Goal: Task Accomplishment & Management: Use online tool/utility

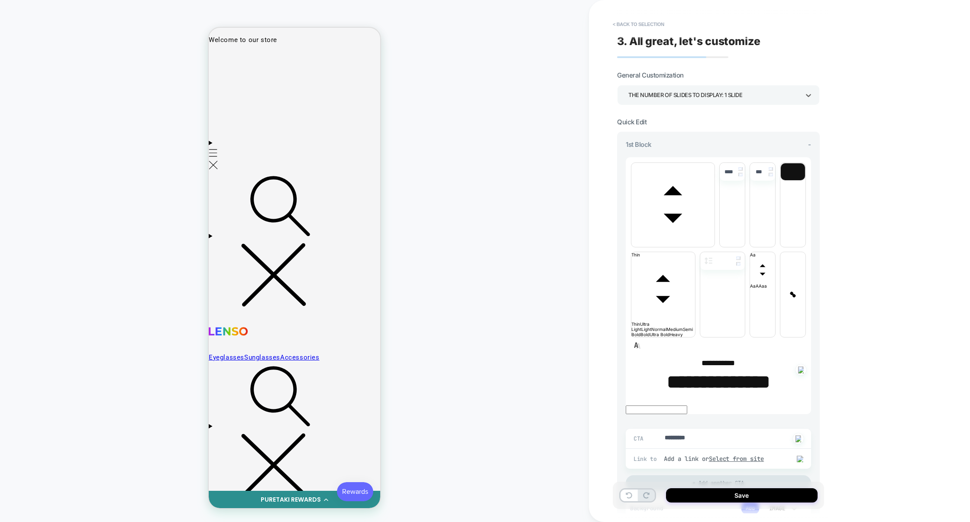
type textarea "*"
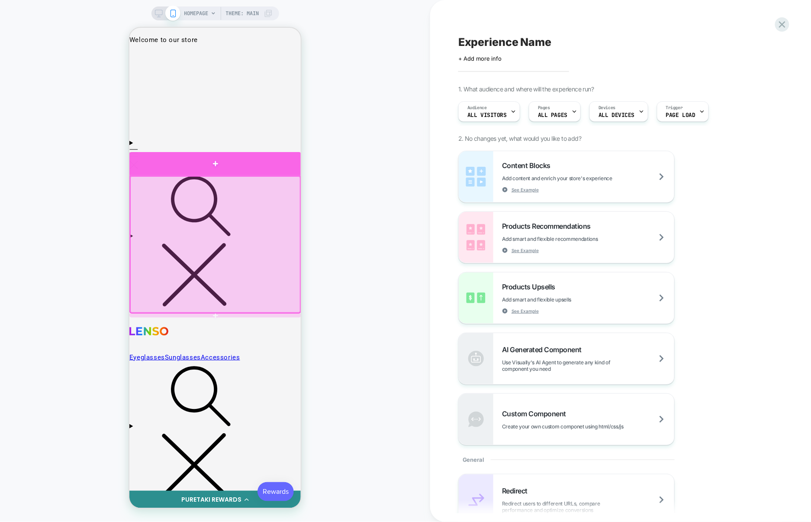
click at [291, 165] on div at bounding box center [215, 163] width 172 height 23
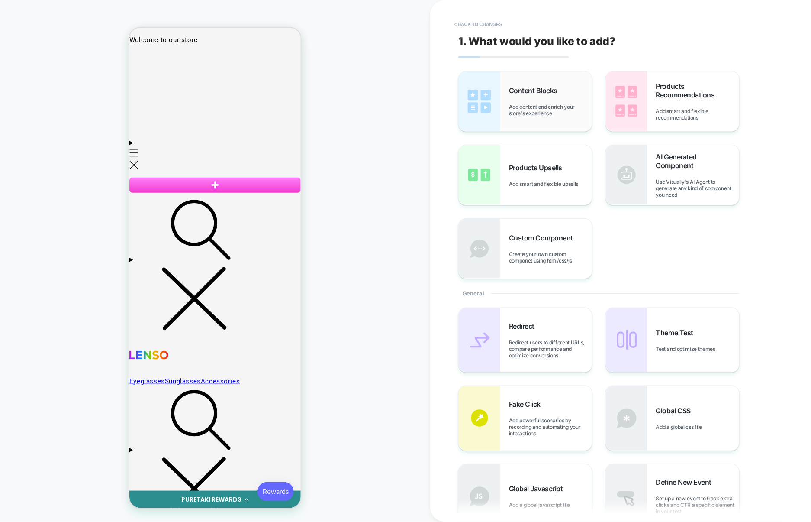
click at [540, 114] on span "Add content and enrich your store's experience" at bounding box center [550, 109] width 83 height 13
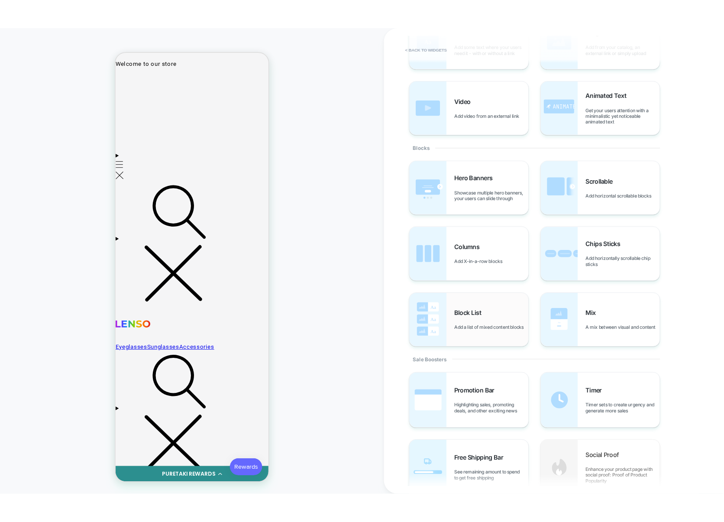
scroll to position [91, 0]
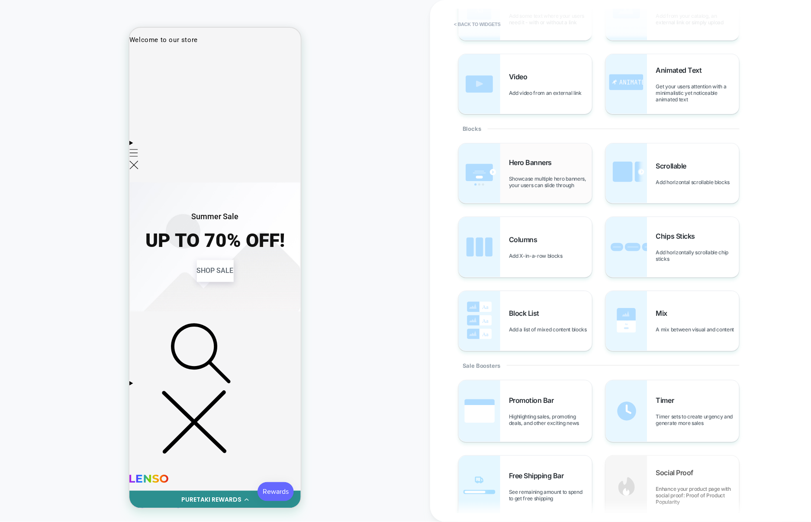
click at [532, 183] on span "Showcase multiple hero banners, your users can slide through" at bounding box center [550, 181] width 83 height 13
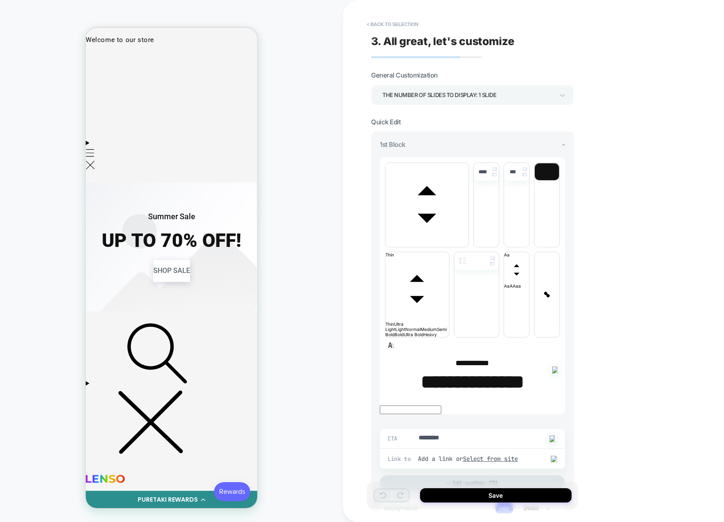
click at [435, 96] on div "THE NUMBER OF SLIDES TO DISPLAY: 1 SLIDE" at bounding box center [467, 95] width 171 height 12
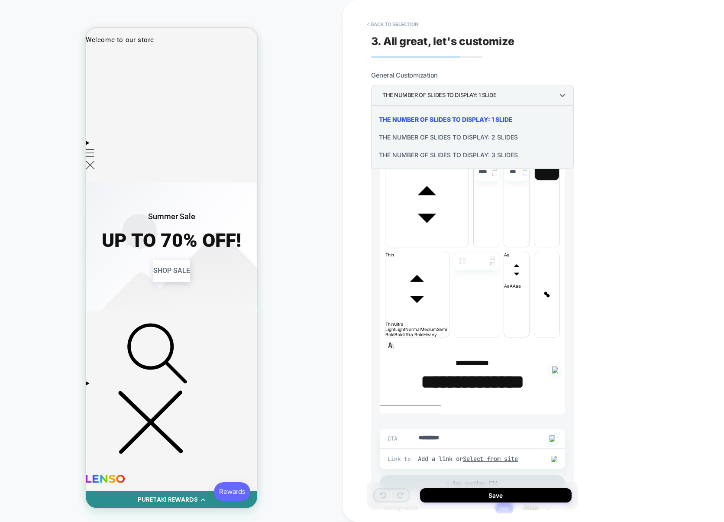
click at [433, 139] on div "THE NUMBER OF SLIDES TO DISPLAY: 2 SLIDES" at bounding box center [473, 137] width 196 height 18
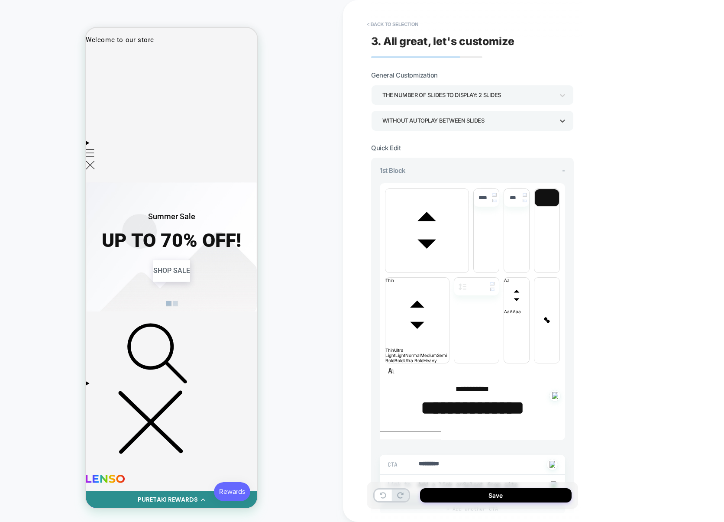
click at [456, 124] on div "WITHOUT AUTOPLAY BETWEEN SLIDES" at bounding box center [467, 121] width 171 height 12
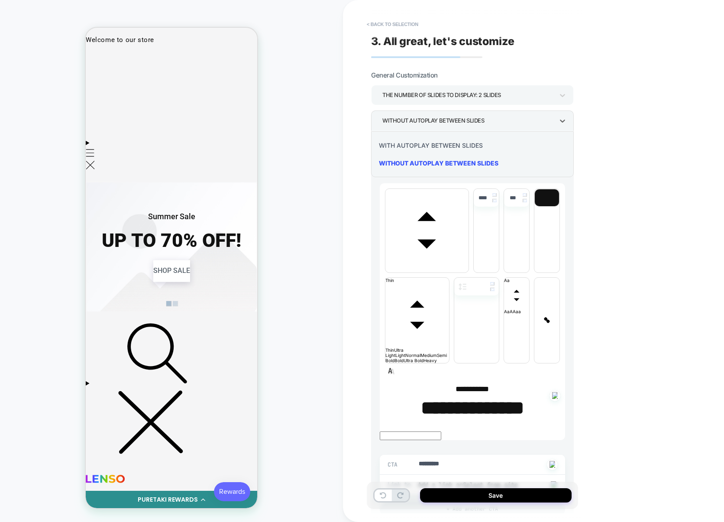
click at [456, 148] on div "WITH AUTOPLAY BETWEEN SLIDES" at bounding box center [473, 145] width 196 height 18
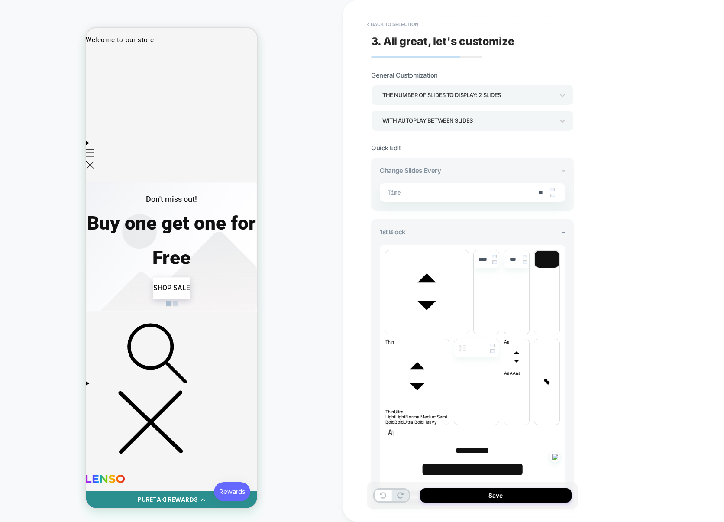
scroll to position [0, 529]
click at [474, 92] on div "THE NUMBER OF SLIDES TO DISPLAY: 2 SLIDES" at bounding box center [467, 95] width 171 height 12
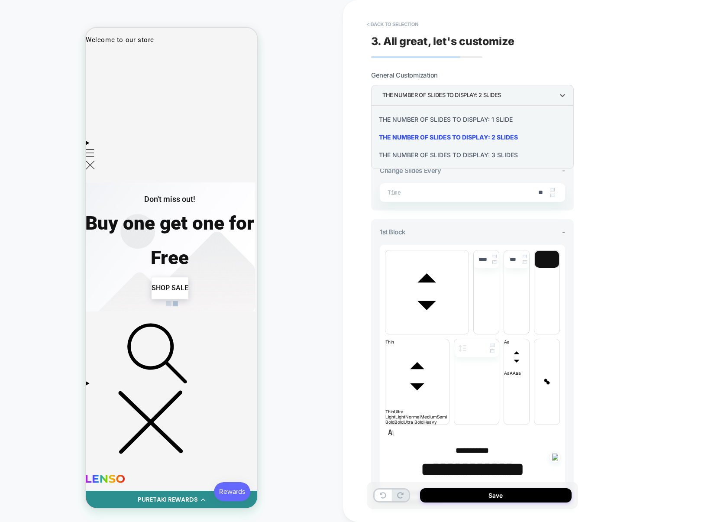
click at [455, 118] on div "THE NUMBER OF SLIDES TO DISPLAY: 1 SLIDE" at bounding box center [473, 119] width 196 height 18
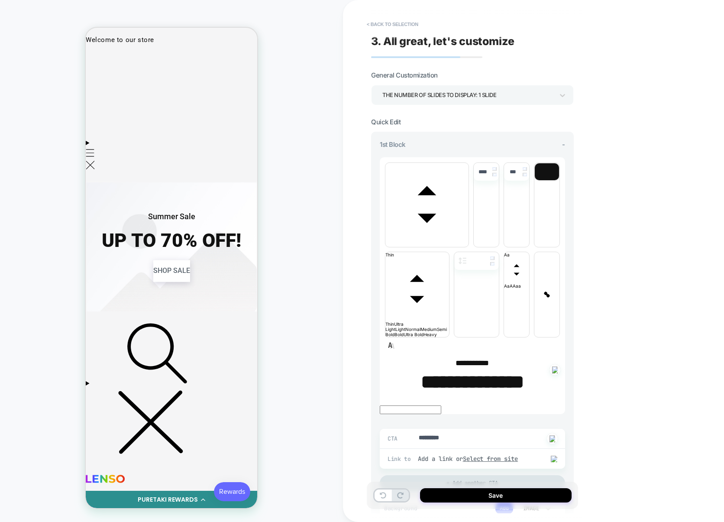
click at [529, 98] on div "THE NUMBER OF SLIDES TO DISPLAY: 1 SLIDE" at bounding box center [467, 95] width 171 height 12
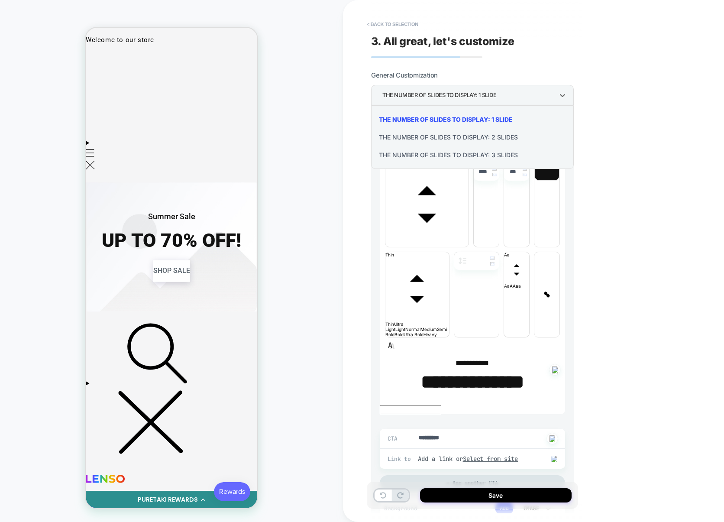
click at [492, 133] on div "THE NUMBER OF SLIDES TO DISPLAY: 2 SLIDES" at bounding box center [473, 137] width 196 height 18
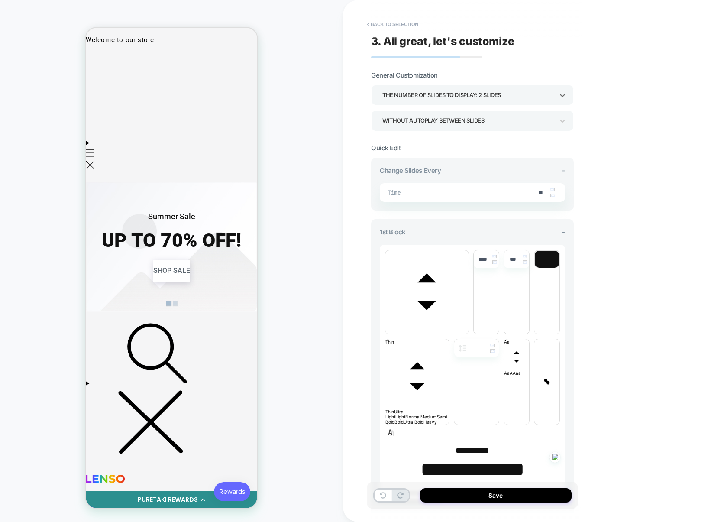
scroll to position [0, 352]
click at [492, 123] on div "WITHOUT AUTOPLAY BETWEEN SLIDES" at bounding box center [467, 121] width 171 height 12
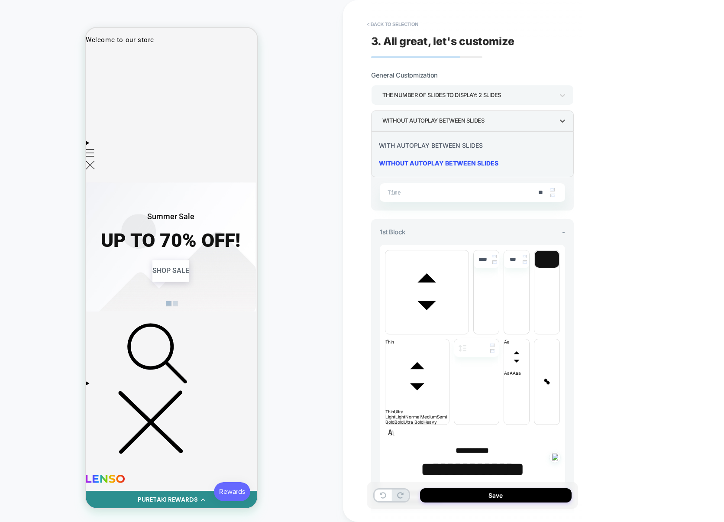
click at [446, 148] on div "WITH AUTOPLAY BETWEEN SLIDES" at bounding box center [473, 145] width 196 height 18
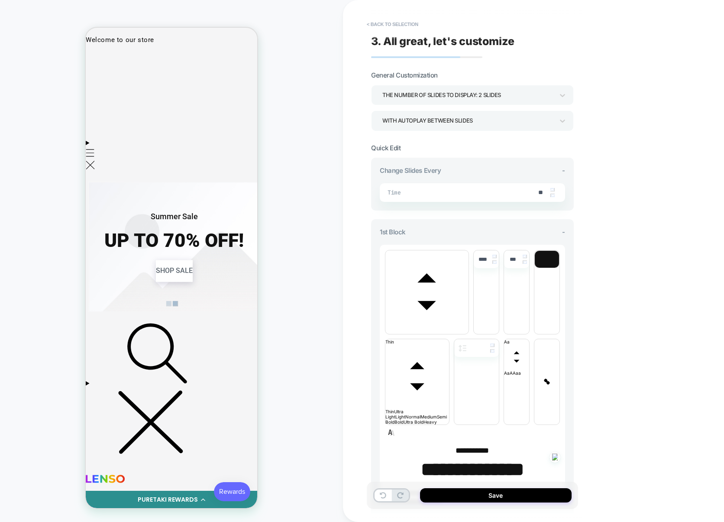
scroll to position [0, 705]
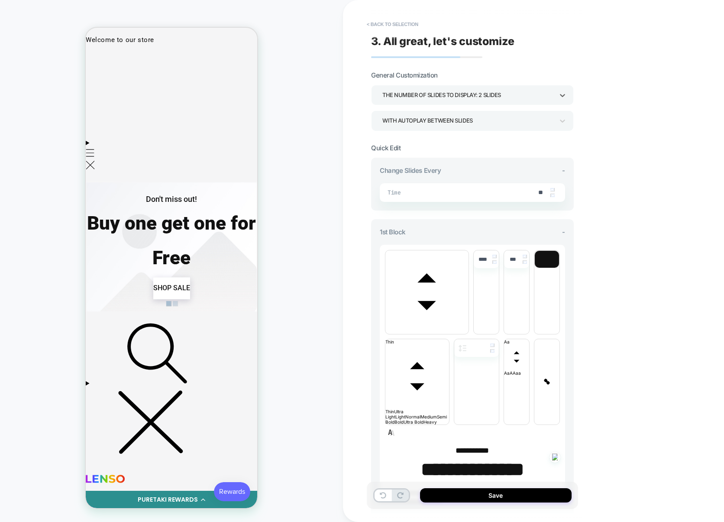
click at [436, 94] on div "THE NUMBER OF SLIDES TO DISPLAY: 2 SLIDES" at bounding box center [467, 95] width 171 height 12
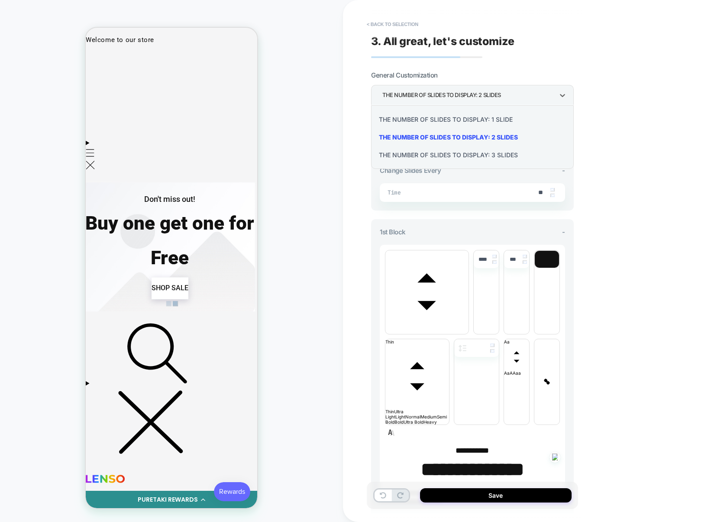
click at [431, 120] on div "THE NUMBER OF SLIDES TO DISPLAY: 1 SLIDE" at bounding box center [473, 119] width 196 height 18
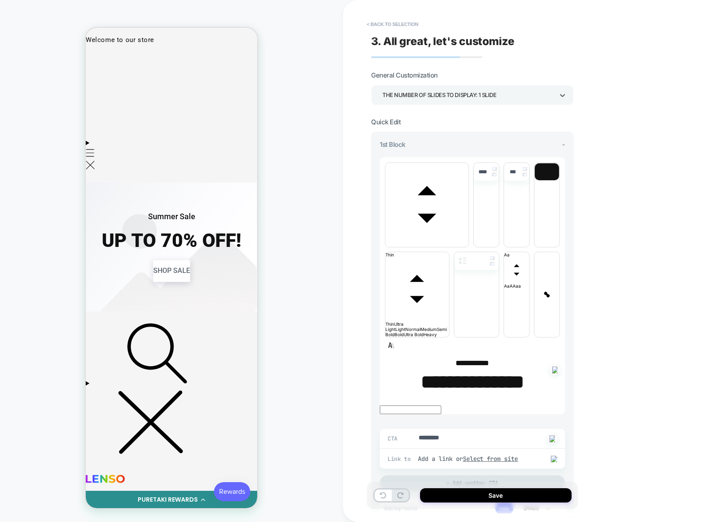
click at [471, 98] on div "THE NUMBER OF SLIDES TO DISPLAY: 1 SLIDE" at bounding box center [467, 95] width 171 height 12
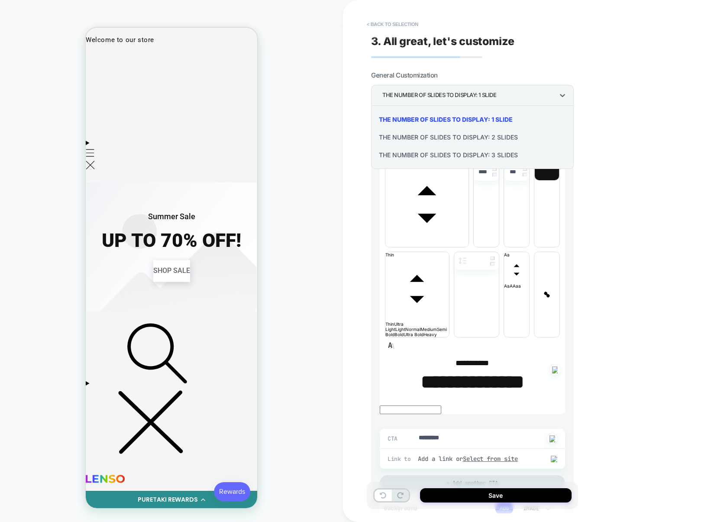
click at [463, 133] on div "THE NUMBER OF SLIDES TO DISPLAY: 2 SLIDES" at bounding box center [473, 137] width 196 height 18
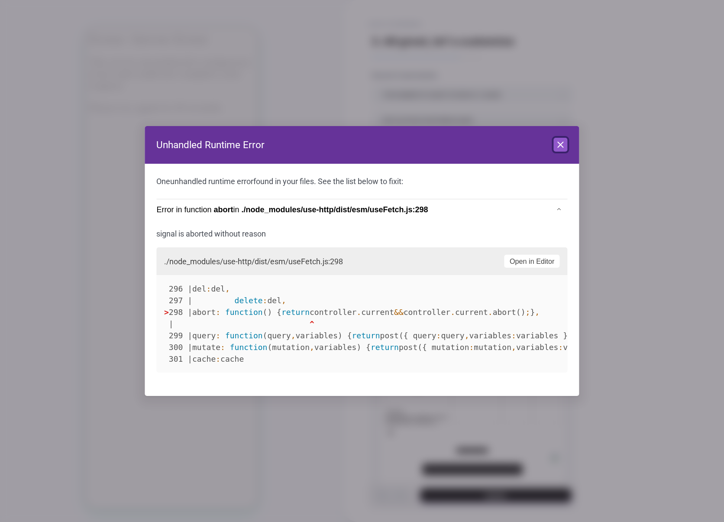
scroll to position [0, 0]
click at [562, 141] on icon at bounding box center [561, 144] width 10 height 10
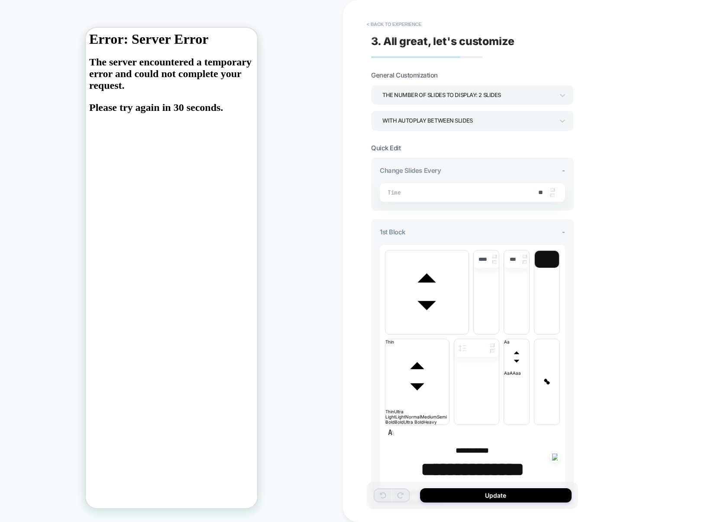
click at [488, 121] on div "WITH AUTOPLAY BETWEEN SLIDES" at bounding box center [467, 121] width 171 height 12
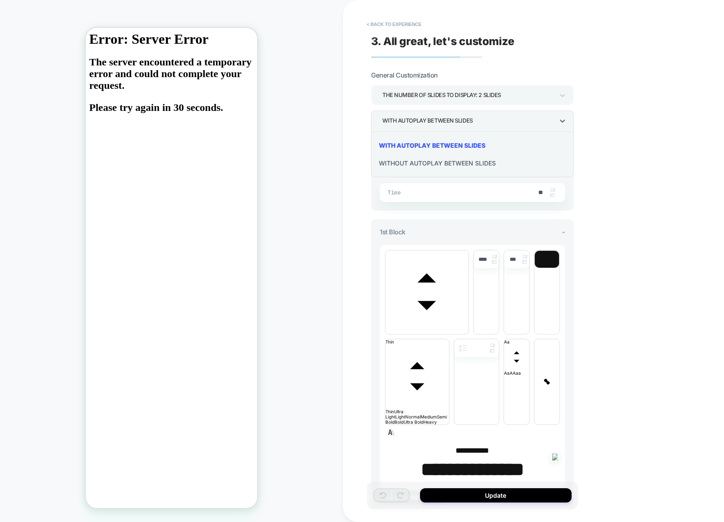
click at [432, 160] on div "WITHOUT AUTOPLAY BETWEEN SLIDES" at bounding box center [473, 163] width 196 height 18
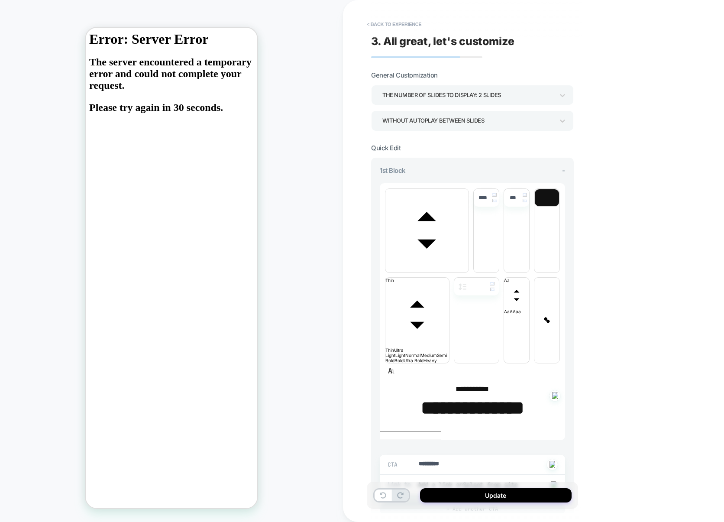
click at [466, 126] on div "WITHOUT AUTOPLAY BETWEEN SLIDES" at bounding box center [467, 121] width 171 height 12
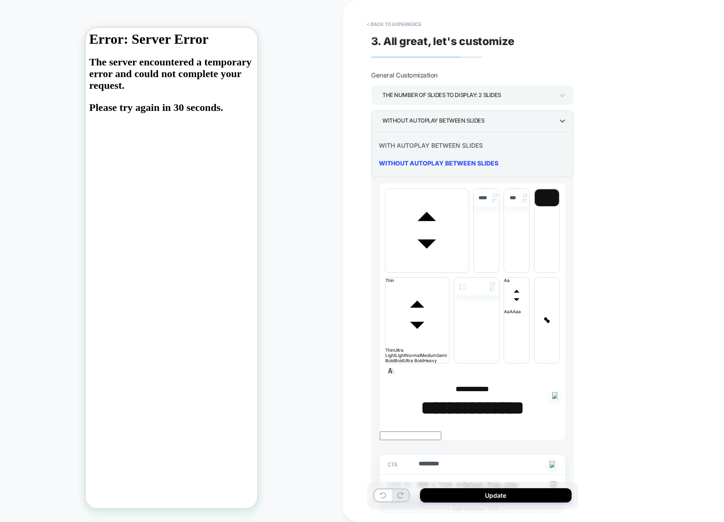
click at [450, 145] on div "WITH AUTOPLAY BETWEEN SLIDES" at bounding box center [473, 145] width 196 height 18
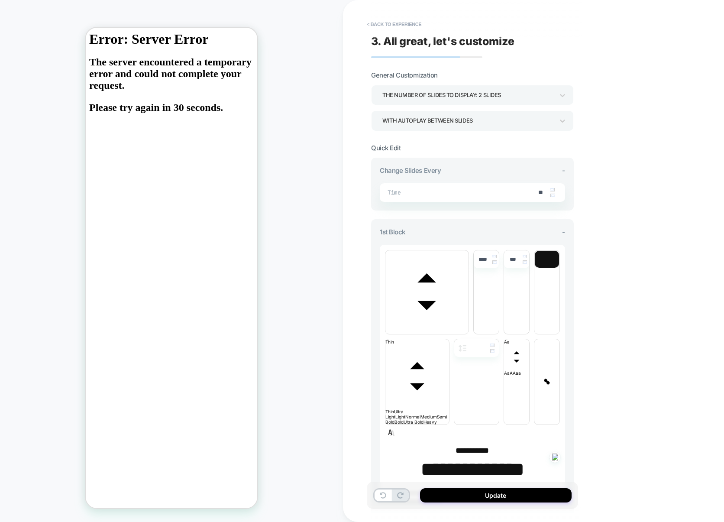
click at [538, 190] on input "**" at bounding box center [540, 192] width 19 height 7
type textarea "*"
type input "**"
type textarea "*"
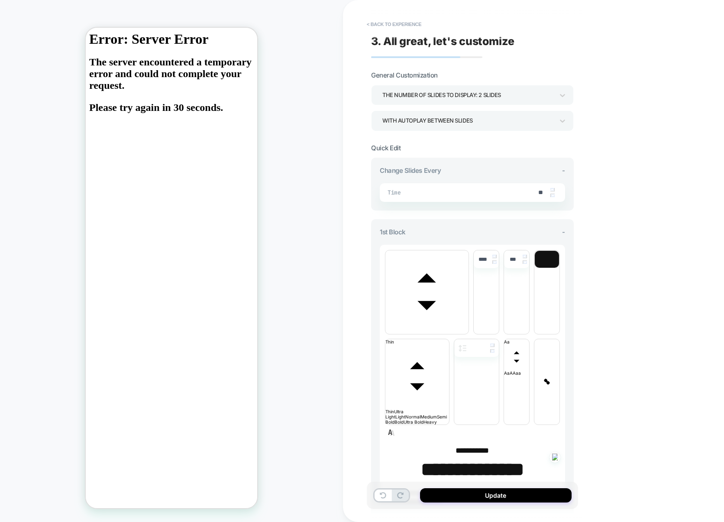
type input "**"
click at [649, 171] on div "**********" at bounding box center [533, 261] width 381 height 522
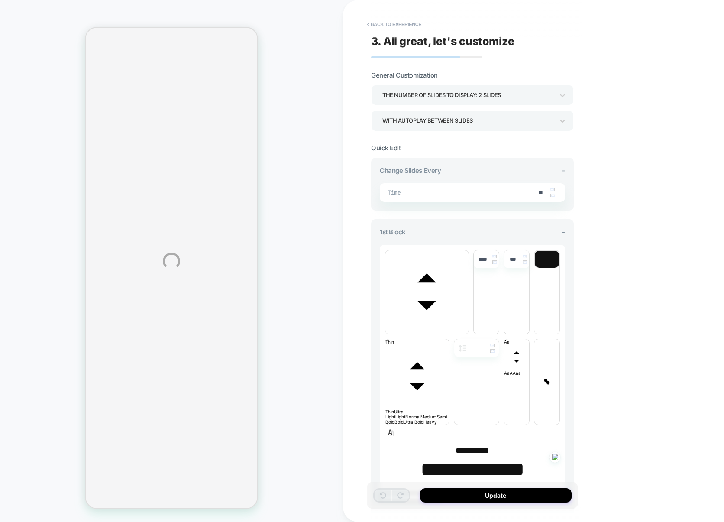
type textarea "*"
click at [397, 26] on button "< Back to experience" at bounding box center [393, 24] width 63 height 14
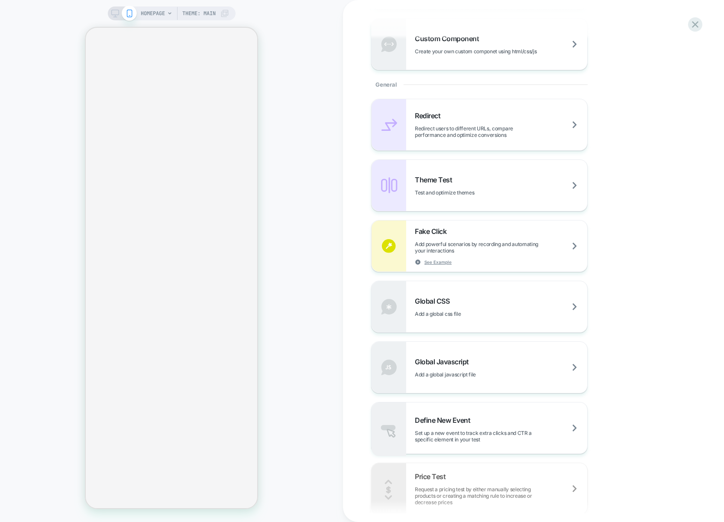
scroll to position [584, 0]
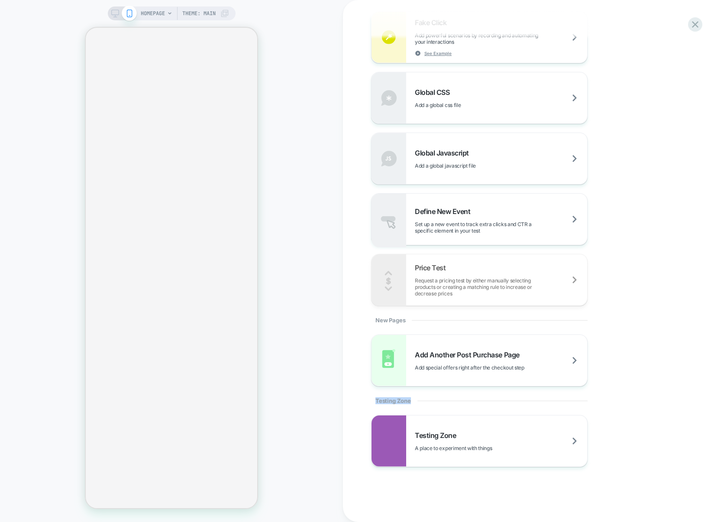
drag, startPoint x: 367, startPoint y: 401, endPoint x: 410, endPoint y: 401, distance: 43.3
click at [411, 402] on div "Experience Name Click to edit experience details + Add more info 1. What audien…" at bounding box center [529, 261] width 325 height 504
copy div "Testing Zone"
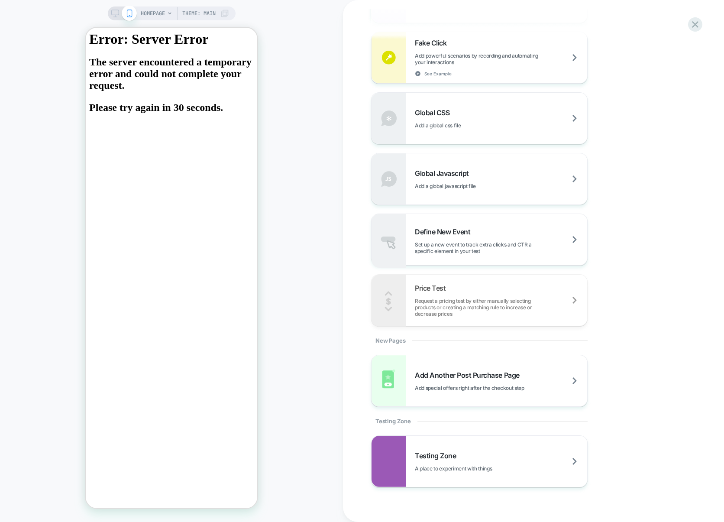
scroll to position [584, 0]
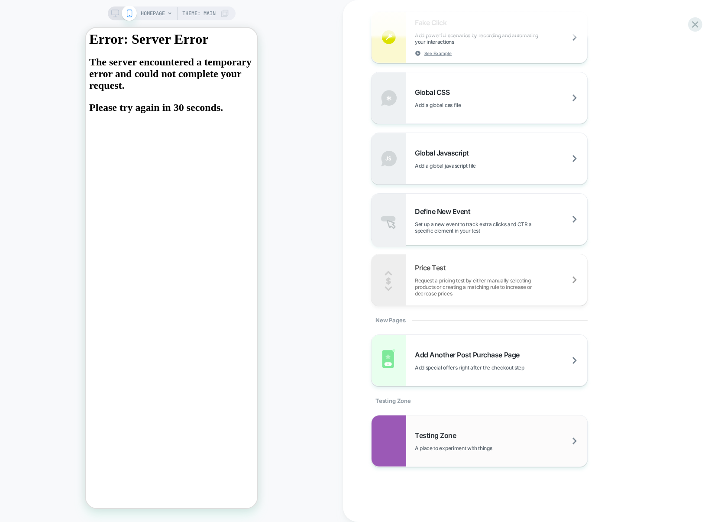
click at [461, 434] on div "Testing Zone A place to experiment with things" at bounding box center [501, 441] width 172 height 20
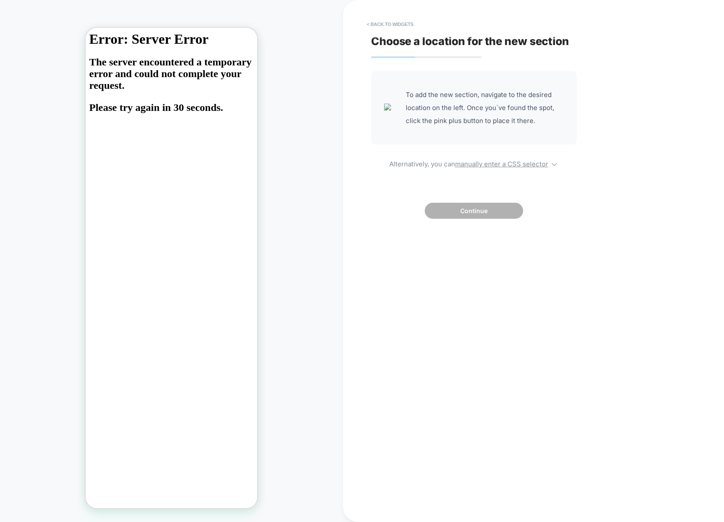
click at [513, 171] on div "To add the new section, navigate to the desired location on the left. Once you`…" at bounding box center [474, 145] width 206 height 148
click at [519, 165] on u "manually enter a CSS selector" at bounding box center [501, 164] width 93 height 8
select select "*******"
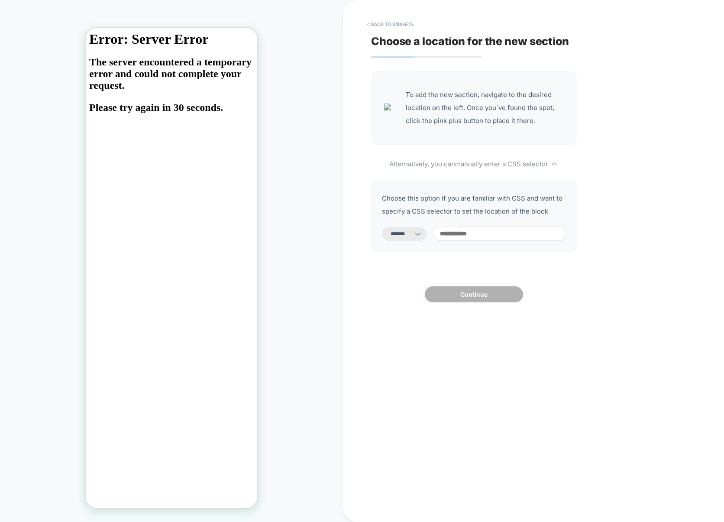
click at [472, 237] on input at bounding box center [499, 233] width 133 height 14
type input "*"
select select "*********"
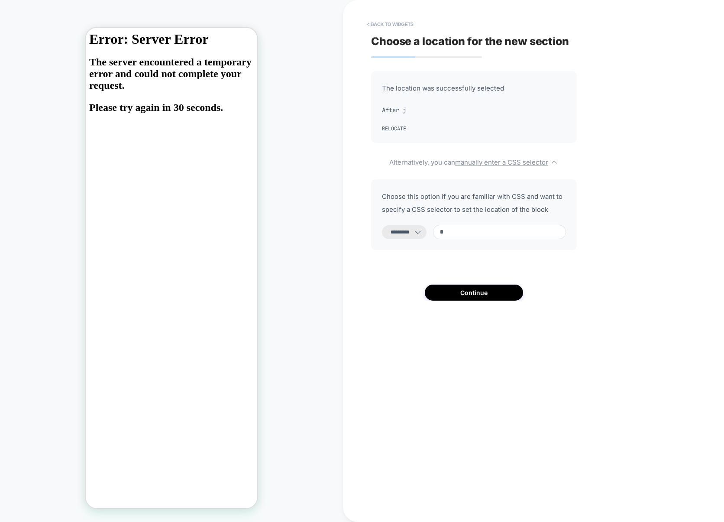
type input "*"
click at [457, 284] on div "**********" at bounding box center [474, 185] width 206 height 229
click at [457, 287] on button "Continue" at bounding box center [474, 292] width 98 height 16
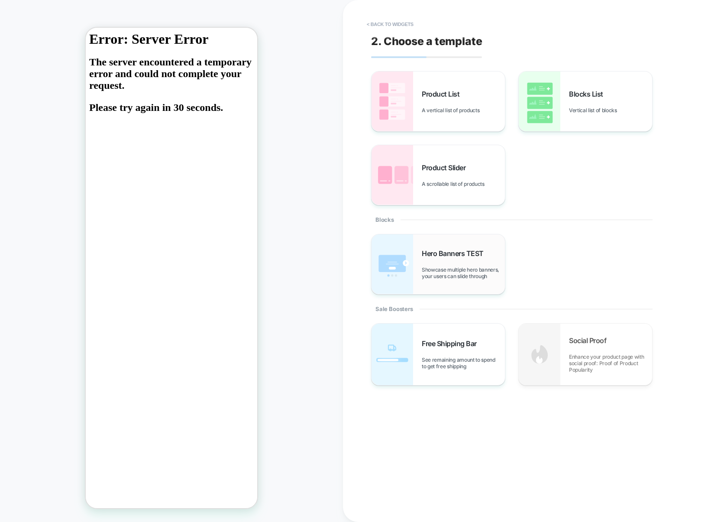
click at [469, 267] on span "Showcase multiple hero banners, your users can slide through" at bounding box center [463, 272] width 83 height 13
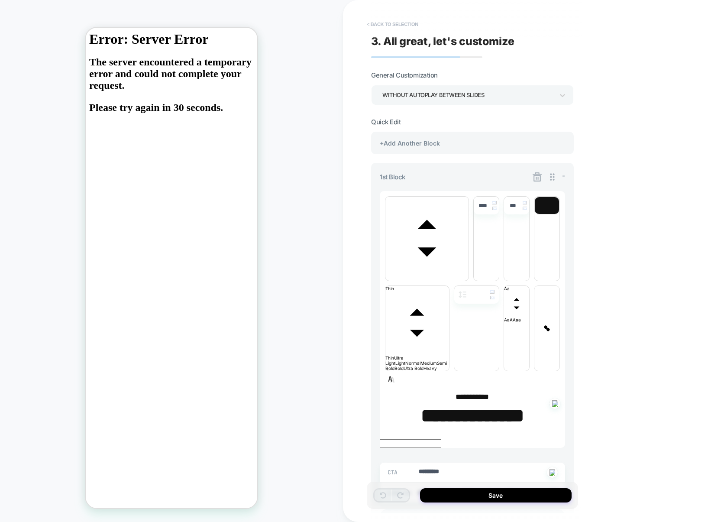
click at [404, 26] on button "< Back to selection" at bounding box center [392, 24] width 60 height 14
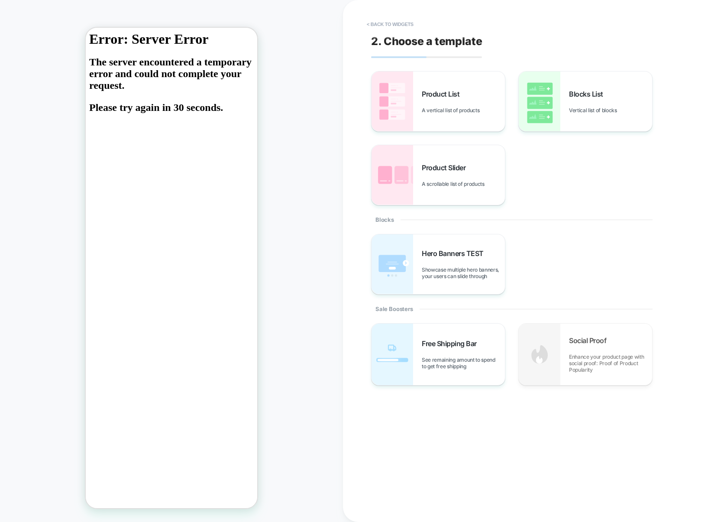
click at [404, 26] on button "< Back to widgets" at bounding box center [389, 24] width 55 height 14
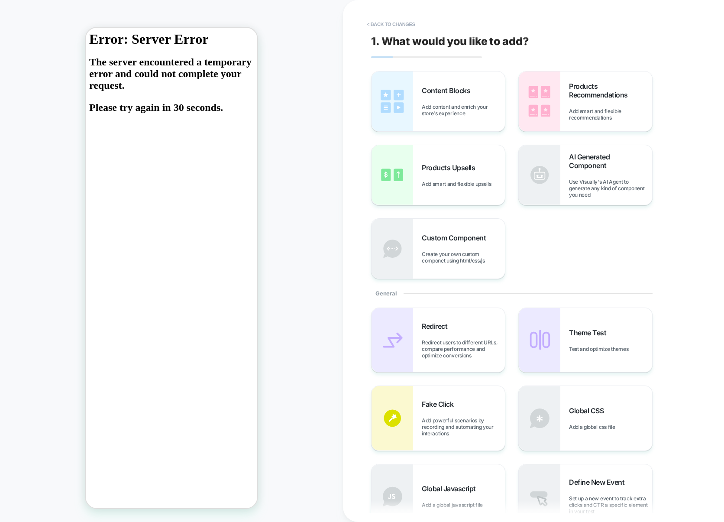
click at [404, 26] on button "< Back to changes" at bounding box center [390, 24] width 57 height 14
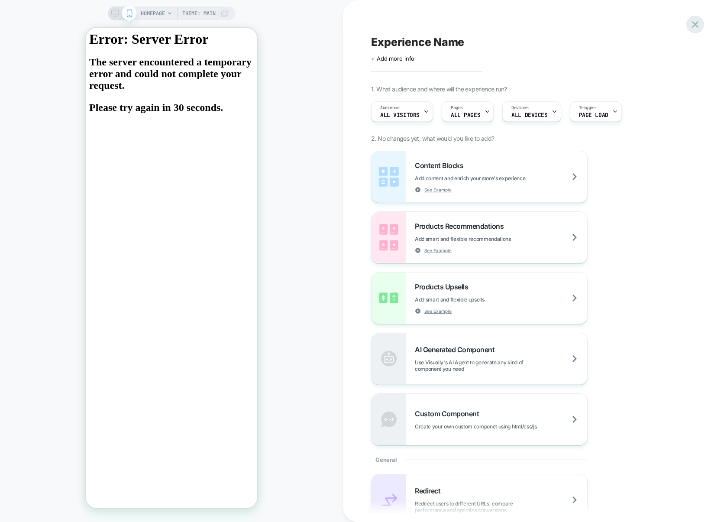
click at [701, 23] on div at bounding box center [695, 25] width 18 height 18
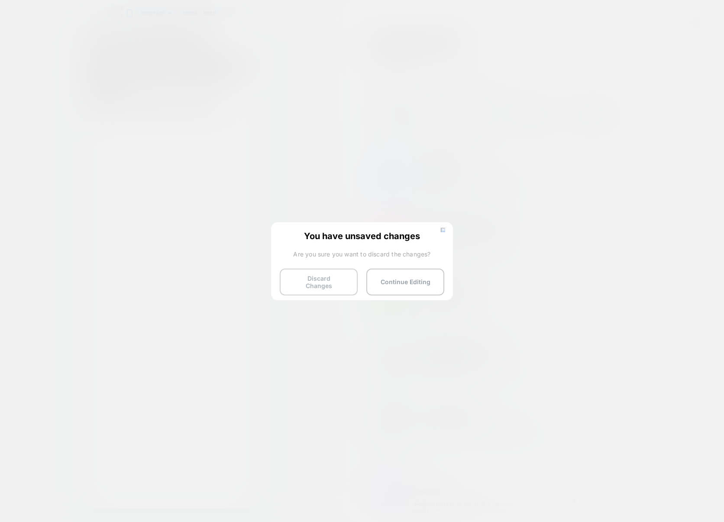
click at [314, 279] on button "Discard Changes" at bounding box center [319, 281] width 78 height 27
click at [315, 279] on button "Discard Changes" at bounding box center [319, 281] width 78 height 27
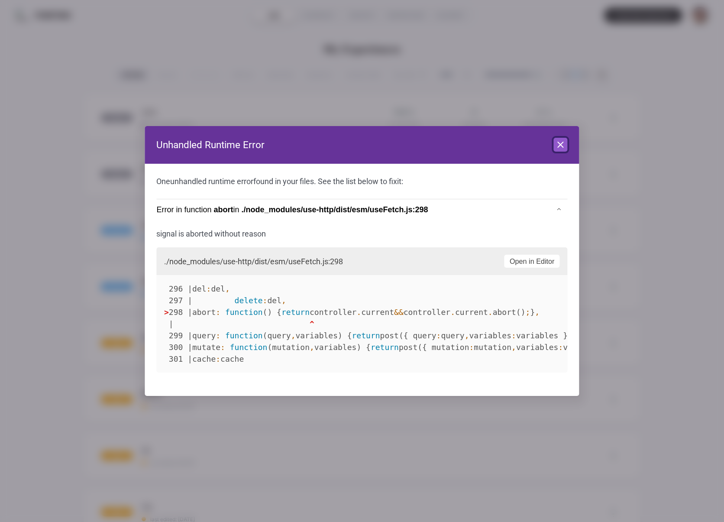
click at [560, 139] on button "Close" at bounding box center [561, 145] width 14 height 14
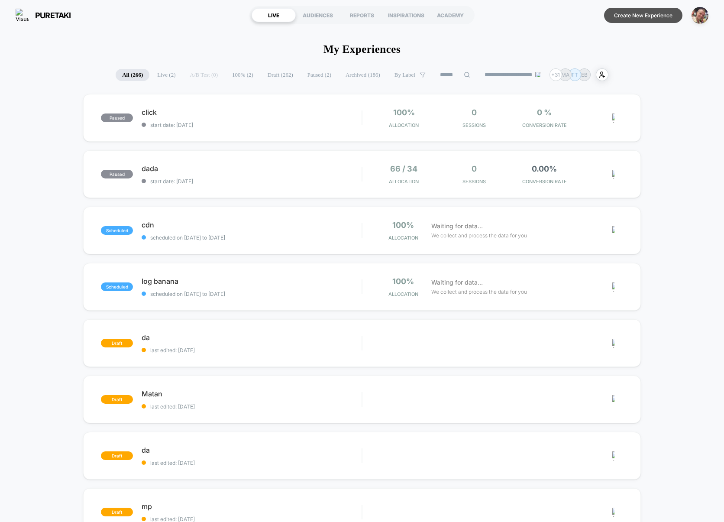
click at [646, 19] on button "Create New Experience" at bounding box center [643, 15] width 78 height 15
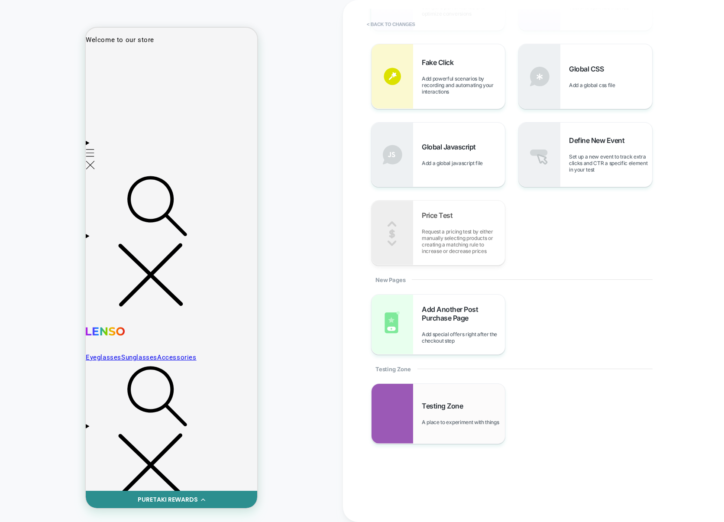
click at [428, 423] on span "A place to experiment with things" at bounding box center [462, 422] width 81 height 6
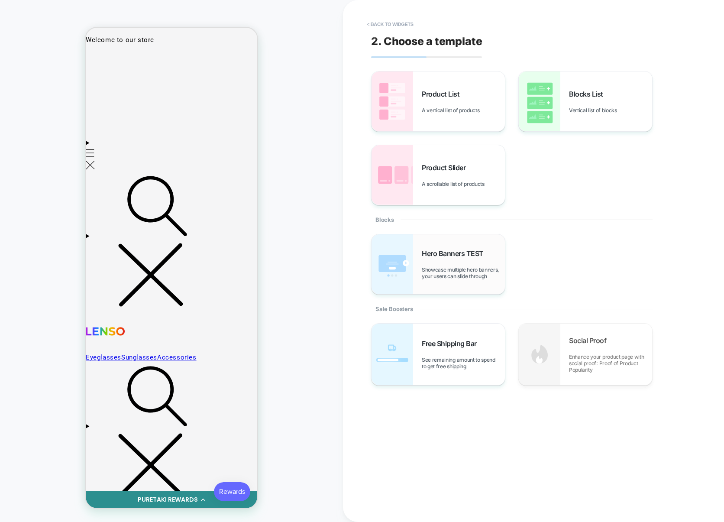
click at [428, 257] on span "Hero Banners TEST" at bounding box center [455, 253] width 66 height 9
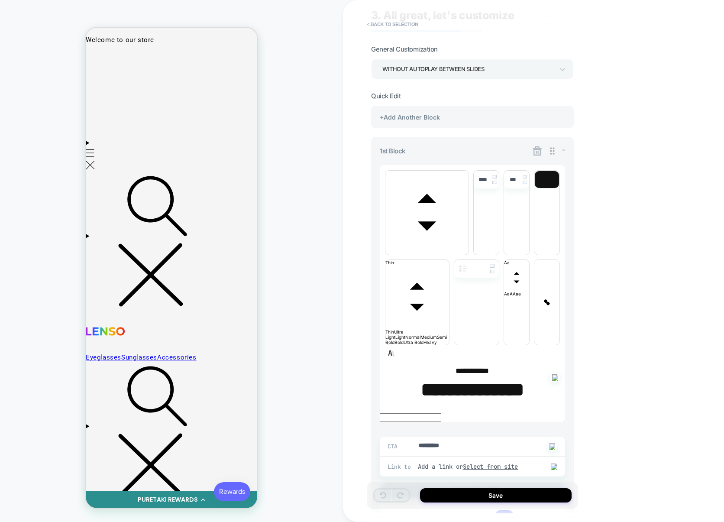
scroll to position [12, 0]
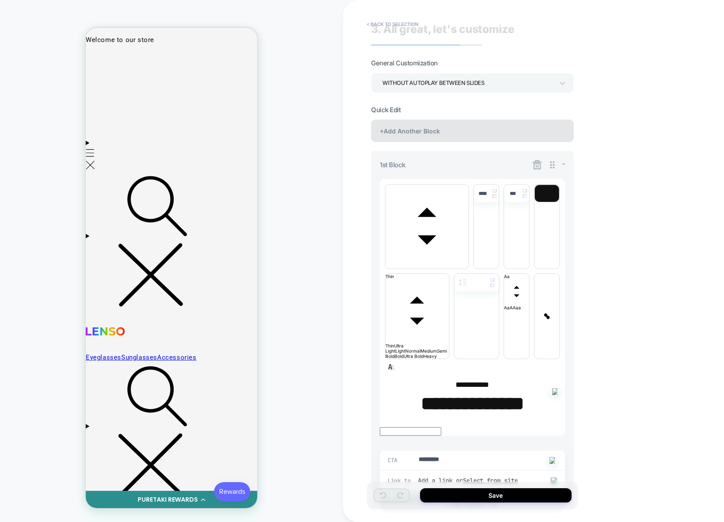
click at [482, 131] on div "+Add Another Block" at bounding box center [472, 131] width 203 height 23
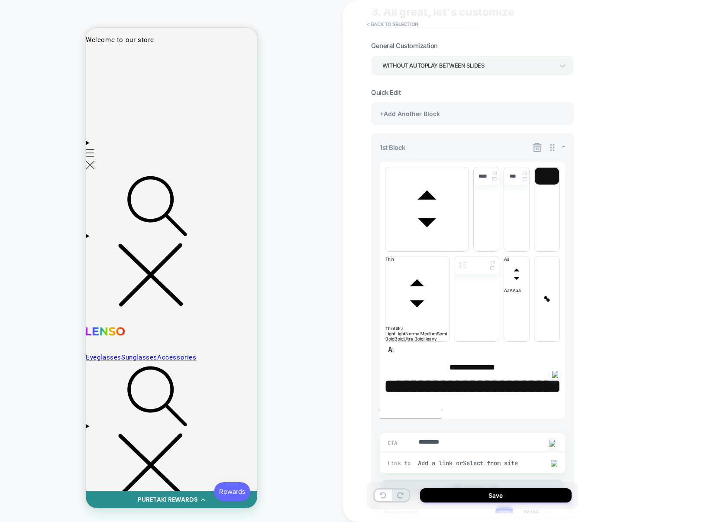
scroll to position [26, 0]
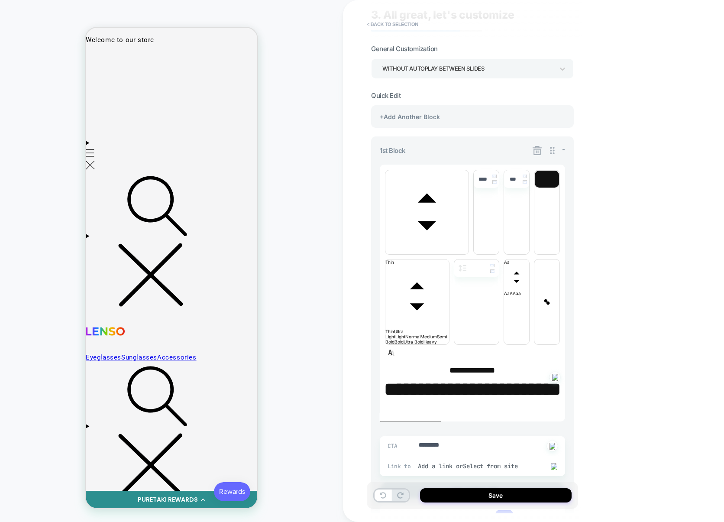
drag, startPoint x: 538, startPoint y: 151, endPoint x: 451, endPoint y: 128, distance: 90.4
click at [456, 72] on div "WITHOUT AUTOPLAY BETWEEN SLIDES" at bounding box center [467, 69] width 171 height 12
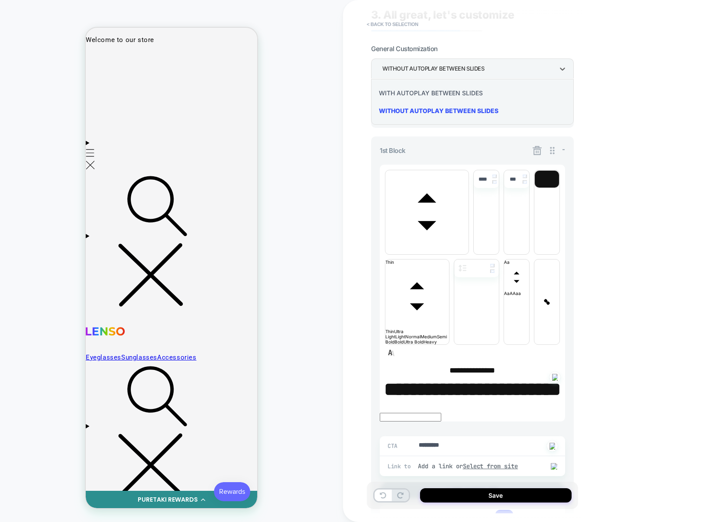
click at [442, 97] on div "WITH AUTOPLAY BETWEEN SLIDES" at bounding box center [473, 93] width 196 height 18
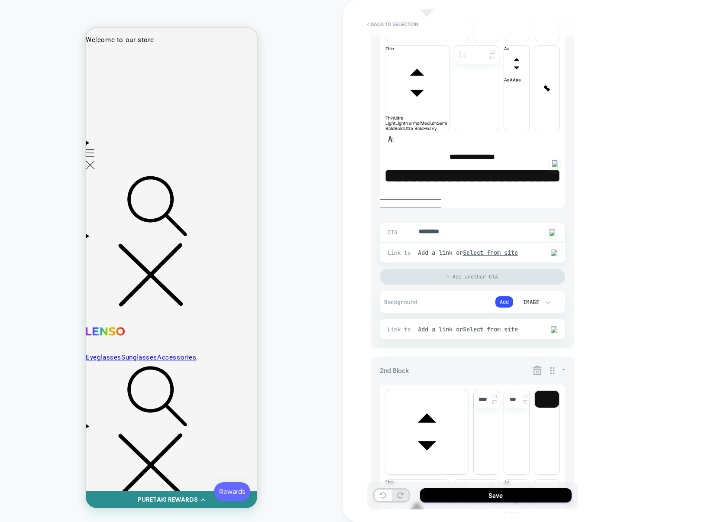
scroll to position [0, 705]
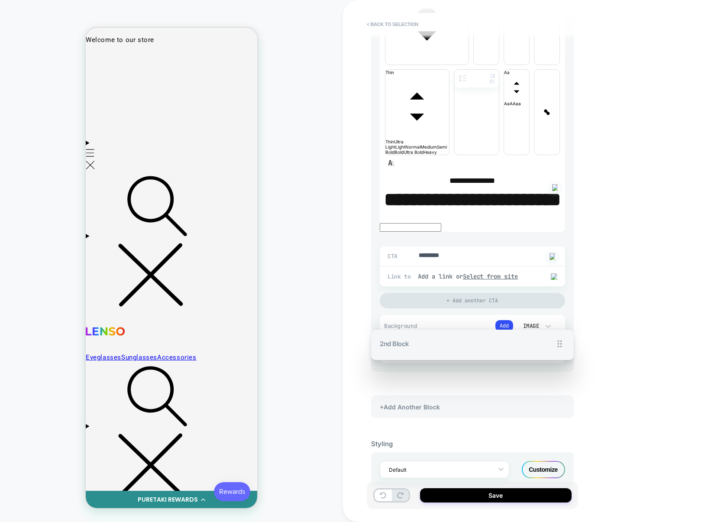
drag, startPoint x: 555, startPoint y: 399, endPoint x: 550, endPoint y: 357, distance: 42.8
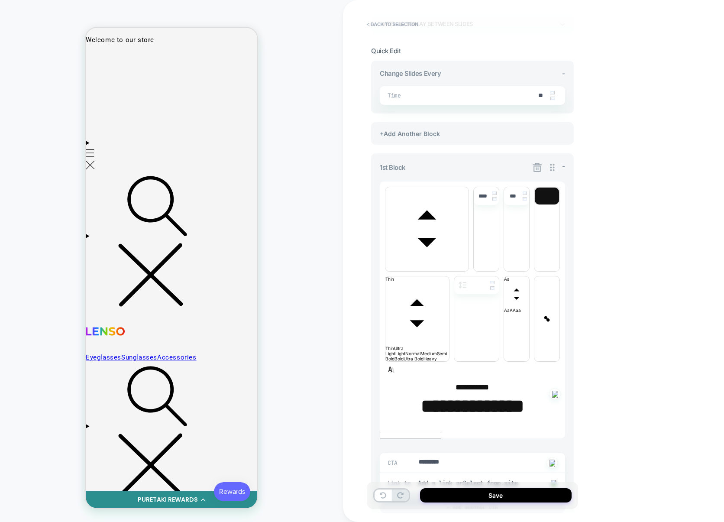
scroll to position [0, 529]
click at [554, 100] on img at bounding box center [552, 98] width 4 height 3
type textarea "*"
type input "**"
click at [554, 100] on img at bounding box center [552, 98] width 4 height 3
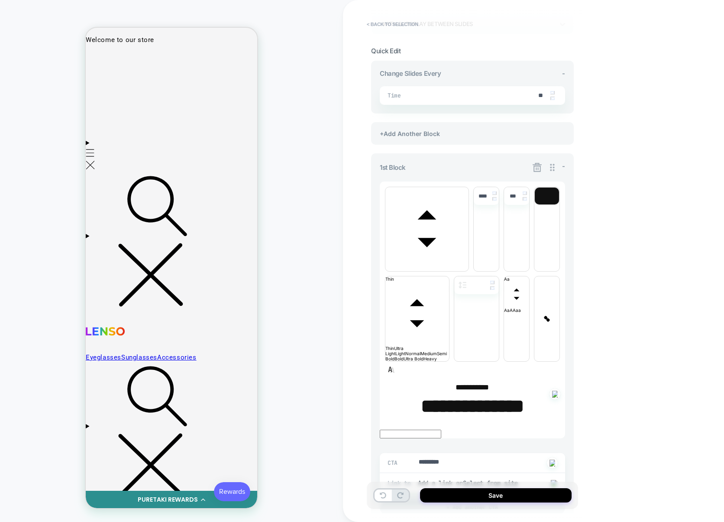
type textarea "*"
type input "**"
click at [554, 100] on img at bounding box center [552, 98] width 4 height 3
type textarea "*"
type input "**"
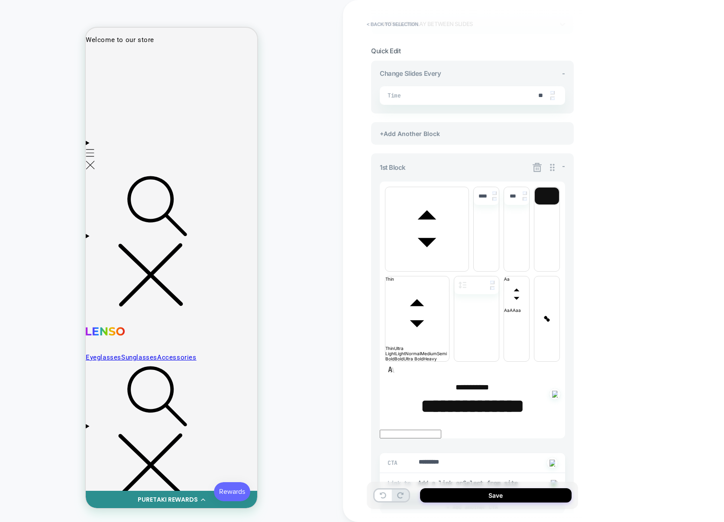
scroll to position [0, 705]
click at [470, 132] on div "+Add Another Block" at bounding box center [472, 133] width 203 height 23
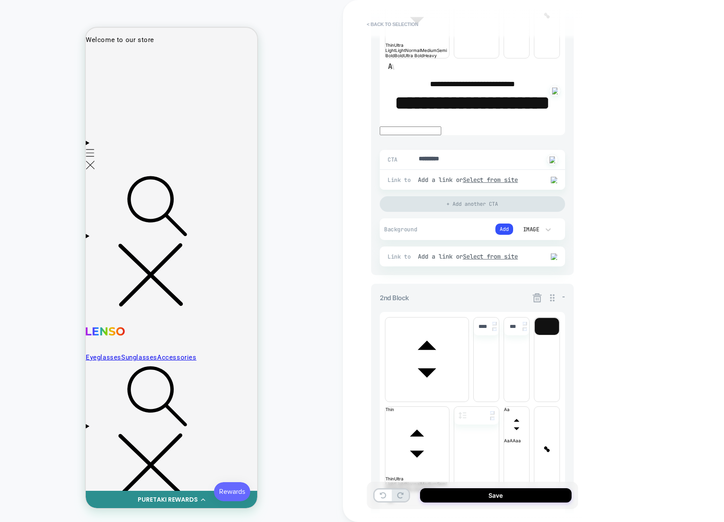
scroll to position [0, 0]
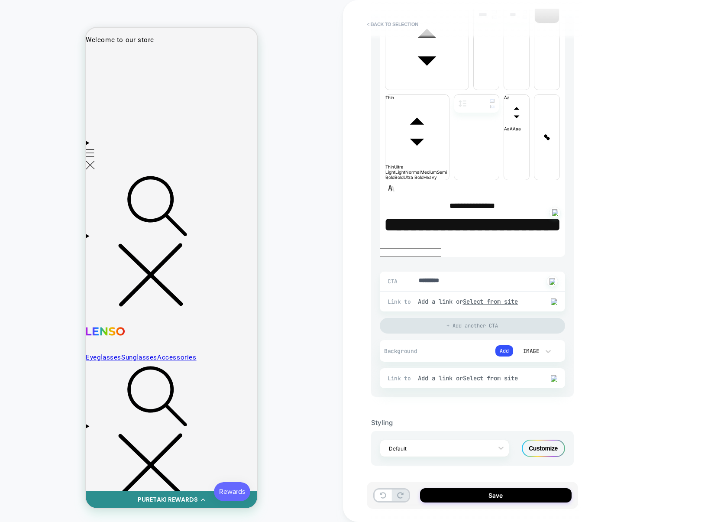
click at [537, 446] on div "Customize" at bounding box center [543, 447] width 43 height 17
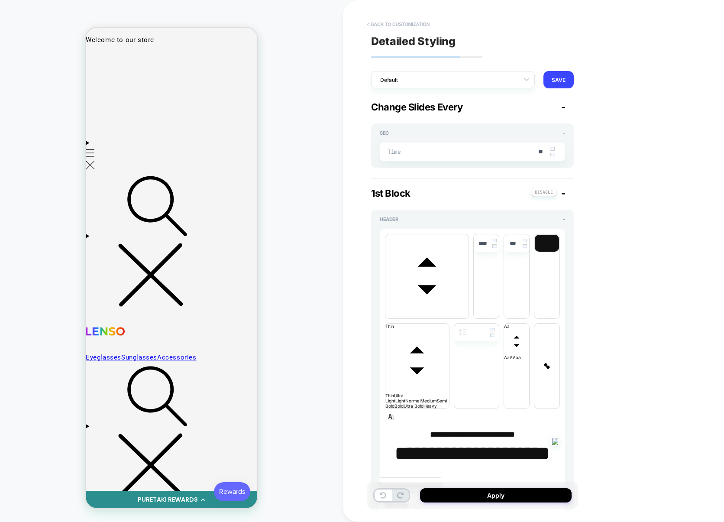
click at [417, 26] on button "< Back to customization" at bounding box center [397, 24] width 71 height 14
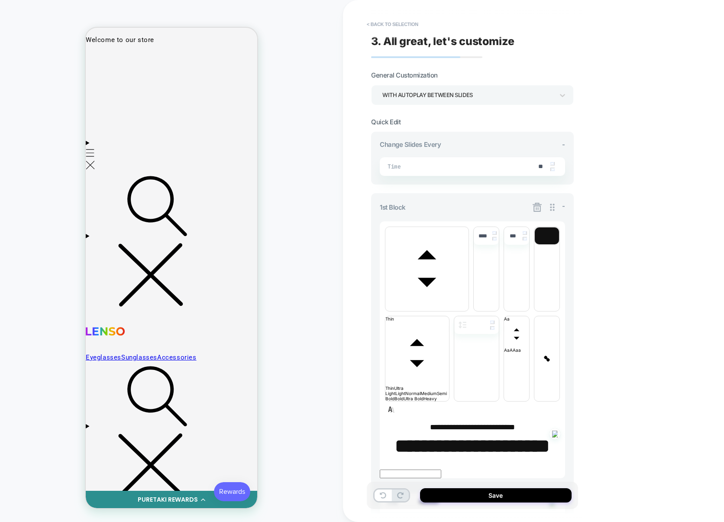
click at [538, 208] on icon at bounding box center [537, 207] width 9 height 9
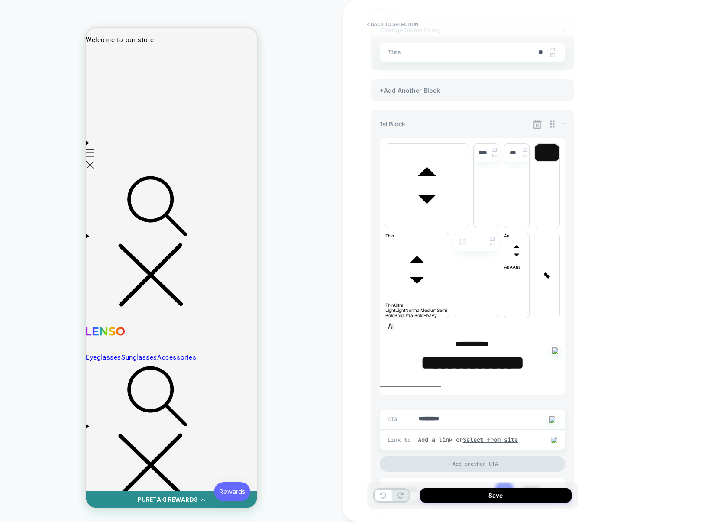
click at [537, 124] on icon at bounding box center [537, 124] width 11 height 11
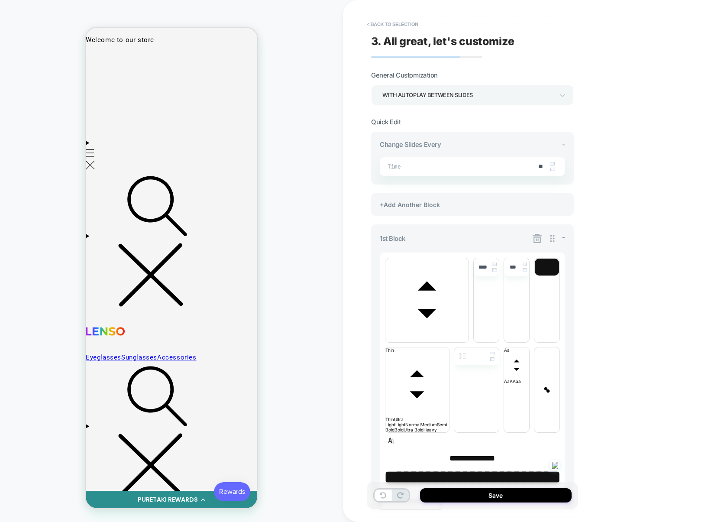
type textarea "*"
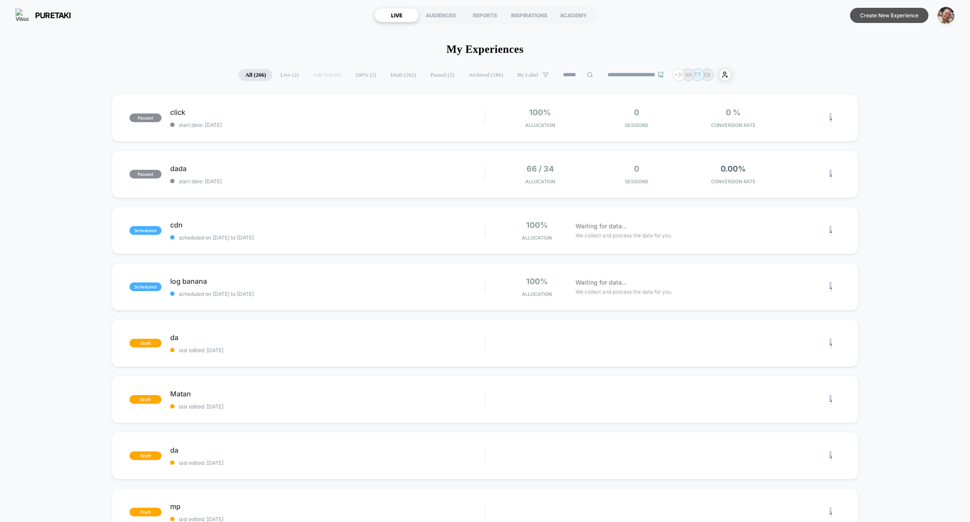
click at [897, 19] on button "Create New Experience" at bounding box center [889, 15] width 78 height 15
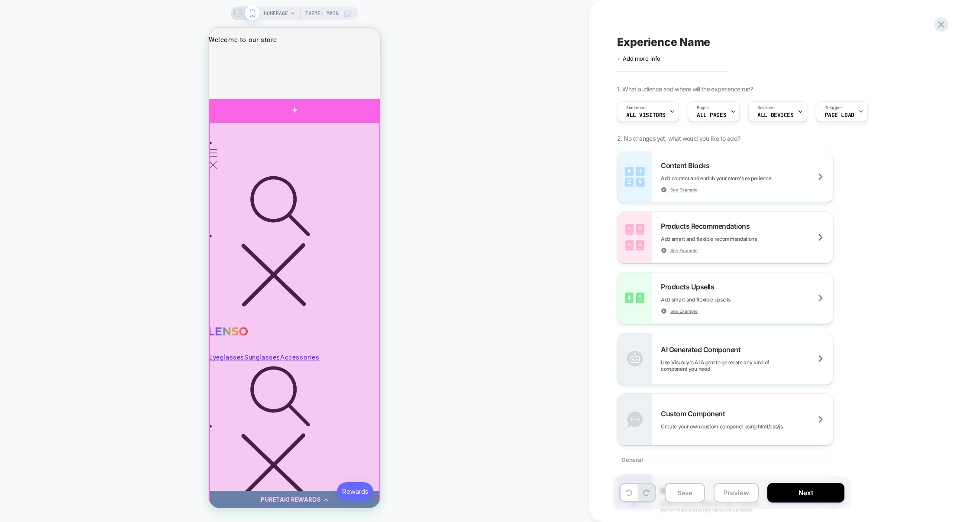
click at [309, 113] on div at bounding box center [295, 110] width 172 height 23
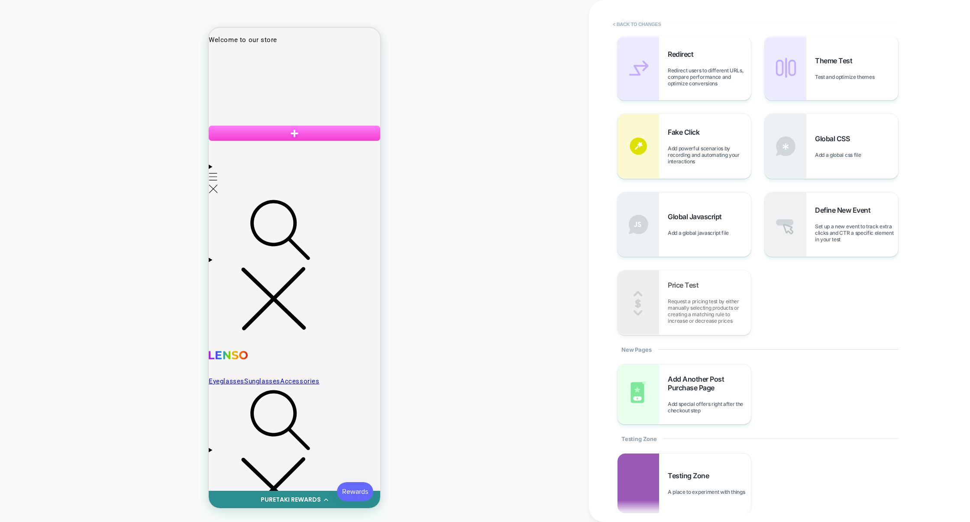
scroll to position [342, 0]
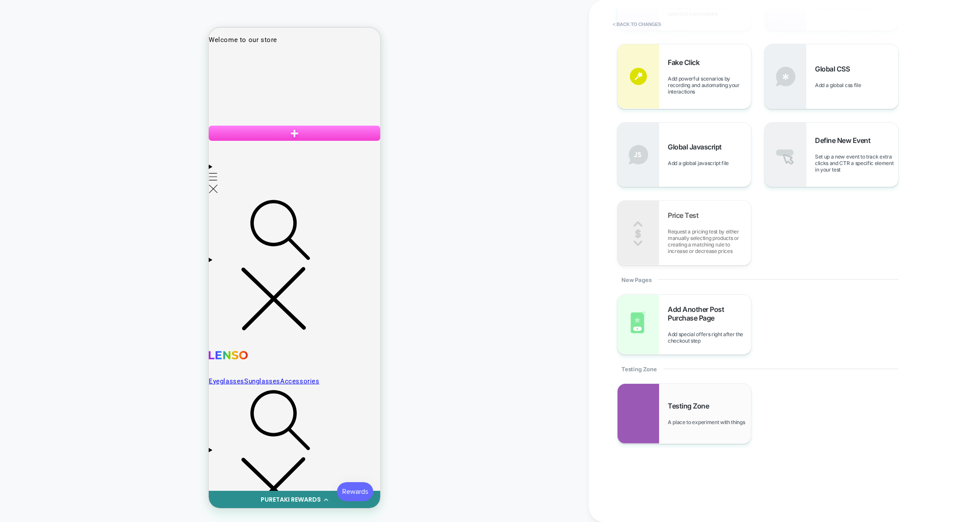
click at [685, 423] on span "A place to experiment with things" at bounding box center [708, 422] width 81 height 6
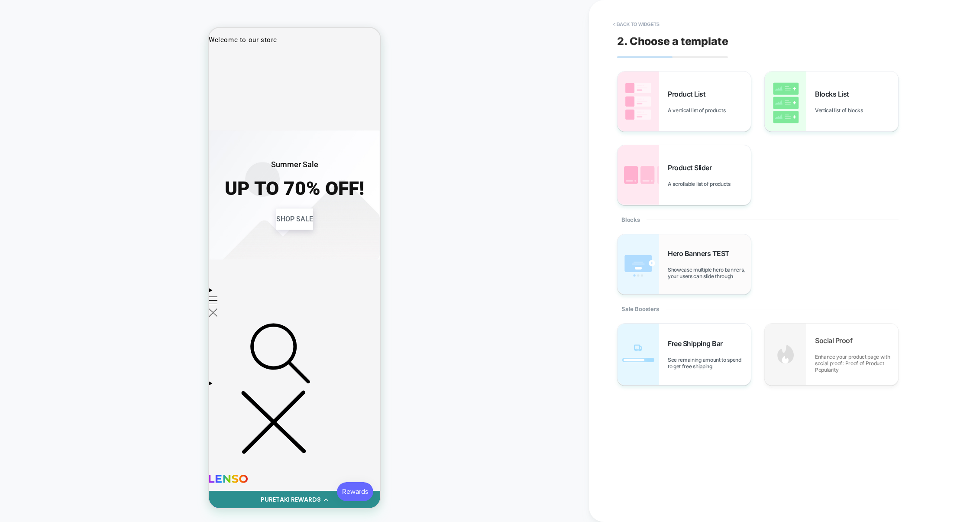
click at [678, 268] on span "Showcase multiple hero banners, your users can slide through" at bounding box center [709, 272] width 83 height 13
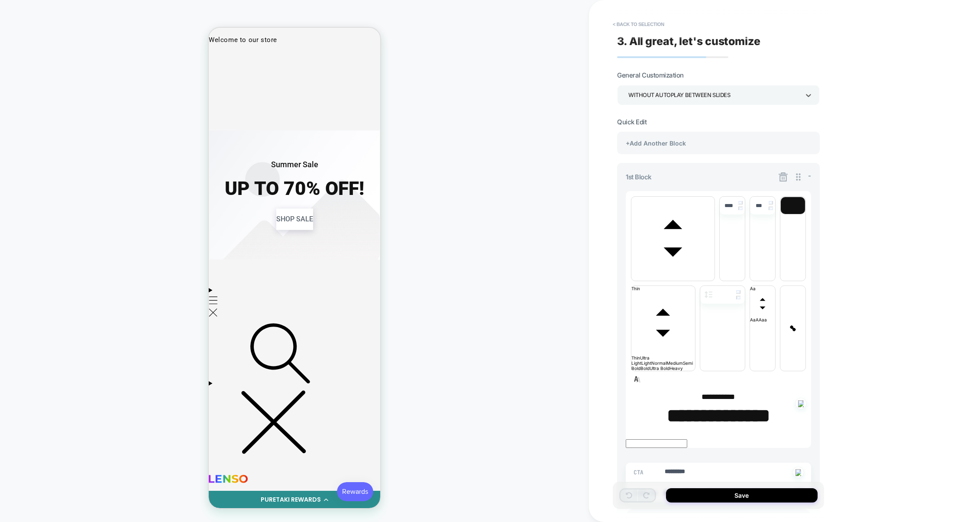
click at [704, 92] on div "WITHOUT AUTOPLAY BETWEEN SLIDES" at bounding box center [713, 95] width 171 height 12
click at [691, 123] on div "WITH AUTOPLAY BETWEEN SLIDES" at bounding box center [718, 119] width 196 height 18
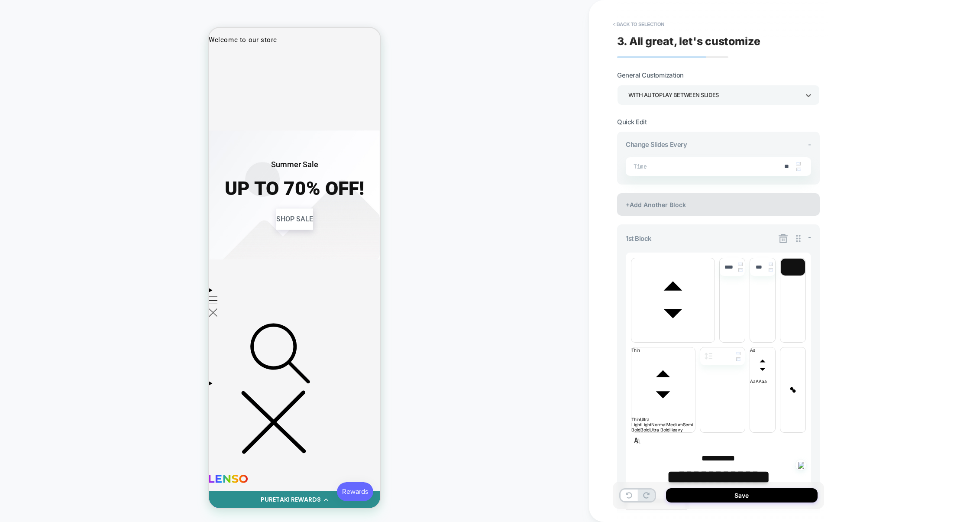
click at [724, 201] on div "+Add Another Block" at bounding box center [718, 204] width 203 height 23
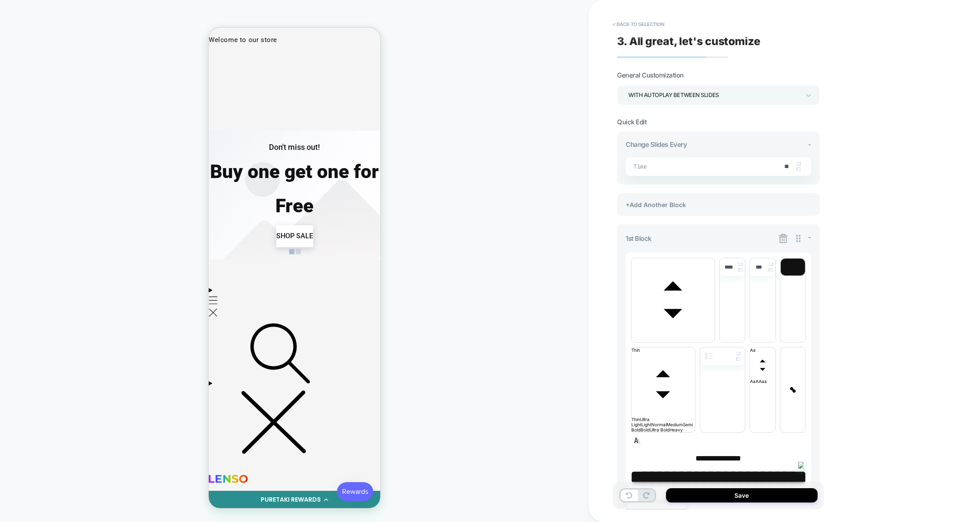
click at [798, 169] on img at bounding box center [798, 169] width 4 height 3
type textarea "*"
type input "**"
click at [798, 169] on img at bounding box center [798, 169] width 4 height 3
type textarea "*"
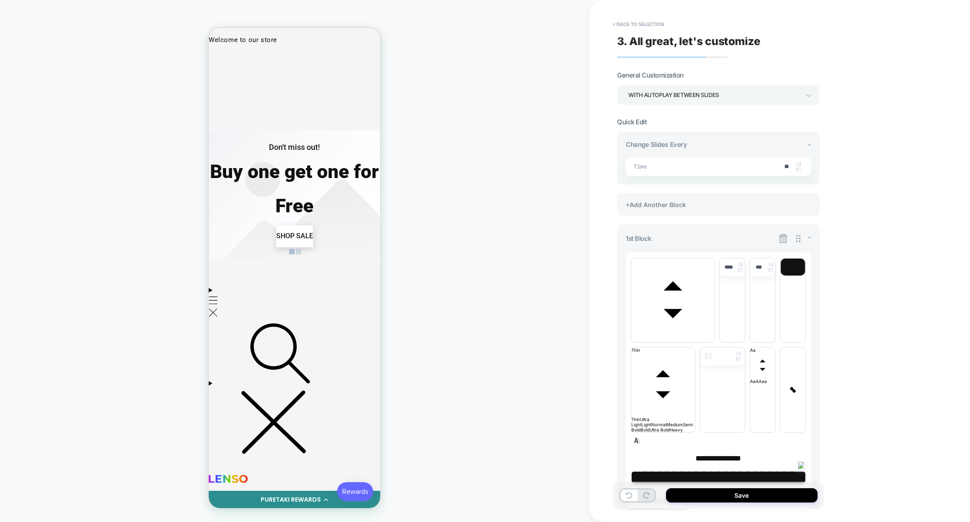
type input "**"
click at [798, 169] on img at bounding box center [798, 169] width 4 height 3
type textarea "*"
type input "**"
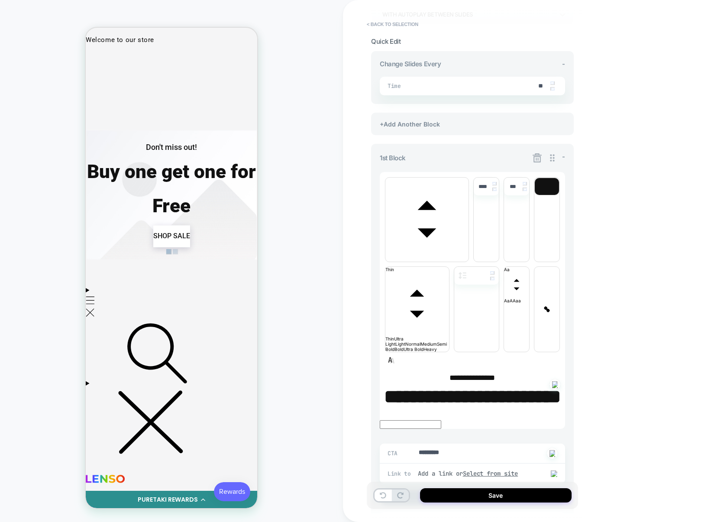
scroll to position [0, 0]
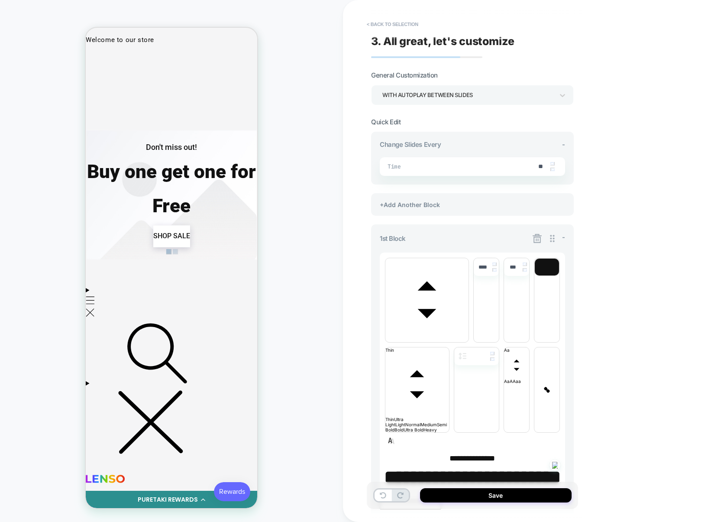
click at [453, 91] on div "WITH AUTOPLAY BETWEEN SLIDES" at bounding box center [467, 95] width 171 height 12
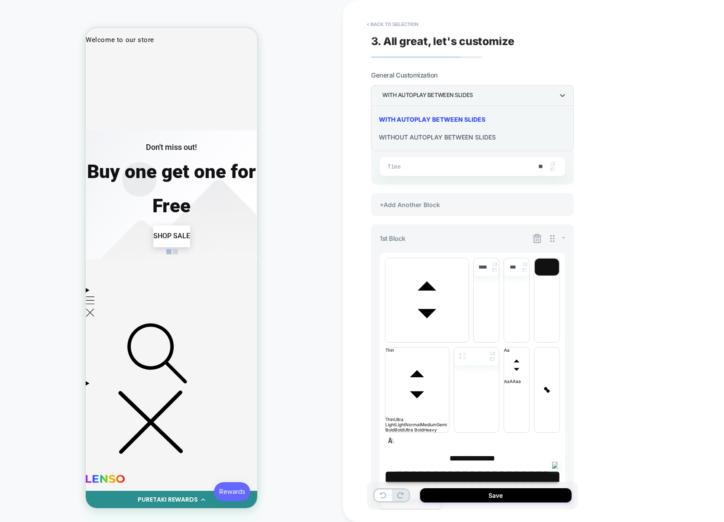
click at [425, 139] on div "WITHOUT AUTOPLAY BETWEEN SLIDES" at bounding box center [473, 137] width 196 height 18
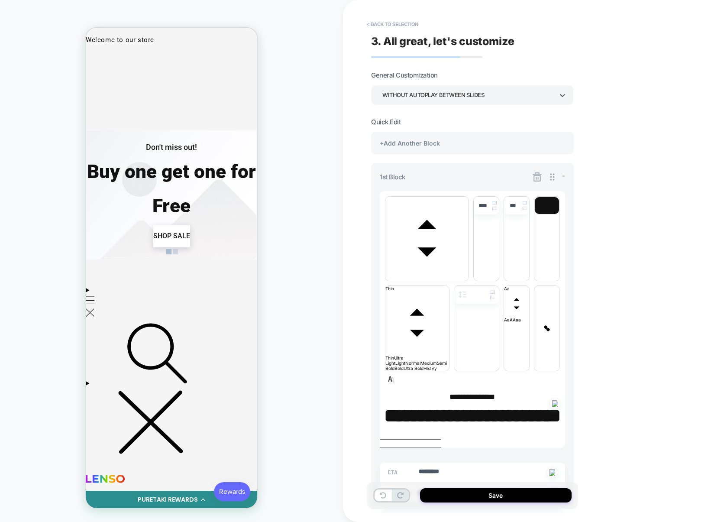
click at [451, 100] on div "WITHOUT AUTOPLAY BETWEEN SLIDES" at bounding box center [467, 95] width 171 height 12
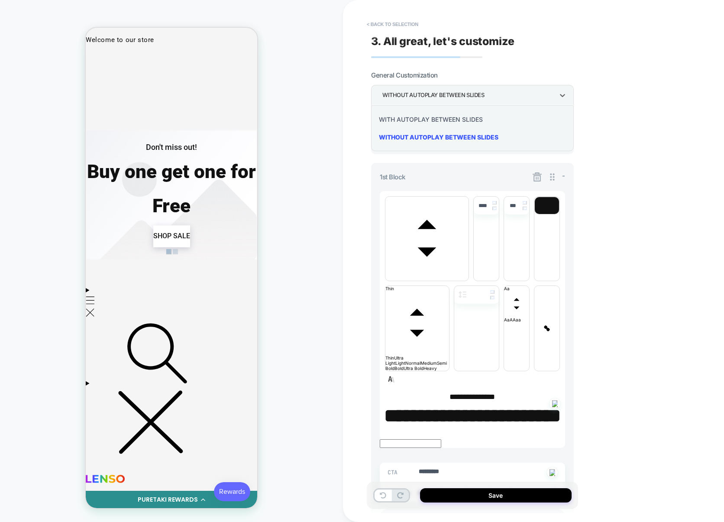
click at [447, 119] on div "WITH AUTOPLAY BETWEEN SLIDES" at bounding box center [473, 119] width 196 height 18
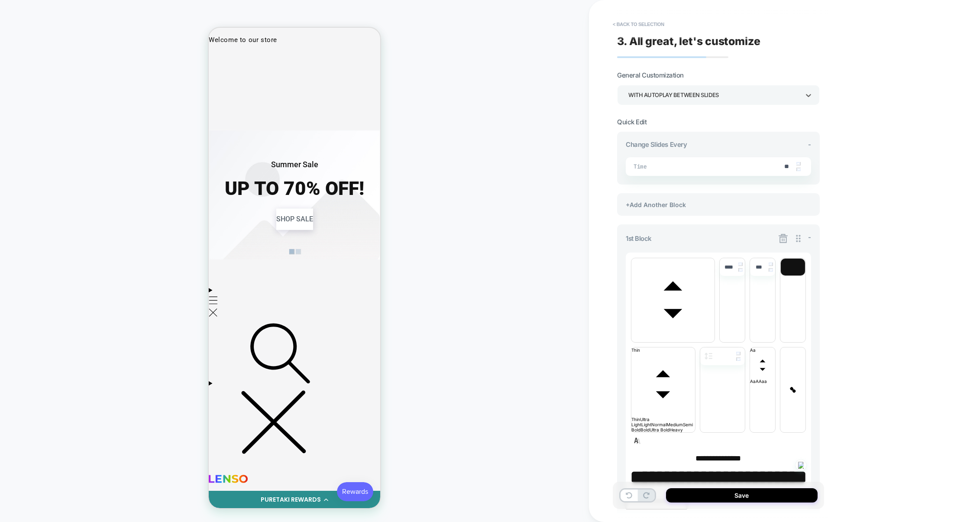
scroll to position [0, 529]
click at [783, 236] on icon at bounding box center [783, 238] width 9 height 9
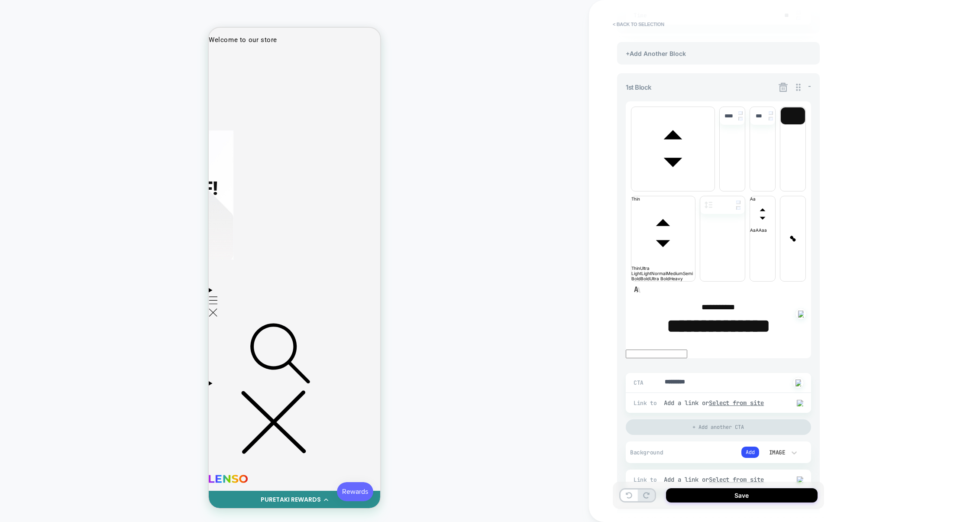
scroll to position [0, 171]
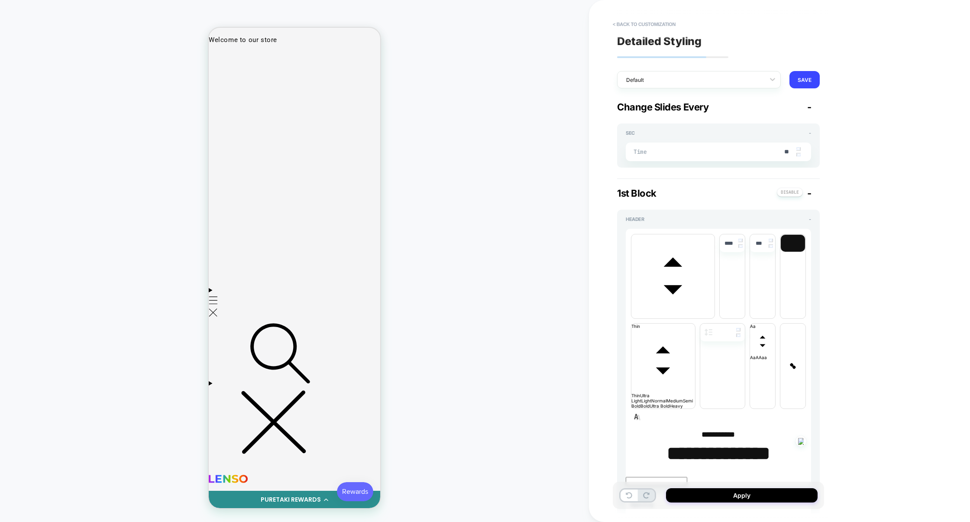
scroll to position [0, 0]
click at [664, 23] on button "< Back to customization" at bounding box center [643, 24] width 71 height 14
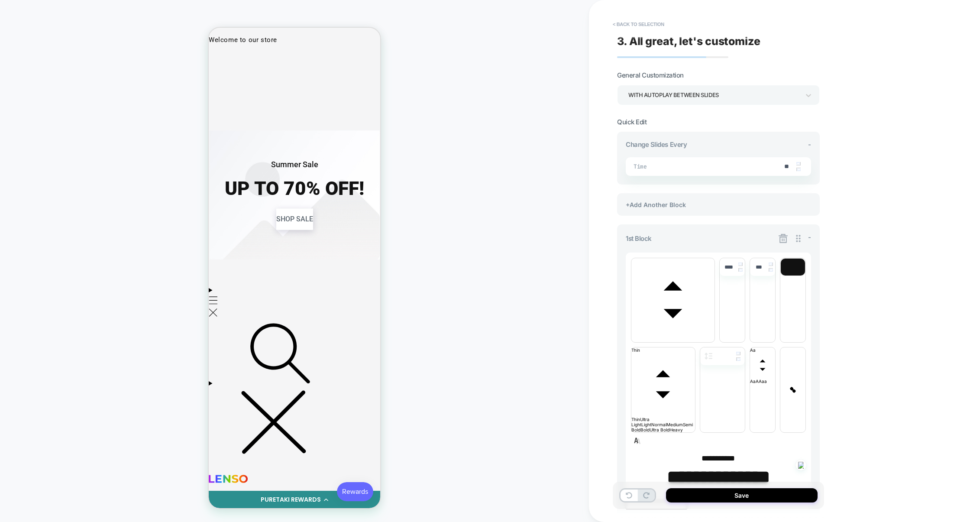
click at [656, 95] on div "WITH AUTOPLAY BETWEEN SLIDES" at bounding box center [713, 95] width 171 height 12
click at [655, 137] on div "WITHOUT AUTOPLAY BETWEEN SLIDES" at bounding box center [718, 137] width 196 height 18
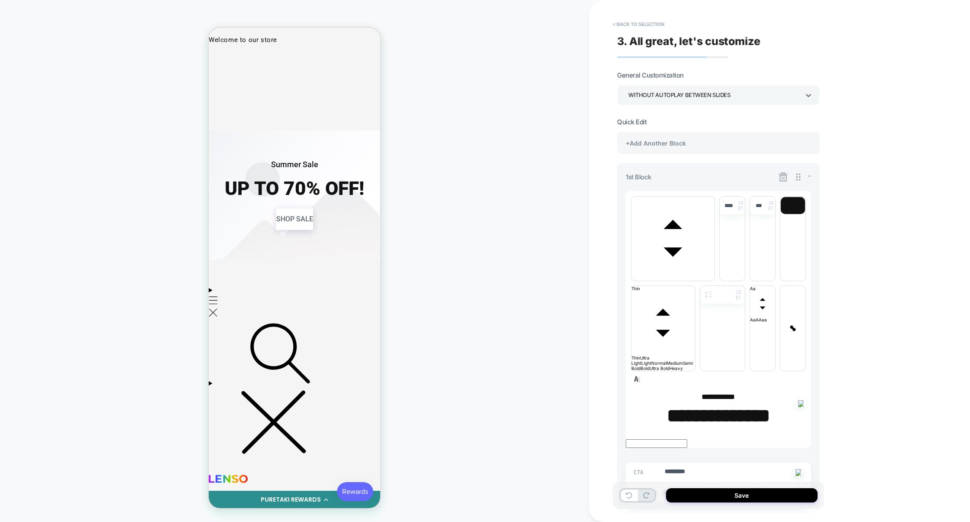
click at [688, 97] on div "WITHOUT AUTOPLAY BETWEEN SLIDES" at bounding box center [713, 95] width 171 height 12
click at [678, 115] on div "WITH AUTOPLAY BETWEEN SLIDES" at bounding box center [718, 119] width 196 height 18
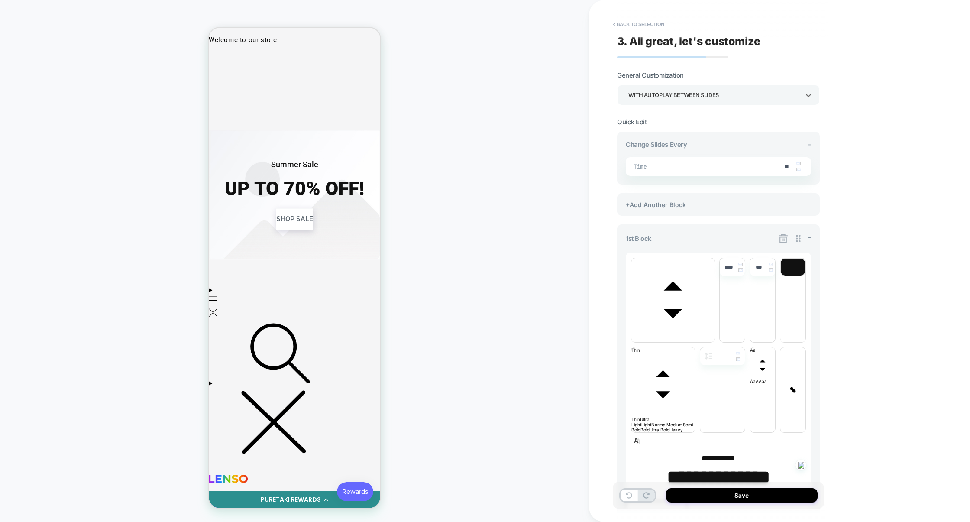
click at [679, 96] on div "WITH AUTOPLAY BETWEEN SLIDES" at bounding box center [713, 95] width 171 height 12
click at [662, 139] on div "WITHOUT AUTOPLAY BETWEEN SLIDES" at bounding box center [718, 137] width 196 height 18
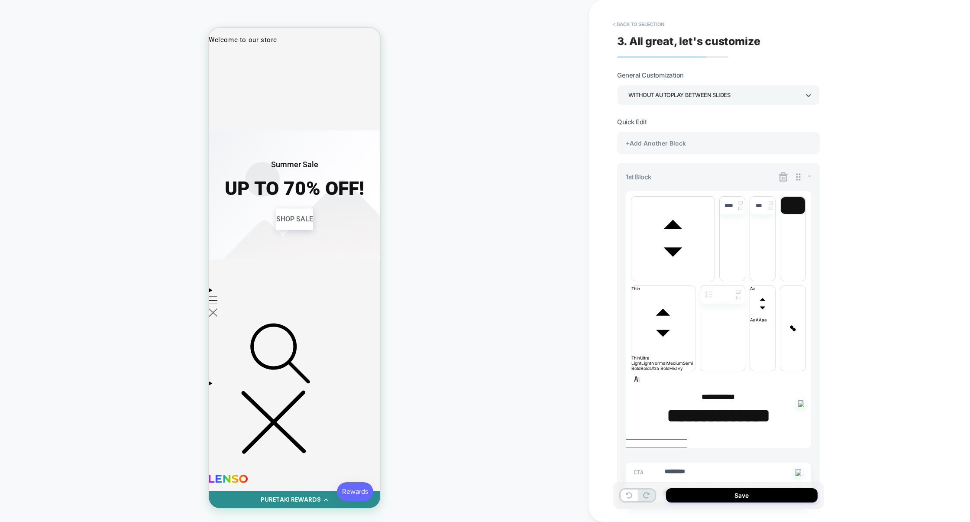
click at [669, 96] on div "WITHOUT AUTOPLAY BETWEEN SLIDES" at bounding box center [713, 95] width 171 height 12
click at [666, 120] on div "WITH AUTOPLAY BETWEEN SLIDES" at bounding box center [718, 119] width 196 height 18
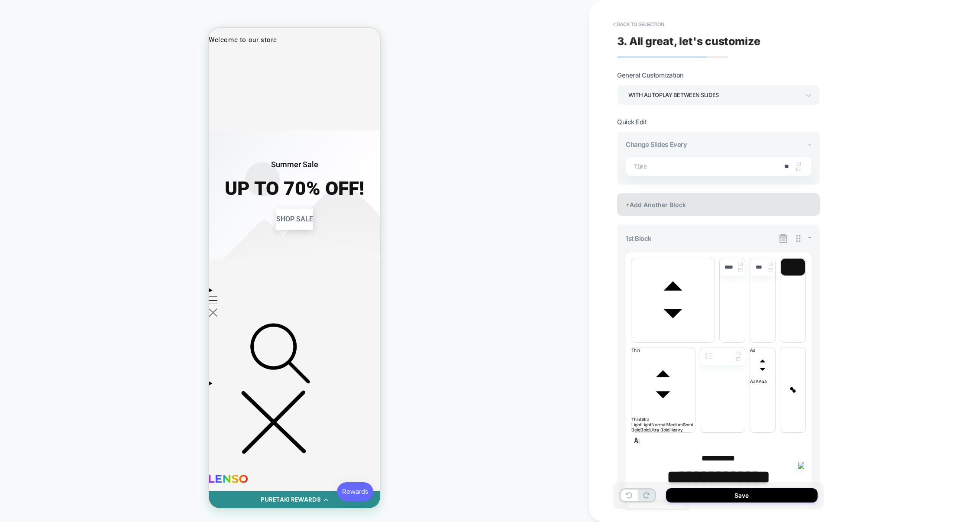
click at [687, 201] on div "+Add Another Block" at bounding box center [718, 204] width 203 height 23
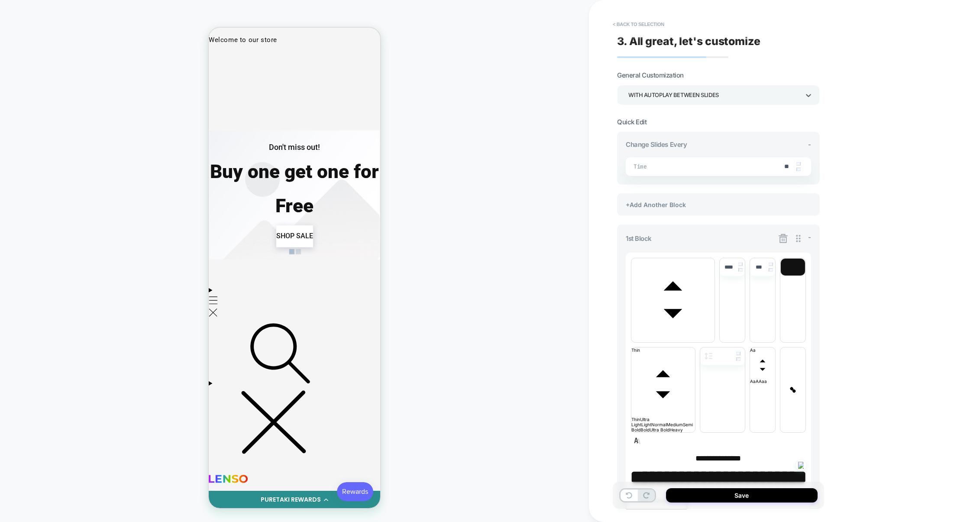
click at [685, 98] on div "WITH AUTOPLAY BETWEEN SLIDES" at bounding box center [713, 95] width 171 height 12
click at [659, 135] on div "WITHOUT AUTOPLAY BETWEEN SLIDES" at bounding box center [718, 137] width 196 height 18
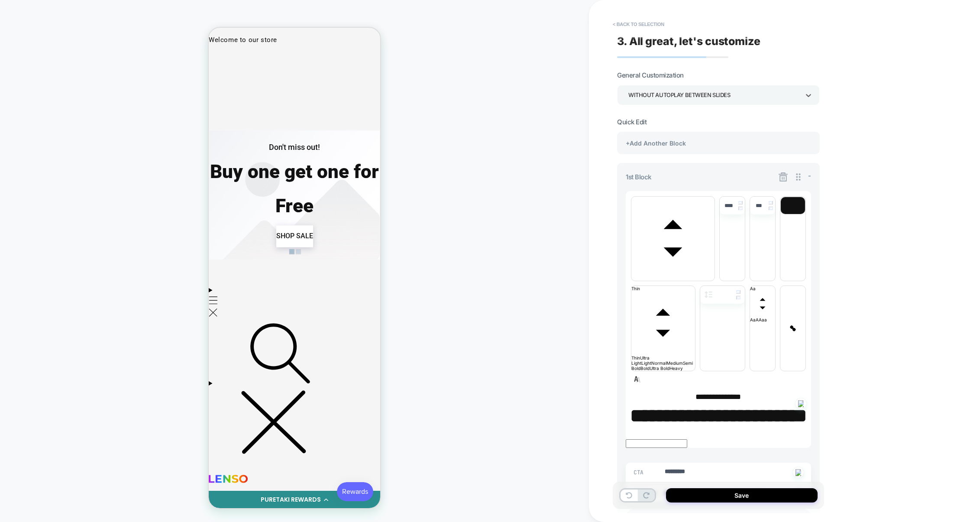
click at [679, 95] on div "WITHOUT AUTOPLAY BETWEEN SLIDES" at bounding box center [713, 95] width 171 height 12
click at [669, 120] on div "WITH AUTOPLAY BETWEEN SLIDES" at bounding box center [718, 119] width 196 height 18
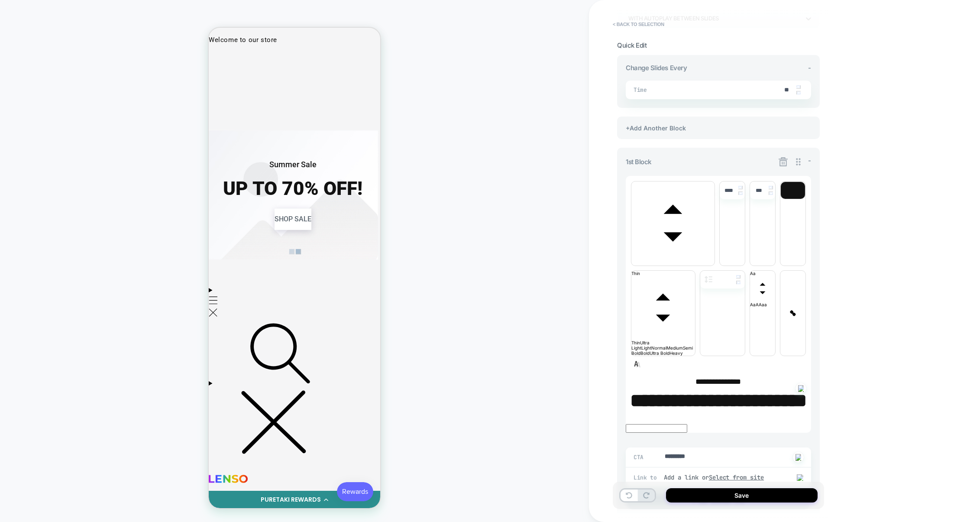
scroll to position [69, 0]
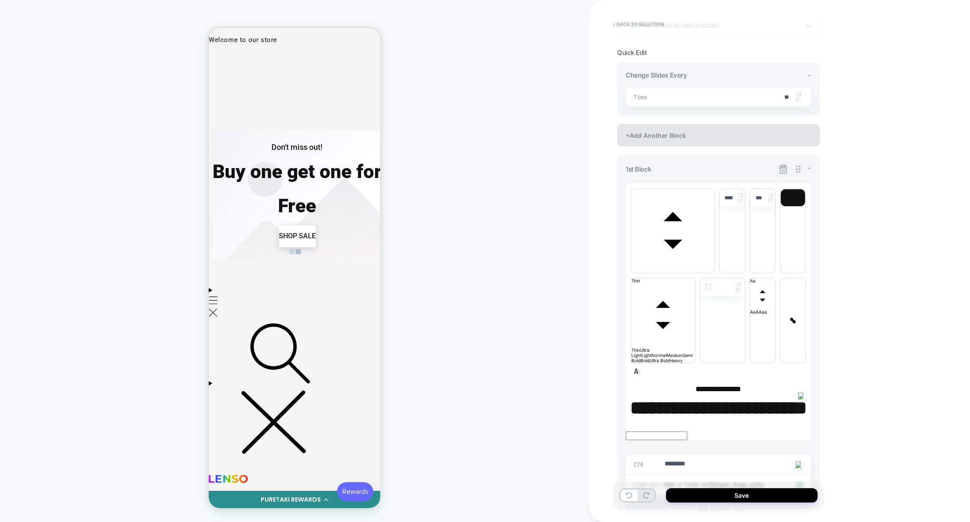
click at [690, 138] on div "+Add Another Block" at bounding box center [718, 135] width 203 height 23
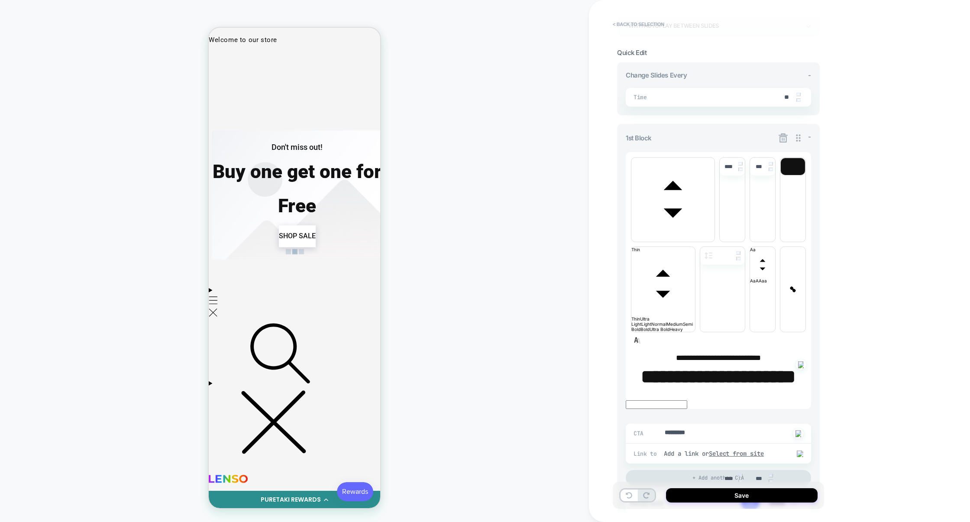
scroll to position [0, 705]
type textarea "*"
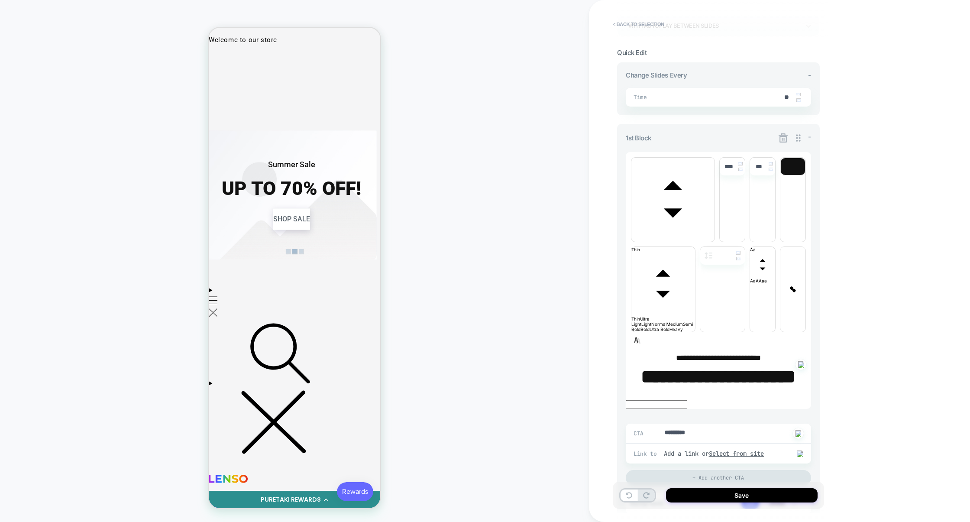
scroll to position [0, 529]
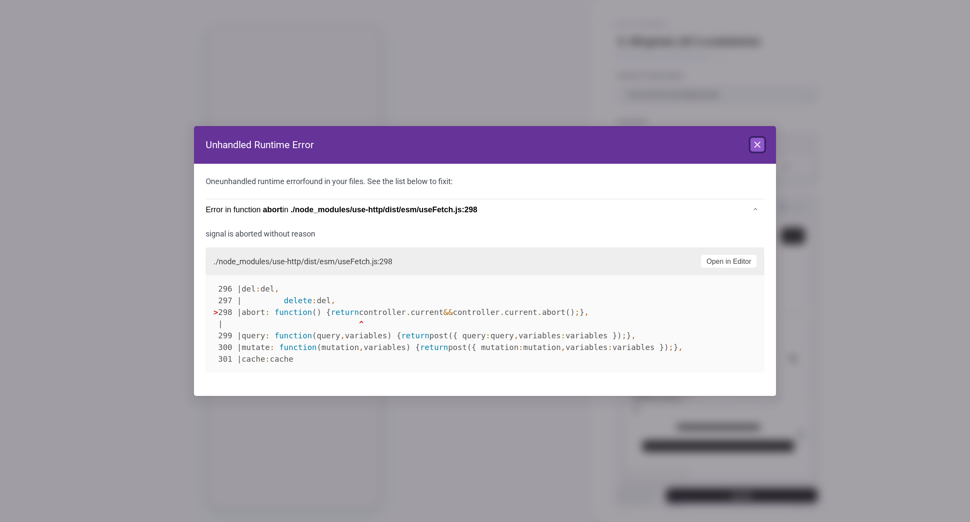
click at [760, 142] on icon at bounding box center [757, 144] width 10 height 10
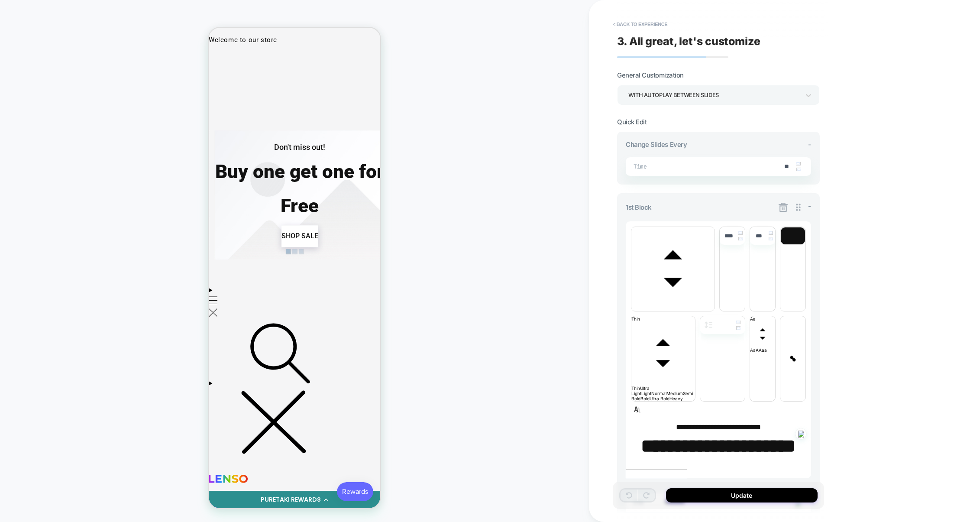
click at [784, 207] on icon at bounding box center [783, 207] width 11 height 11
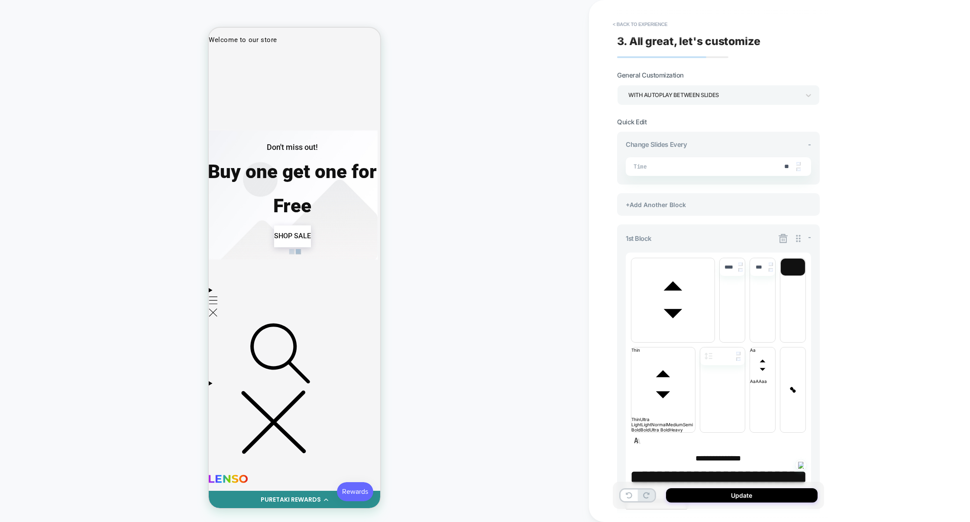
type textarea "*"
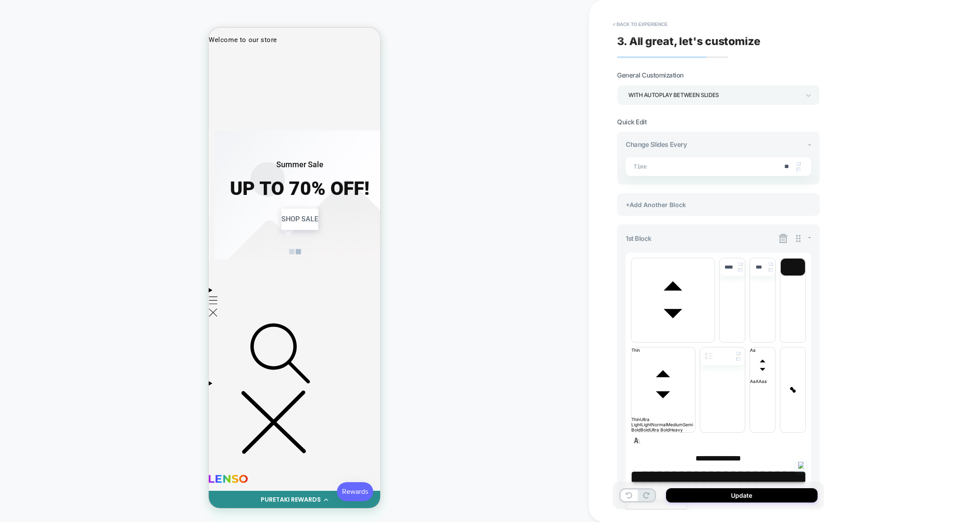
scroll to position [0, 882]
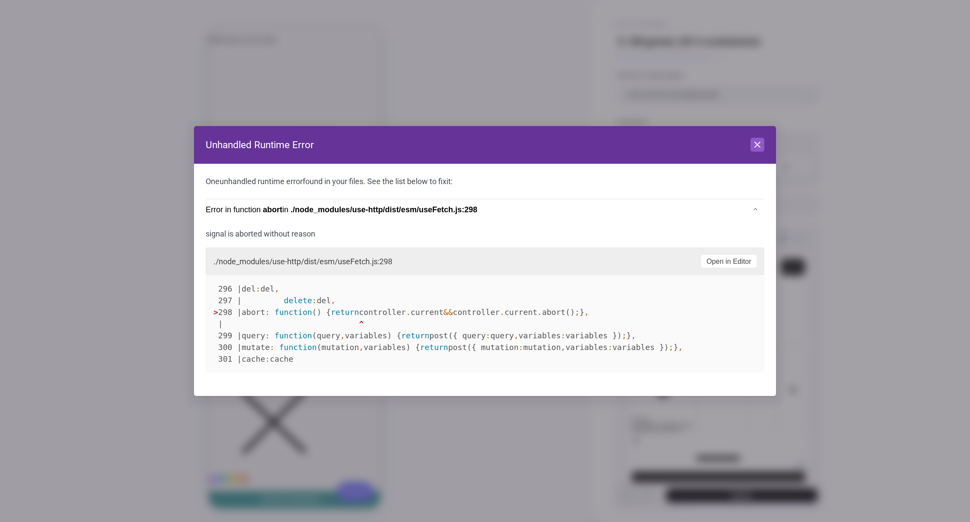
scroll to position [0, 529]
click at [753, 143] on icon at bounding box center [757, 144] width 10 height 10
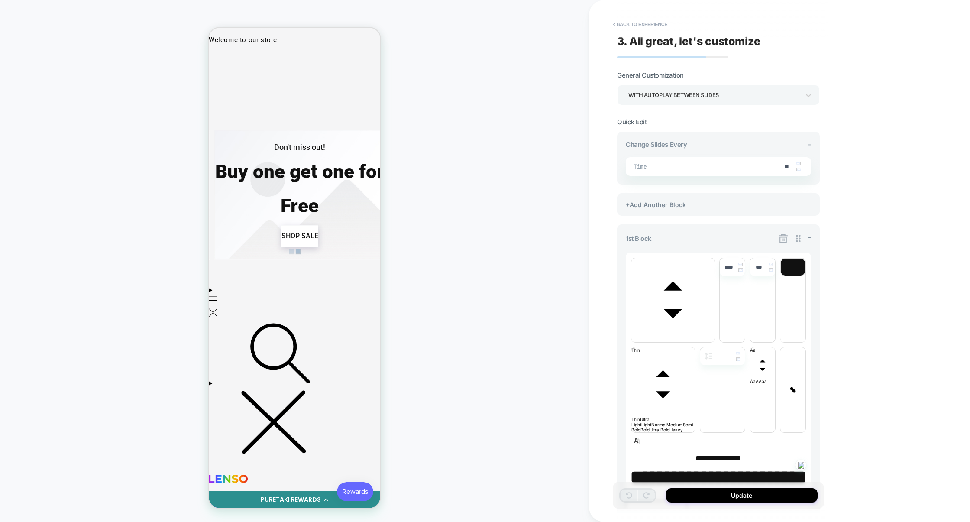
scroll to position [0, 705]
click at [710, 204] on div "+Add Another Block" at bounding box center [718, 204] width 203 height 23
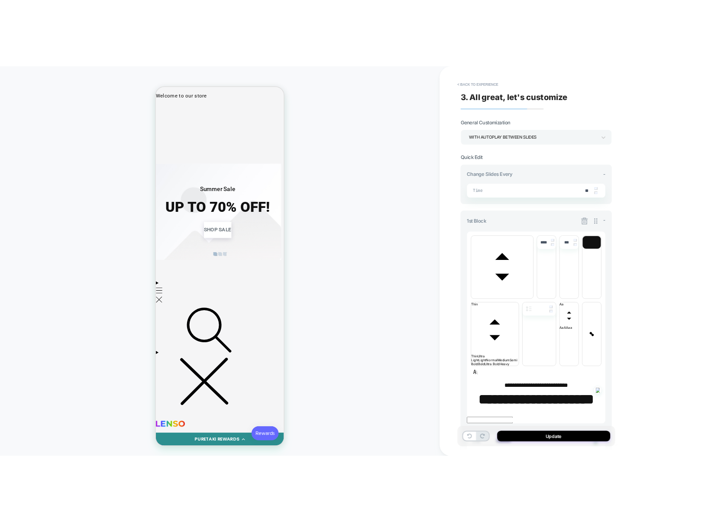
scroll to position [0, 529]
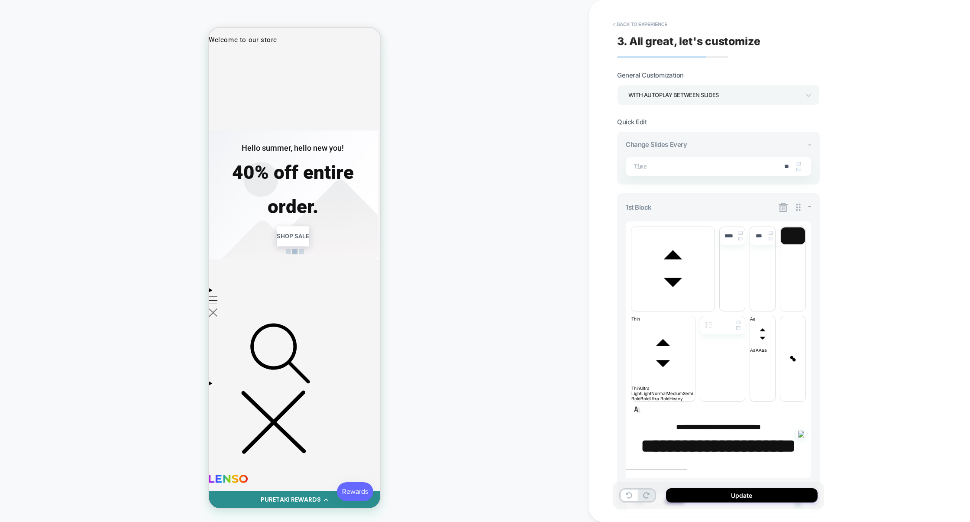
type textarea "*"
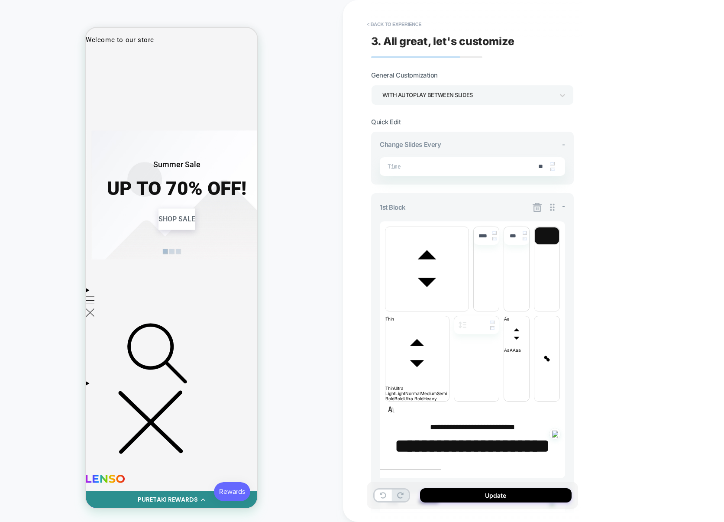
scroll to position [0, 882]
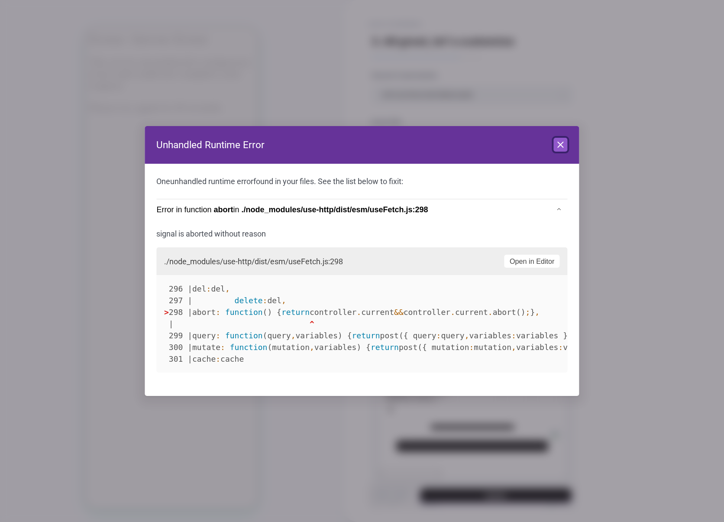
click at [558, 143] on icon at bounding box center [561, 144] width 10 height 10
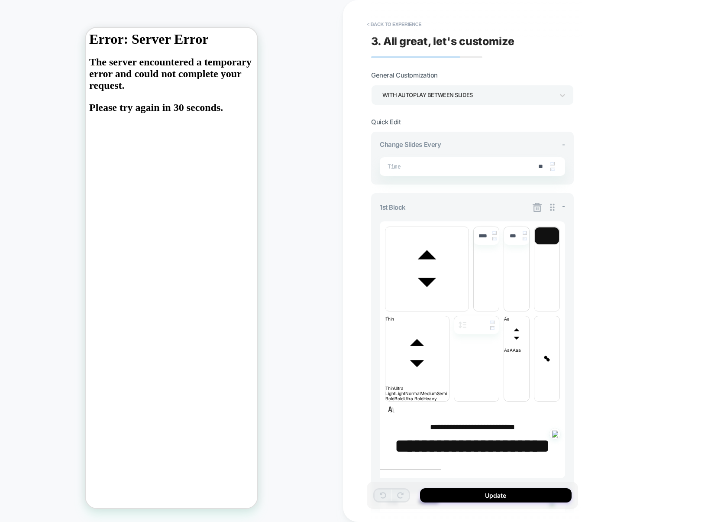
click at [533, 204] on icon at bounding box center [537, 207] width 11 height 11
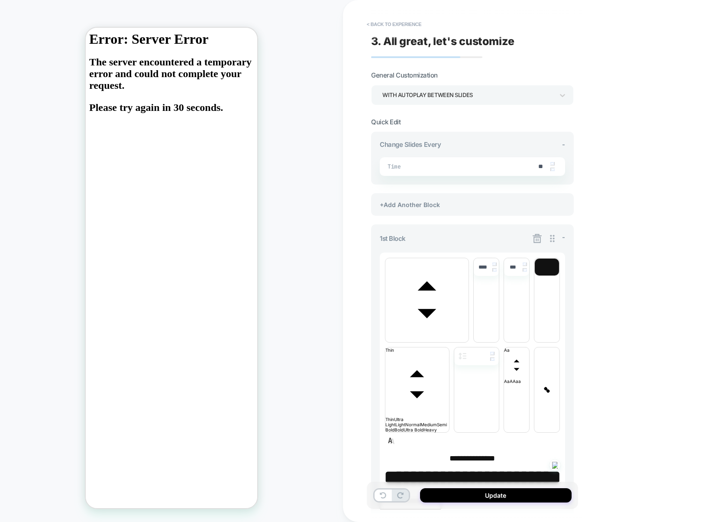
type textarea "*"
click at [408, 21] on button "< Back to experience" at bounding box center [393, 24] width 63 height 14
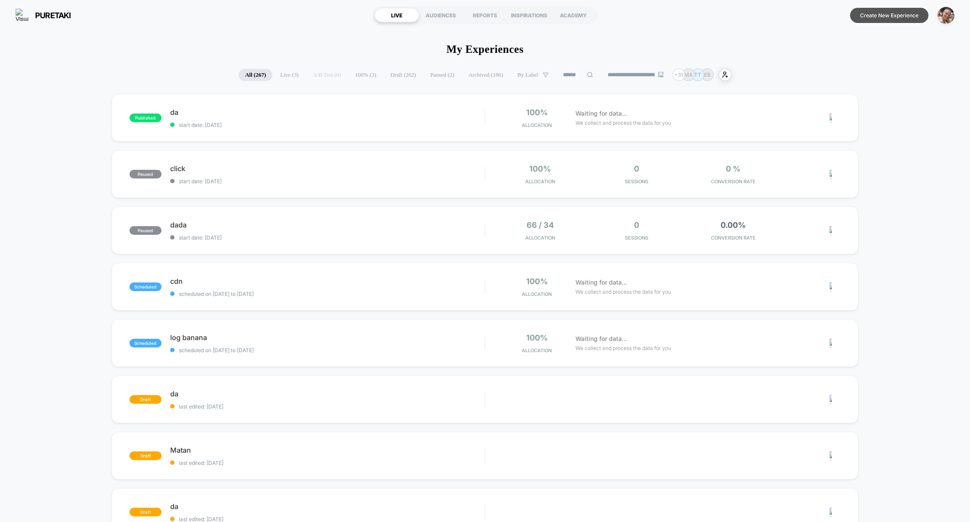
click at [874, 16] on button "Create New Experience" at bounding box center [889, 15] width 78 height 15
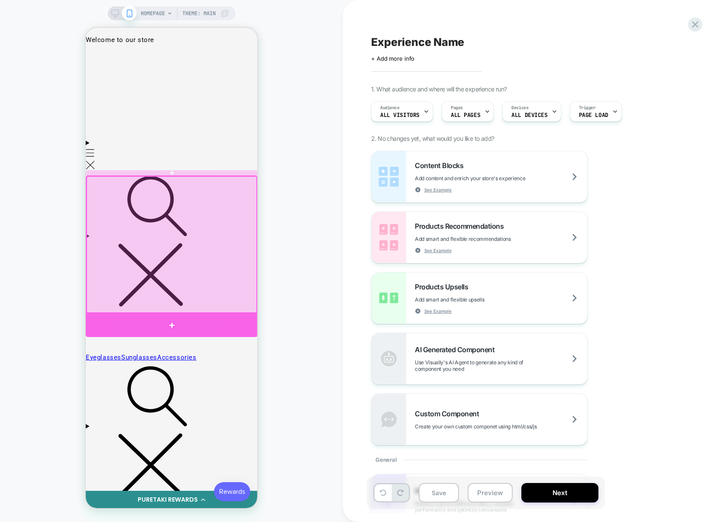
click at [215, 329] on div at bounding box center [172, 324] width 172 height 23
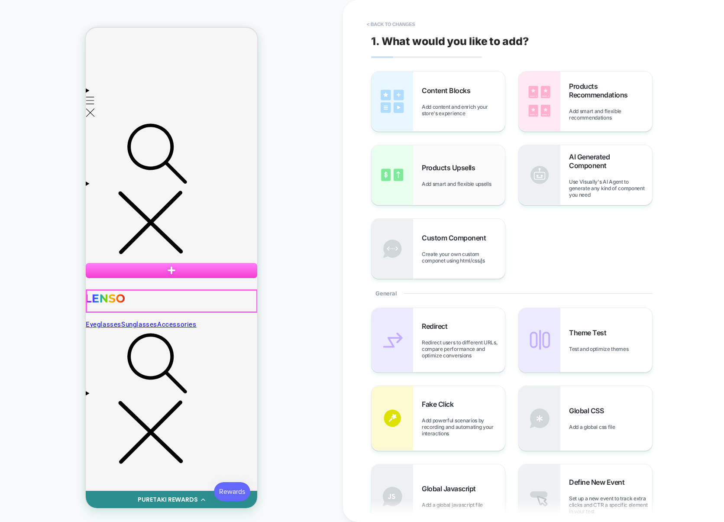
scroll to position [56, 0]
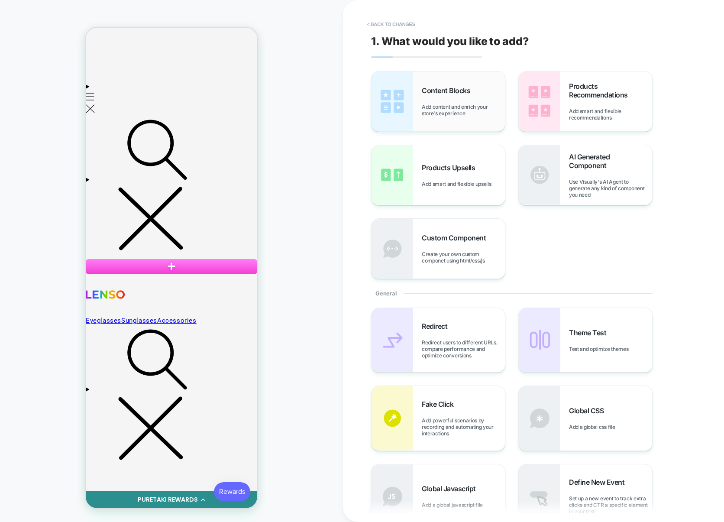
click at [465, 96] on div "Content Blocks Add content and enrich your store's experience" at bounding box center [463, 101] width 83 height 30
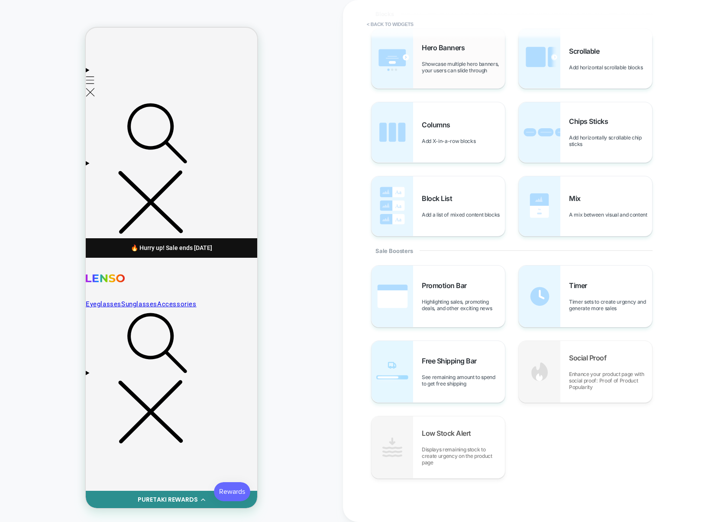
scroll to position [0, 0]
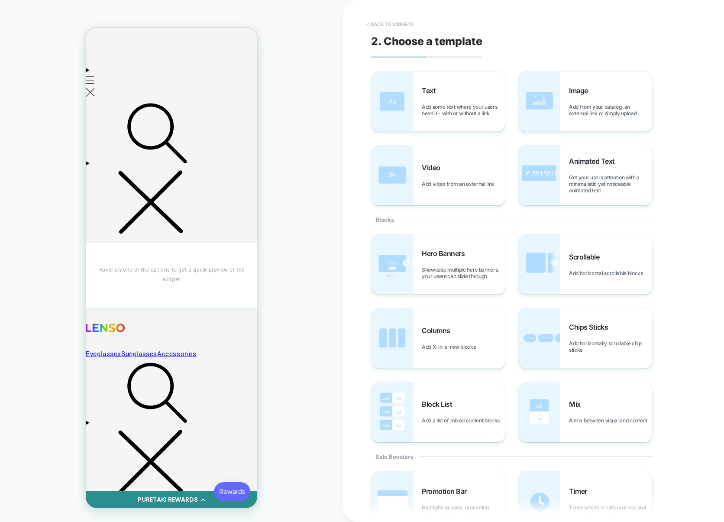
click at [398, 23] on button "< Back to widgets" at bounding box center [389, 24] width 55 height 14
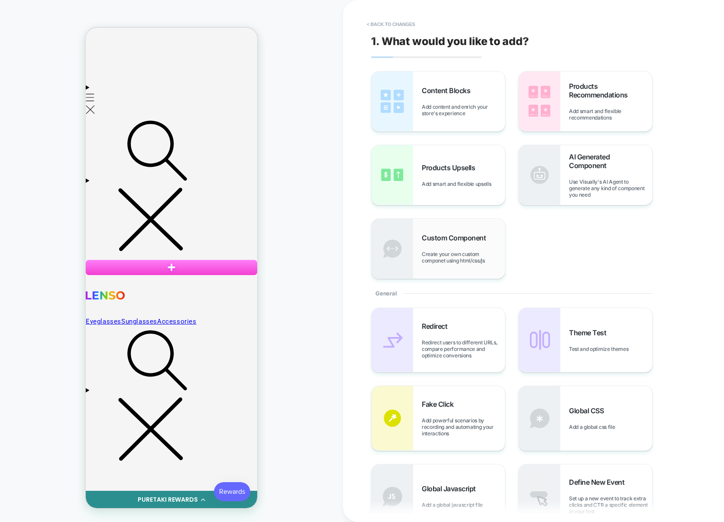
scroll to position [342, 0]
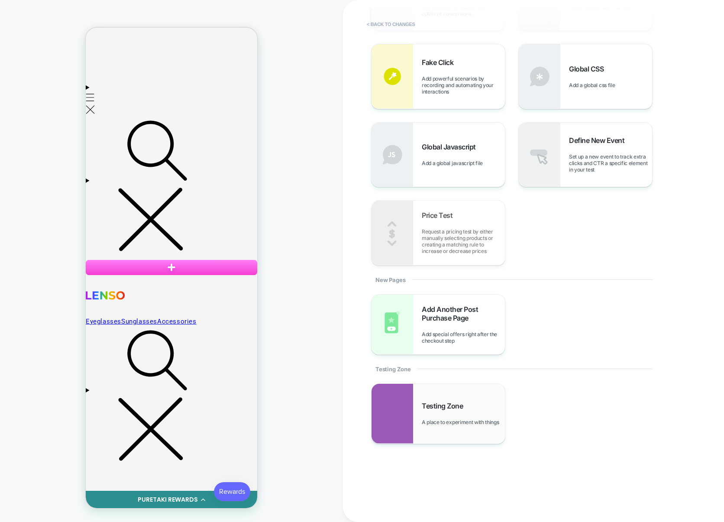
click at [427, 396] on div "Testing Zone A place to experiment with things" at bounding box center [438, 414] width 133 height 60
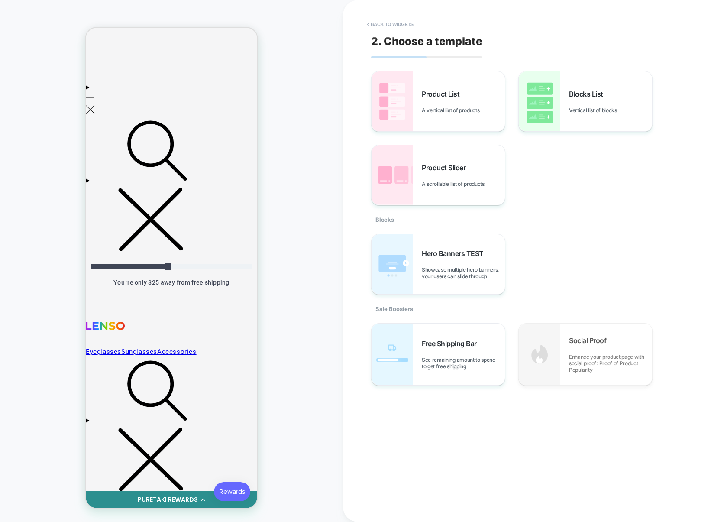
scroll to position [70, 0]
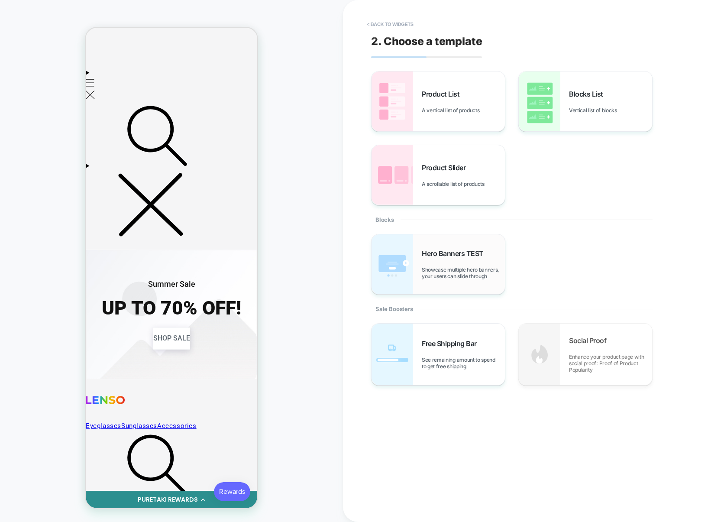
click at [467, 288] on div "Hero Banners TEST Showcase multiple hero banners, your users can slide through" at bounding box center [438, 264] width 133 height 60
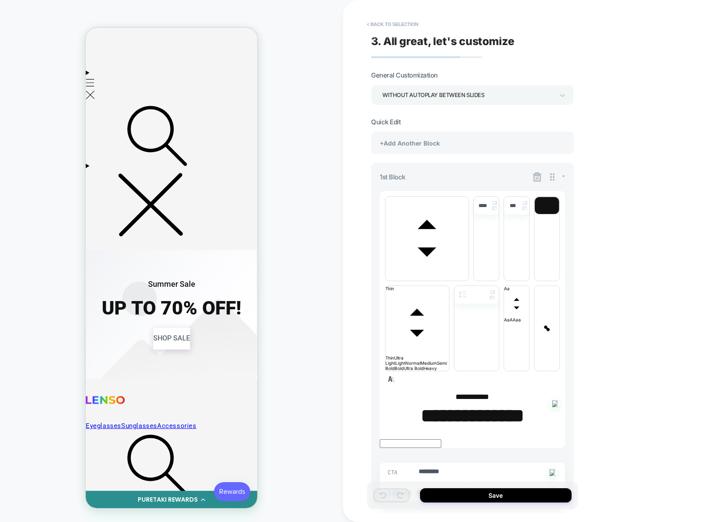
click at [451, 145] on div "+Add Another Block" at bounding box center [472, 143] width 203 height 23
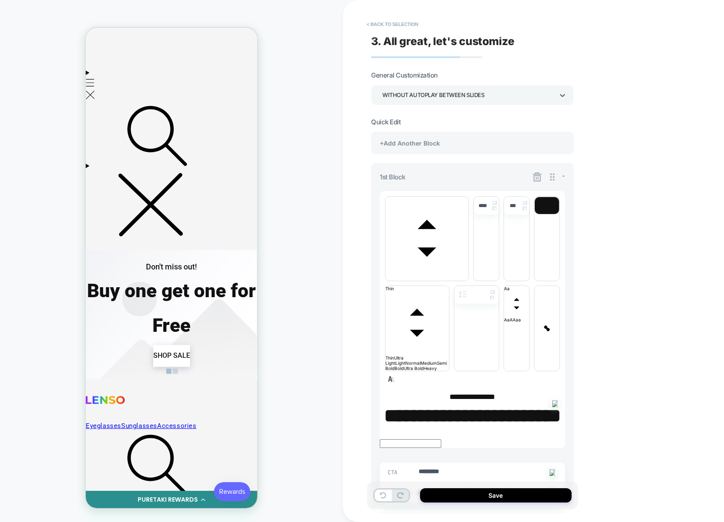
click at [463, 96] on div "WITHOUT AUTOPLAY BETWEEN SLIDES" at bounding box center [467, 95] width 171 height 12
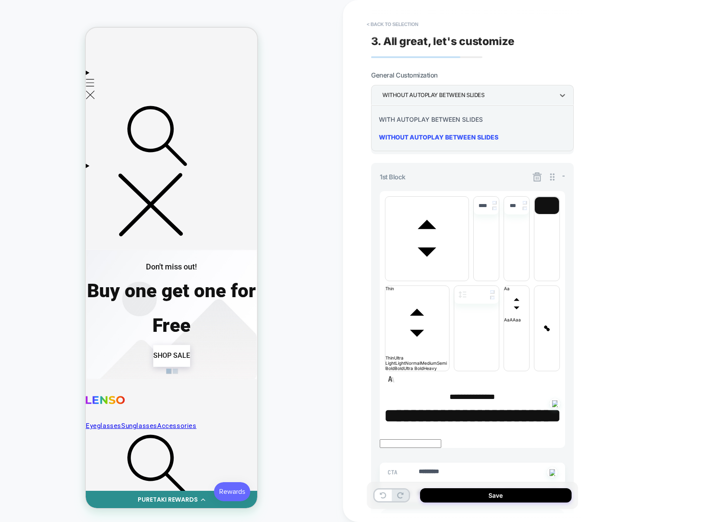
click at [436, 123] on div "WITH AUTOPLAY BETWEEN SLIDES" at bounding box center [473, 119] width 196 height 18
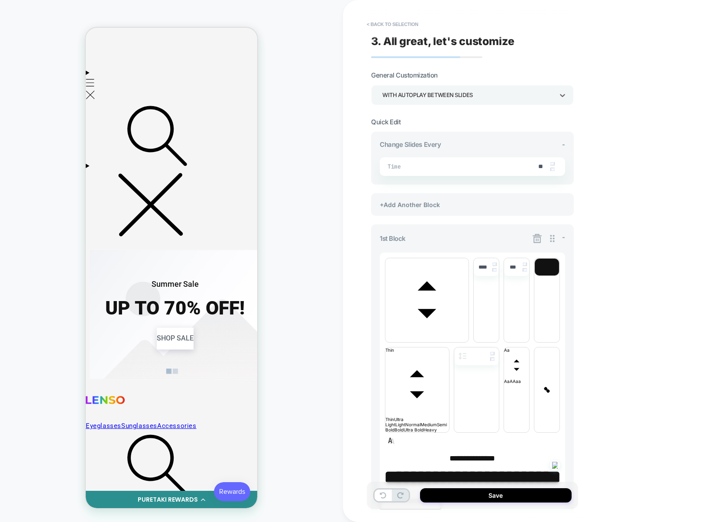
scroll to position [0, 529]
click at [551, 171] on img at bounding box center [552, 169] width 4 height 3
type textarea "*"
type input "**"
click at [551, 171] on img at bounding box center [552, 169] width 4 height 3
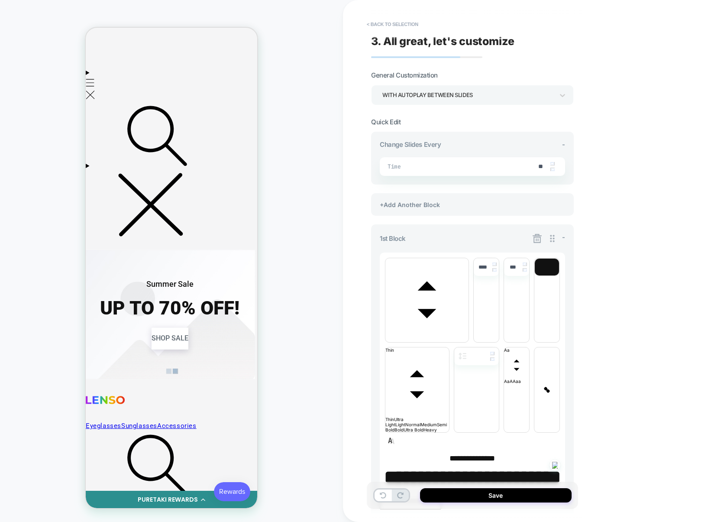
type textarea "*"
type input "**"
click at [551, 171] on img at bounding box center [552, 169] width 4 height 3
type textarea "*"
type input "**"
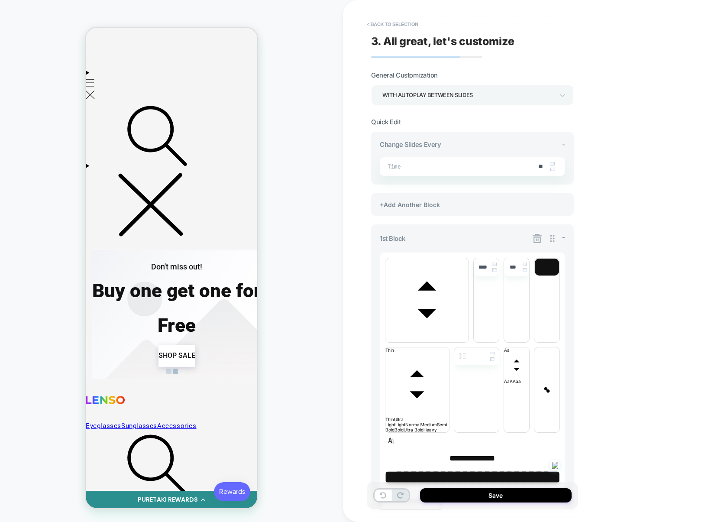
scroll to position [0, 705]
click at [475, 102] on div "WITH AUTOPLAY BETWEEN SLIDES" at bounding box center [472, 95] width 203 height 20
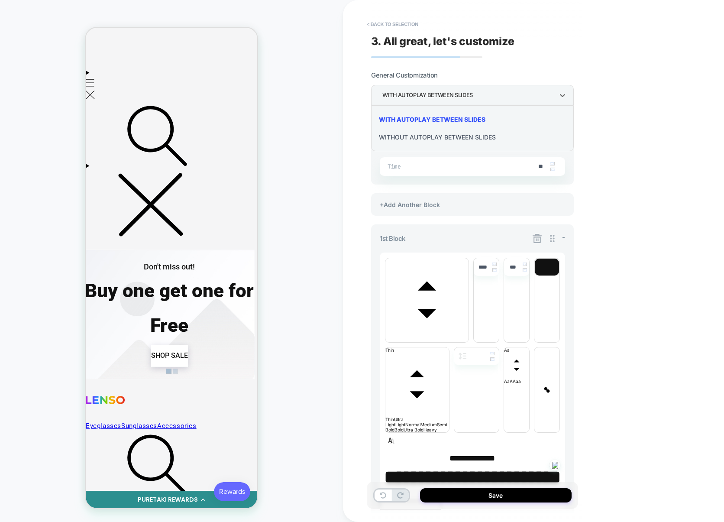
click at [475, 101] on div at bounding box center [362, 261] width 724 height 522
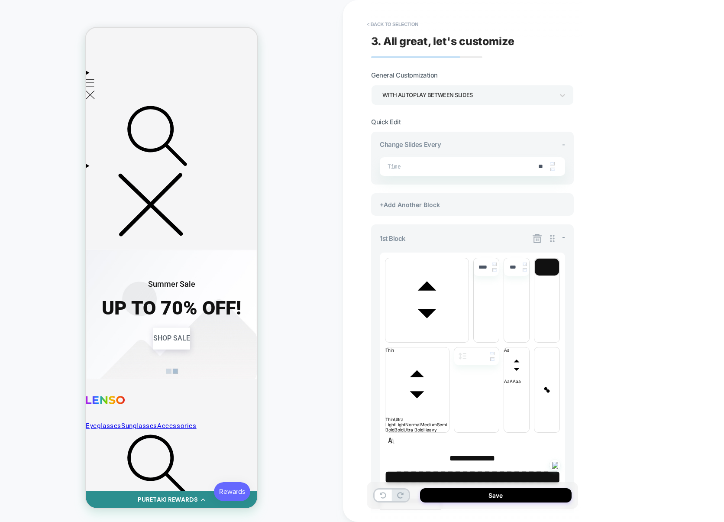
scroll to position [0, 529]
click at [537, 240] on icon at bounding box center [537, 238] width 11 height 11
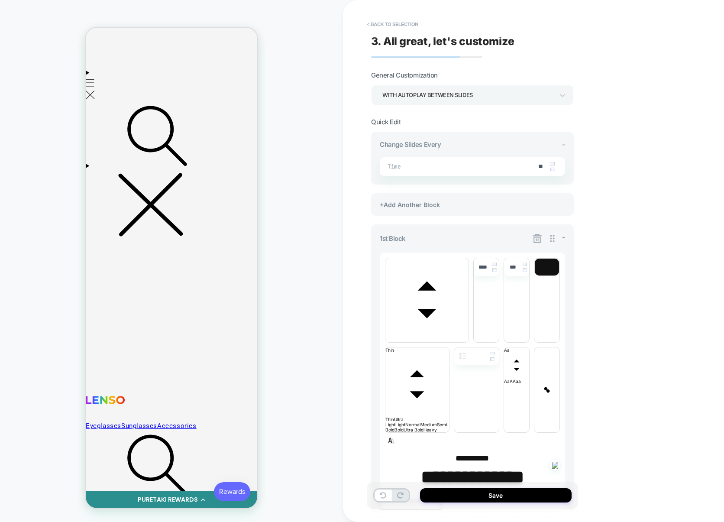
scroll to position [0, 0]
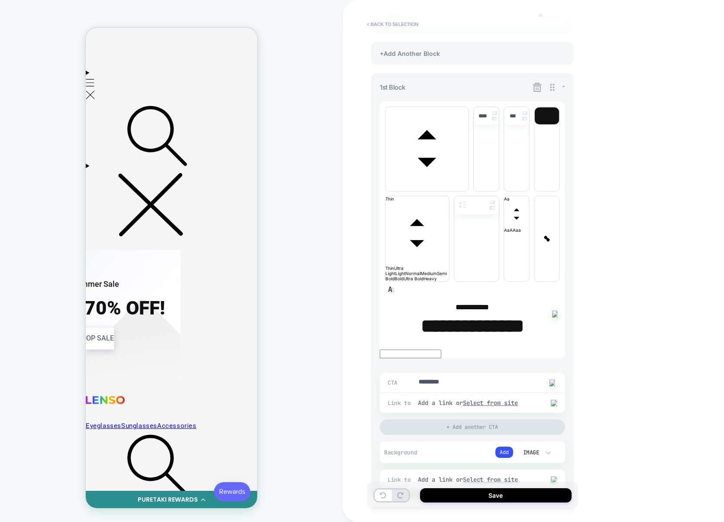
click at [427, 507] on div "+Add Another Block" at bounding box center [472, 518] width 203 height 23
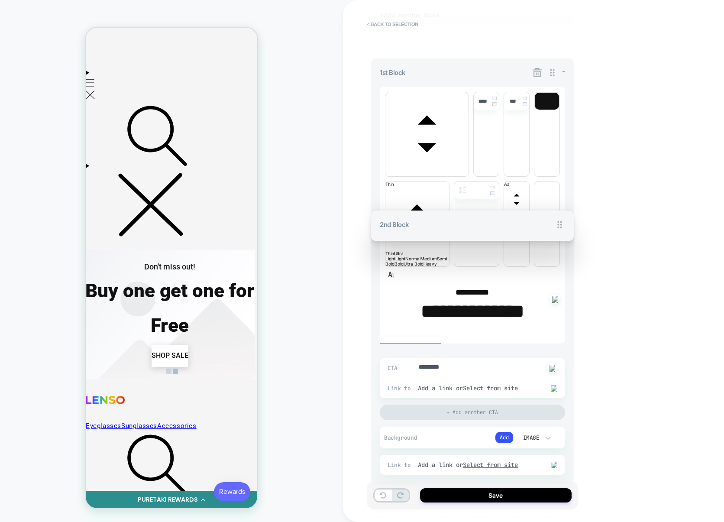
drag, startPoint x: 549, startPoint y: 325, endPoint x: 550, endPoint y: 155, distance: 169.3
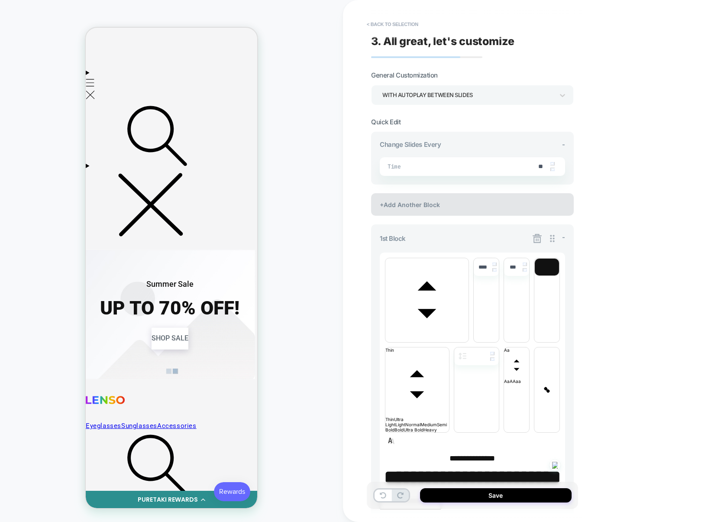
click at [459, 212] on div "+Add Another Block" at bounding box center [472, 204] width 203 height 23
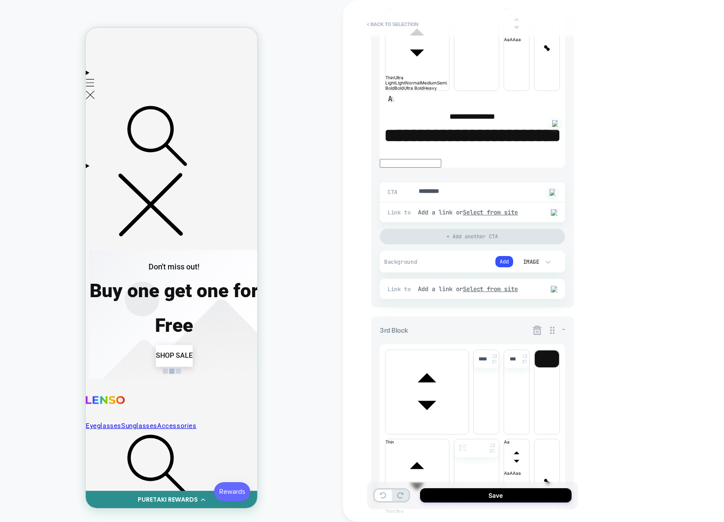
scroll to position [0, 705]
click at [178, 373] on span at bounding box center [178, 370] width 4 height 4
click at [165, 373] on span at bounding box center [165, 370] width 4 height 4
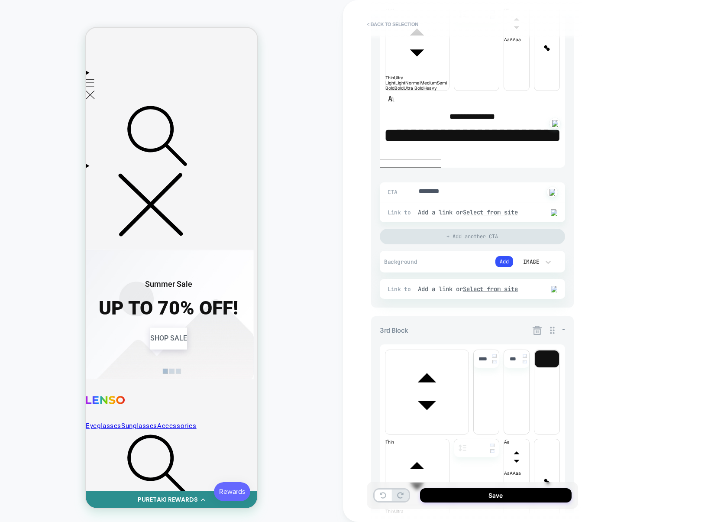
scroll to position [0, 529]
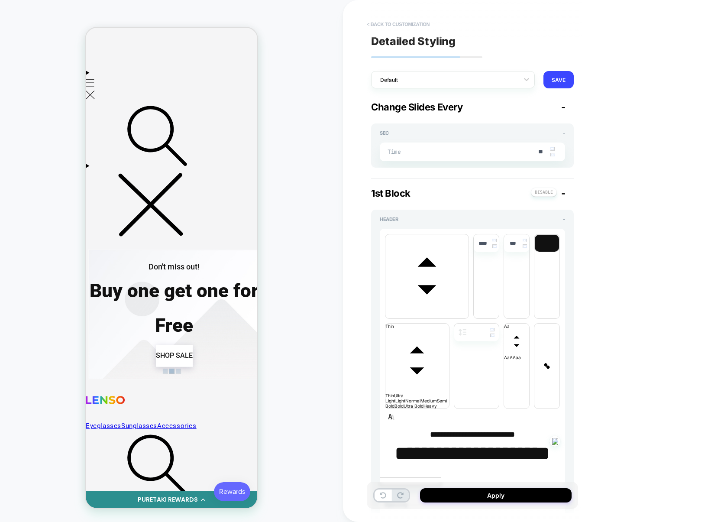
scroll to position [0, 705]
click at [407, 23] on button "< Back to customization" at bounding box center [397, 24] width 71 height 14
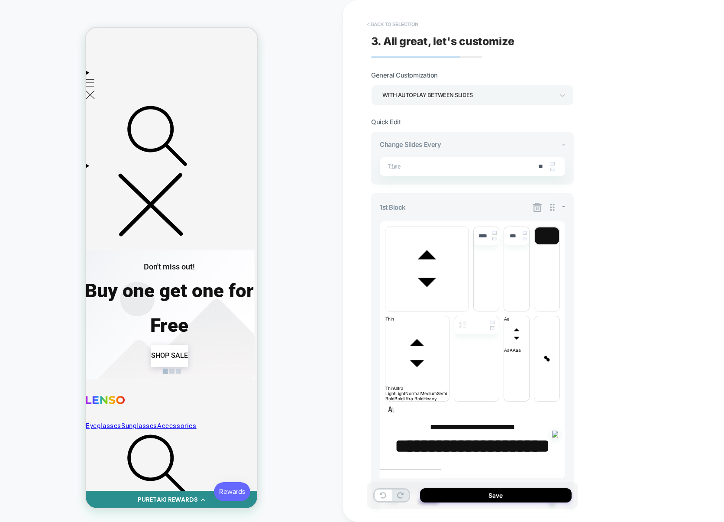
click at [400, 25] on button "< Back to selection" at bounding box center [392, 24] width 60 height 14
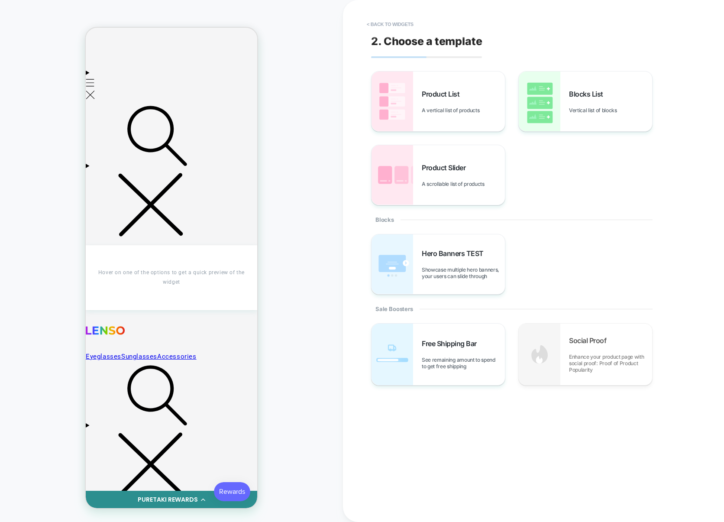
scroll to position [82, 0]
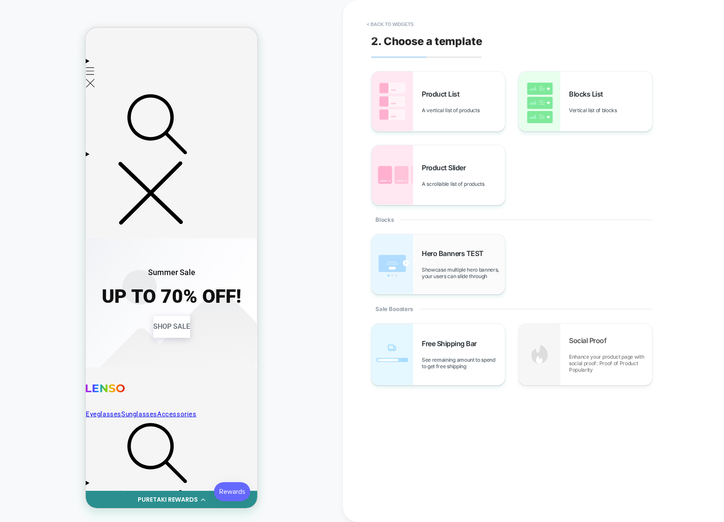
click at [466, 275] on span "Showcase multiple hero banners, your users can slide through" at bounding box center [463, 272] width 83 height 13
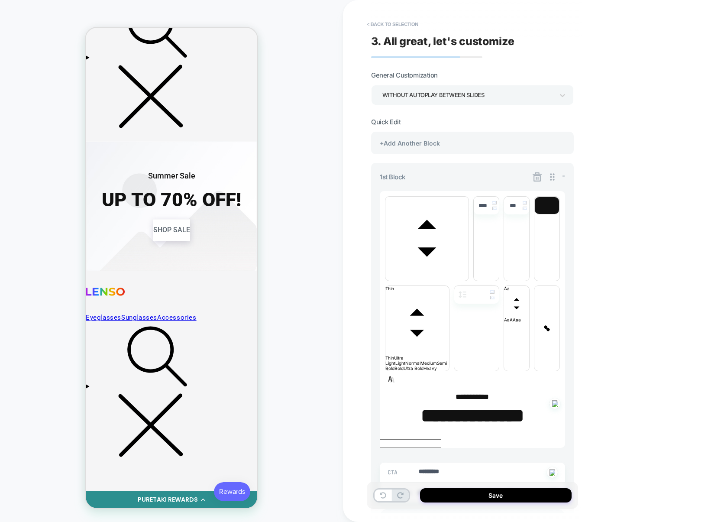
scroll to position [0, 0]
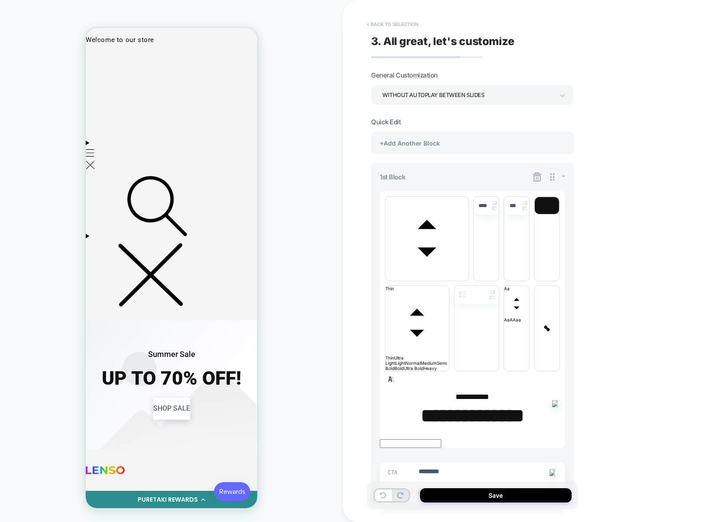
click at [401, 29] on button "< Back to selection" at bounding box center [392, 24] width 60 height 14
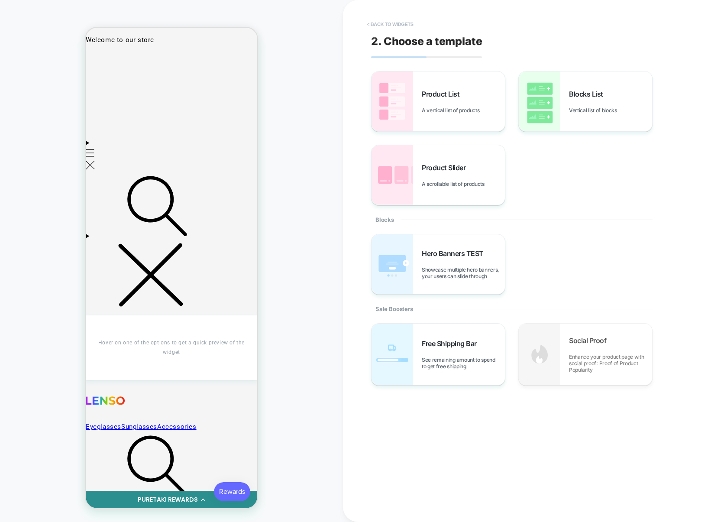
click at [403, 26] on button "< Back to widgets" at bounding box center [389, 24] width 55 height 14
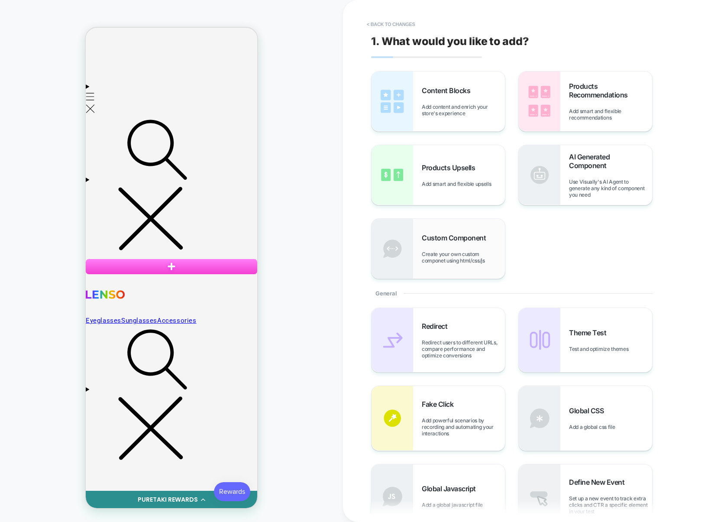
scroll to position [342, 0]
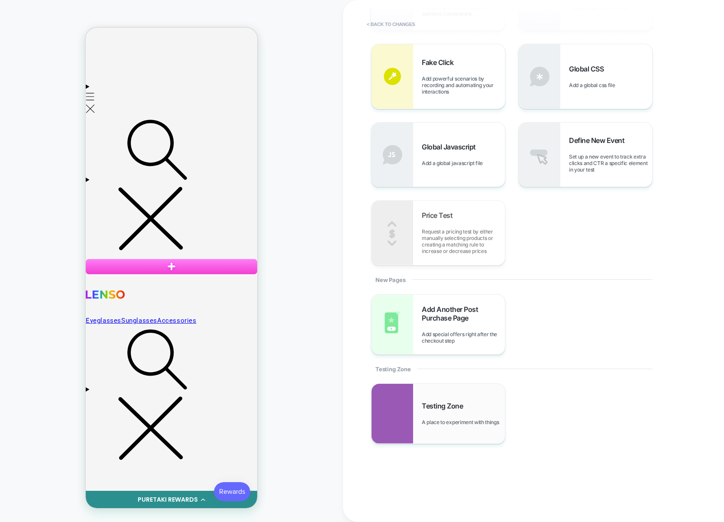
click at [429, 405] on span "Testing Zone" at bounding box center [444, 405] width 45 height 9
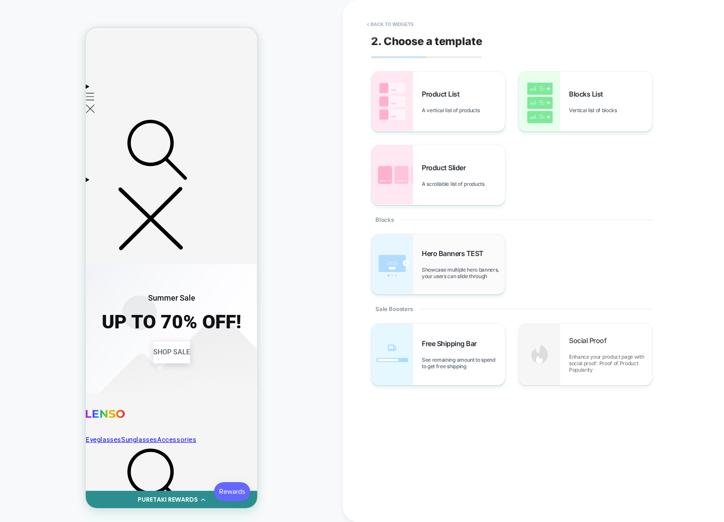
scroll to position [54, 0]
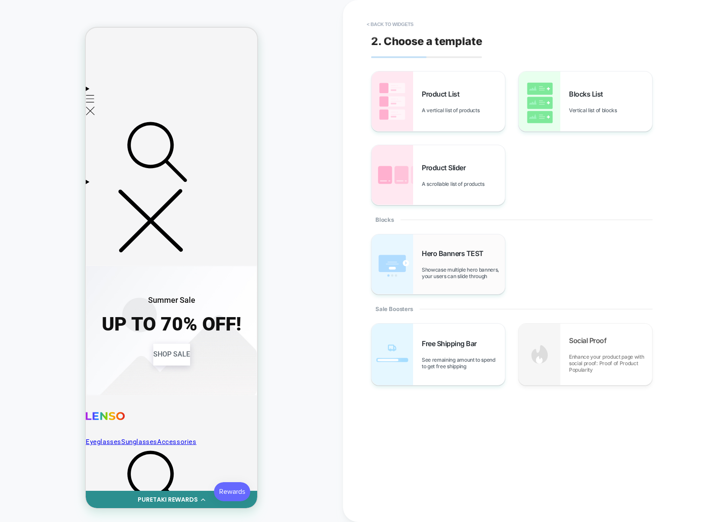
click at [442, 280] on div "Hero Banners TEST Showcase multiple hero banners, your users can slide through" at bounding box center [438, 264] width 133 height 60
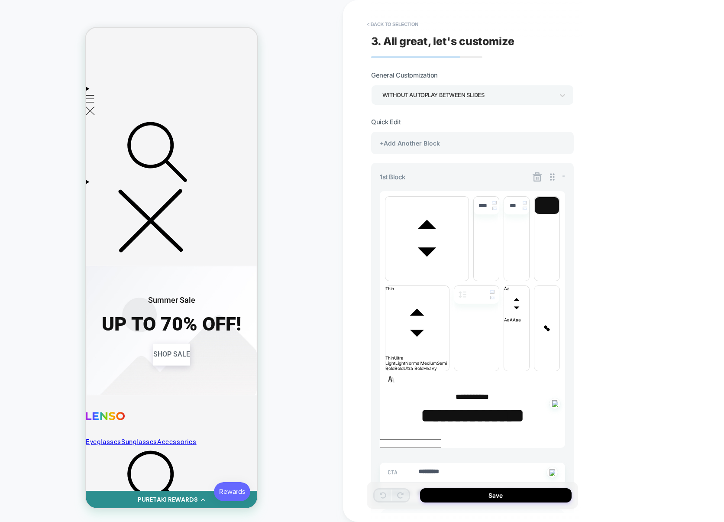
type textarea "*"
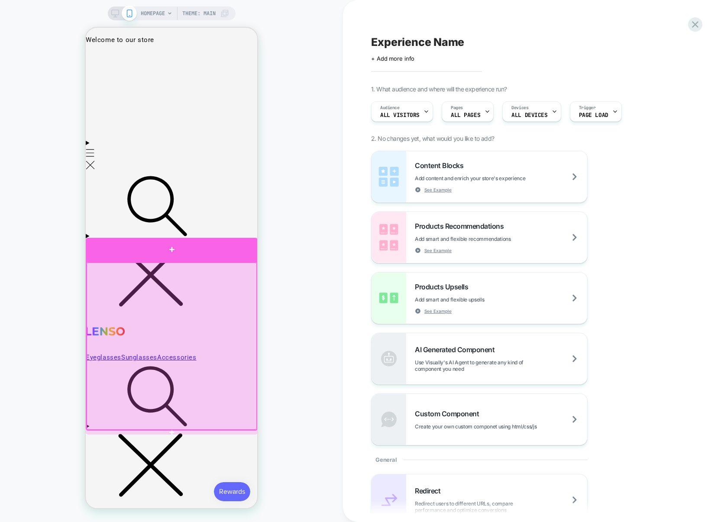
click at [222, 251] on div at bounding box center [172, 250] width 172 height 24
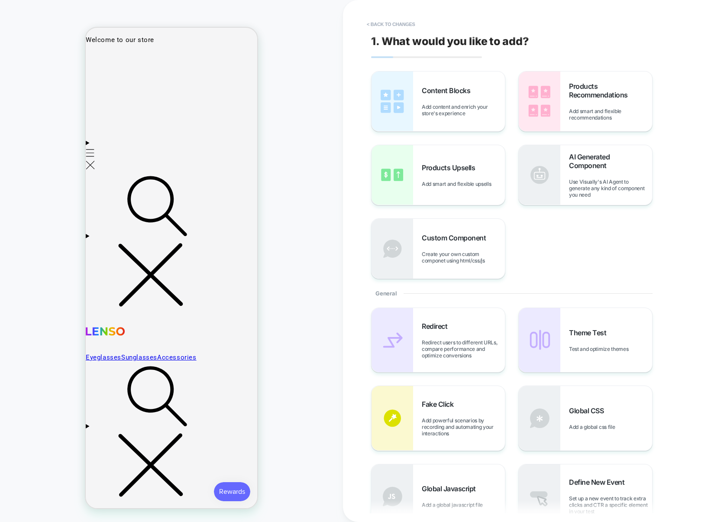
scroll to position [3, 0]
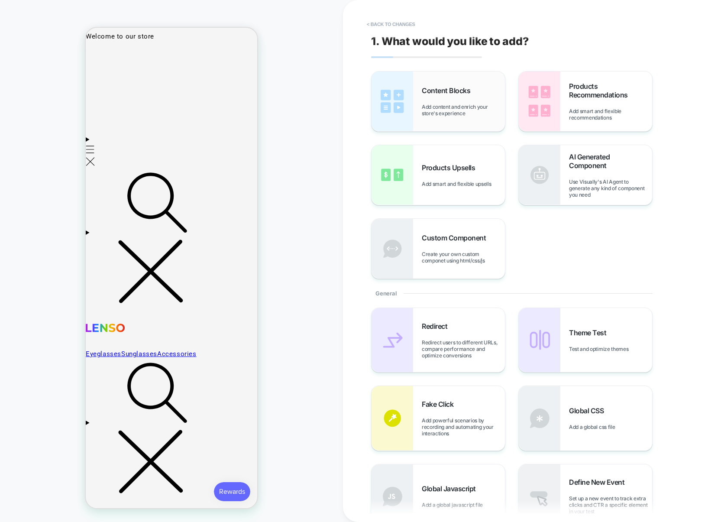
click at [462, 109] on span "Add content and enrich your store's experience" at bounding box center [463, 109] width 83 height 13
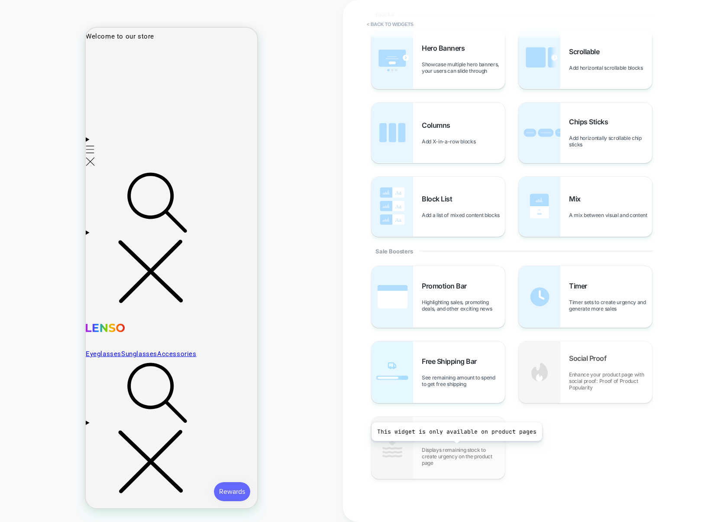
scroll to position [1, 0]
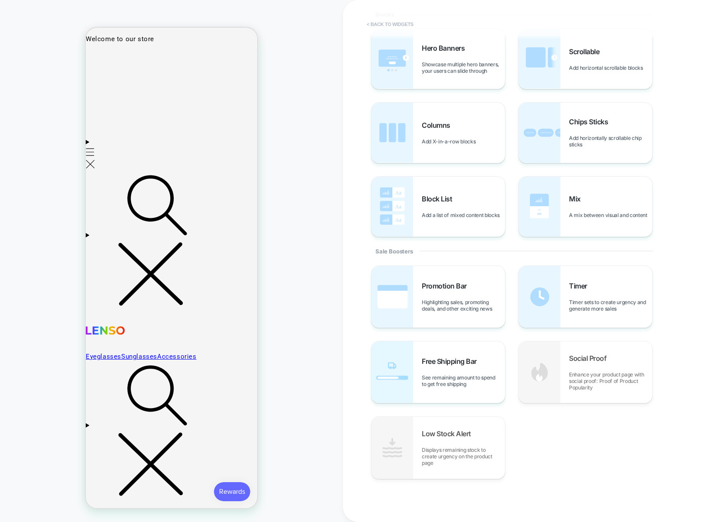
click at [385, 27] on button "< Back to widgets" at bounding box center [389, 24] width 55 height 14
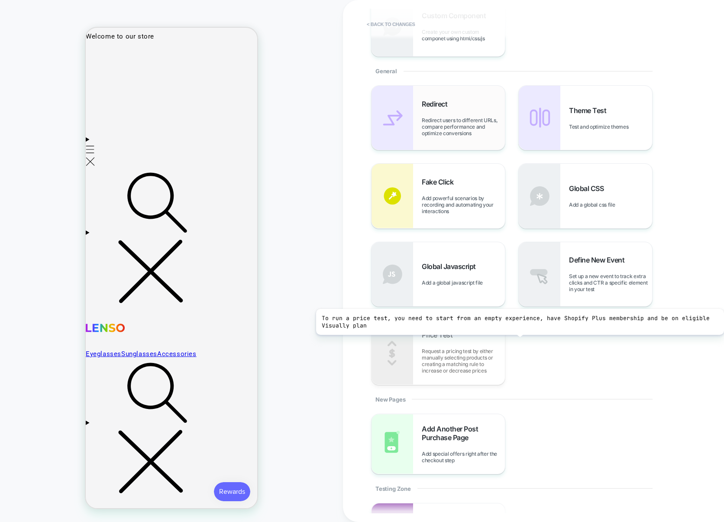
scroll to position [339, 0]
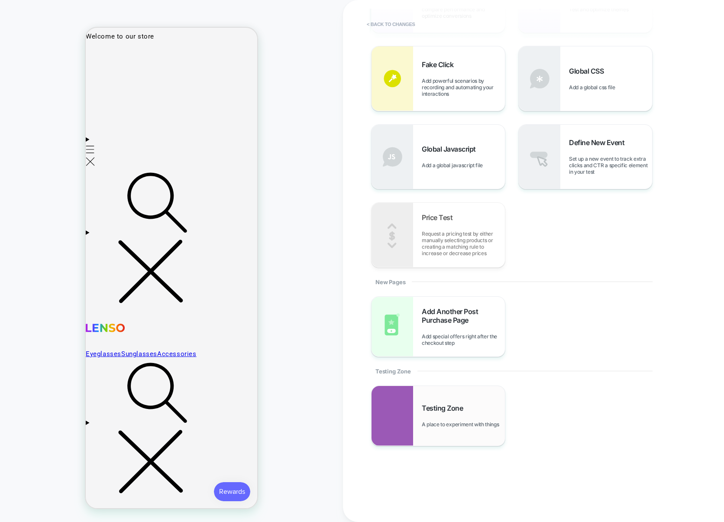
click at [430, 421] on span "A place to experiment with things" at bounding box center [462, 424] width 81 height 6
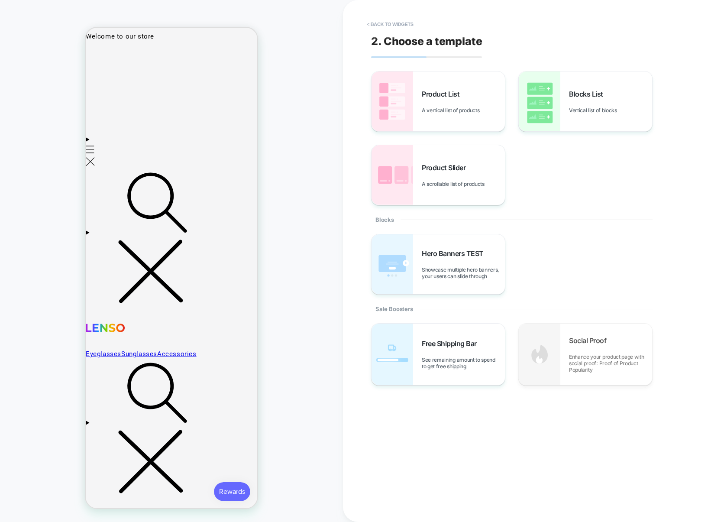
scroll to position [29, 0]
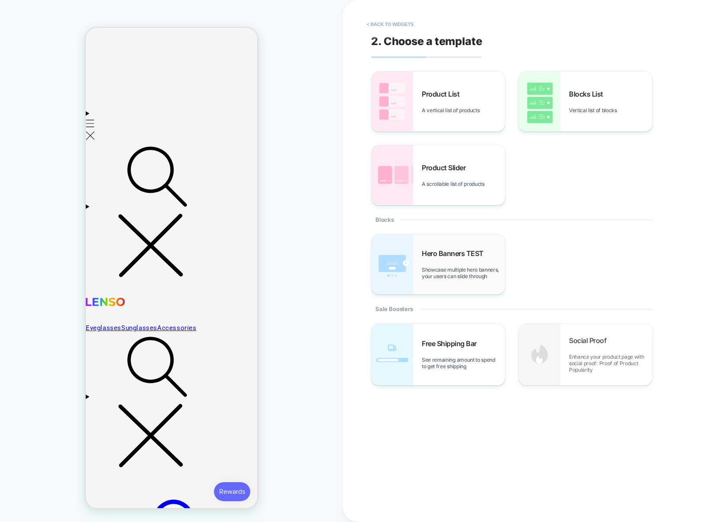
click at [491, 255] on div "Hero Banners TEST Showcase multiple hero banners, your users can slide through" at bounding box center [463, 264] width 83 height 30
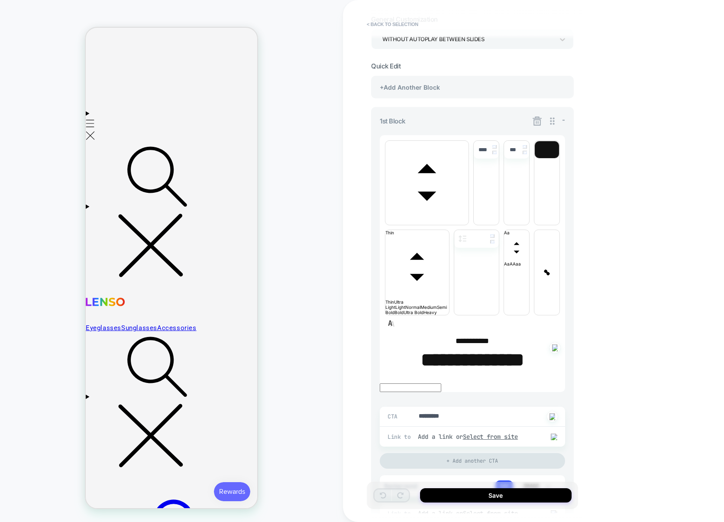
scroll to position [220, 0]
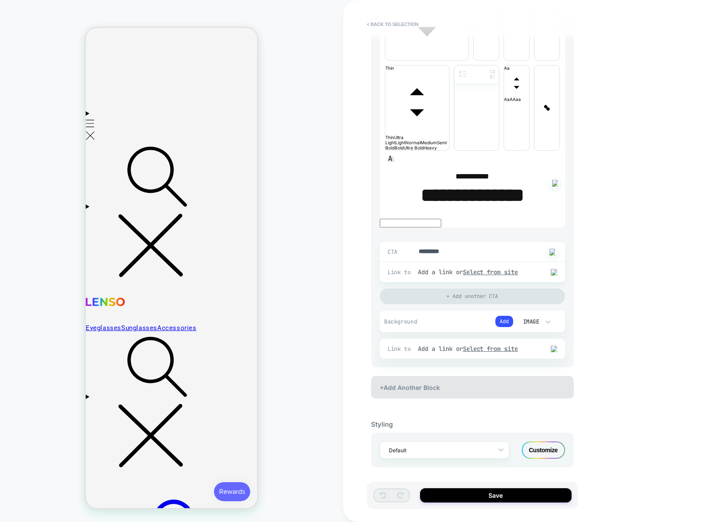
click at [424, 386] on div "+Add Another Block" at bounding box center [472, 387] width 203 height 23
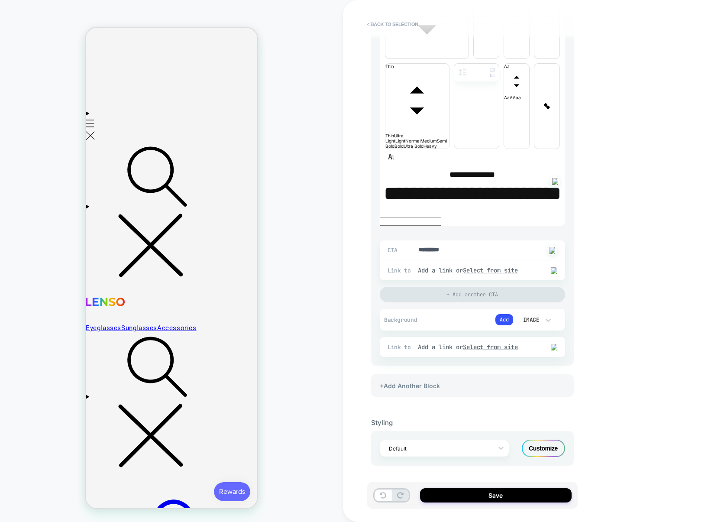
scroll to position [678, 0]
click at [432, 392] on div "+Add Another Block" at bounding box center [472, 385] width 203 height 23
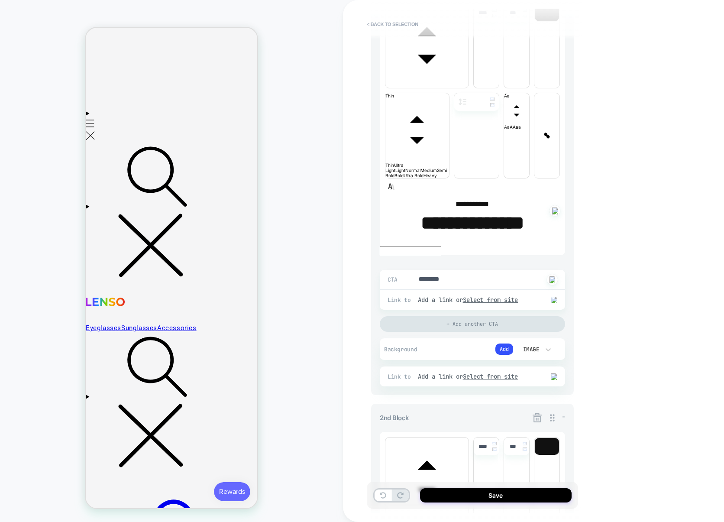
scroll to position [0, 0]
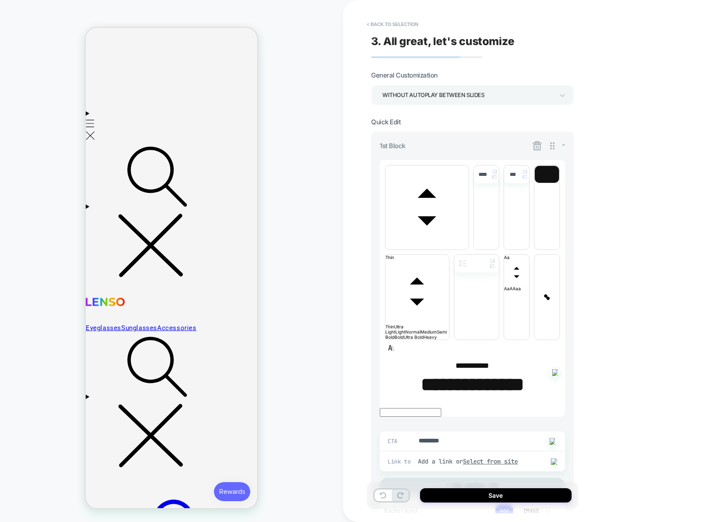
click at [439, 99] on div "WITHOUT AUTOPLAY BETWEEN SLIDES" at bounding box center [467, 95] width 171 height 12
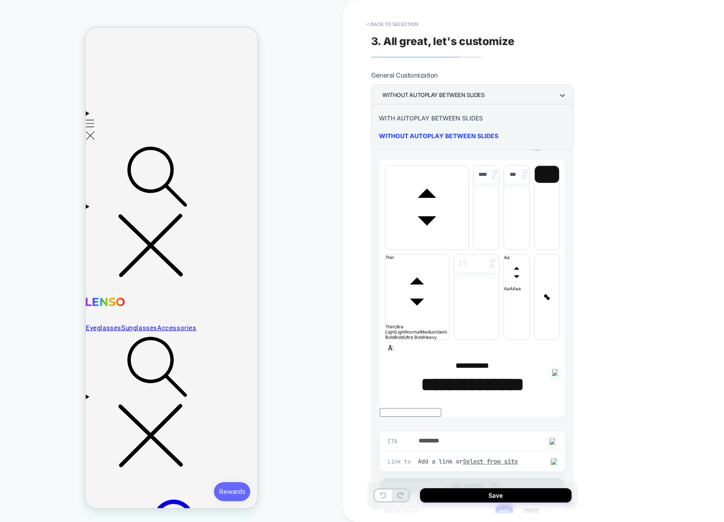
click at [430, 116] on div "WITH AUTOPLAY BETWEEN SLIDES" at bounding box center [473, 118] width 196 height 18
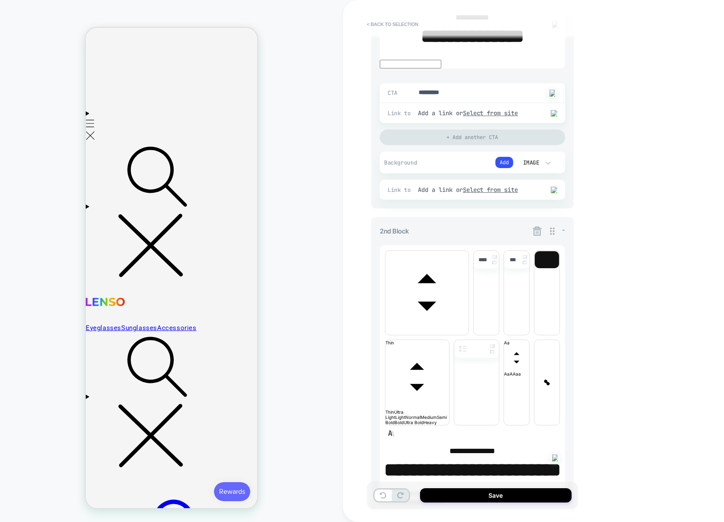
scroll to position [0, 1235]
drag, startPoint x: 537, startPoint y: 233, endPoint x: 475, endPoint y: 234, distance: 61.9
click at [476, 234] on div "2nd Block -" at bounding box center [472, 231] width 185 height 11
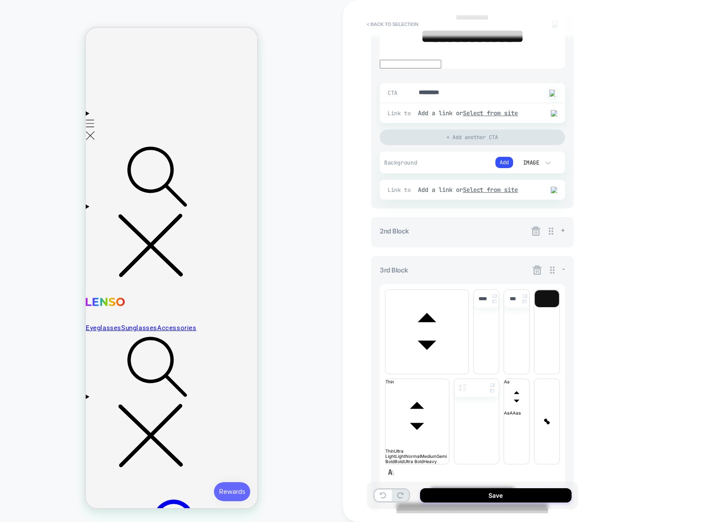
click at [504, 236] on div "**********" at bounding box center [472, 232] width 203 height 30
click at [563, 229] on span "+" at bounding box center [563, 230] width 4 height 8
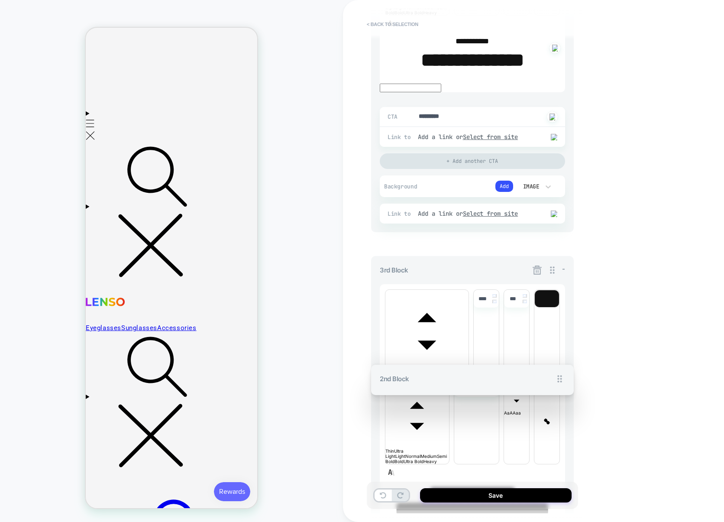
drag, startPoint x: 556, startPoint y: 229, endPoint x: 556, endPoint y: 192, distance: 36.8
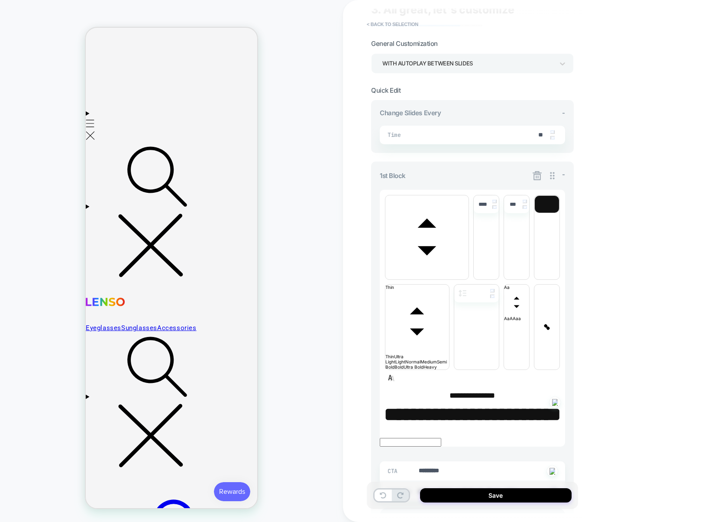
click at [536, 175] on icon at bounding box center [537, 175] width 11 height 11
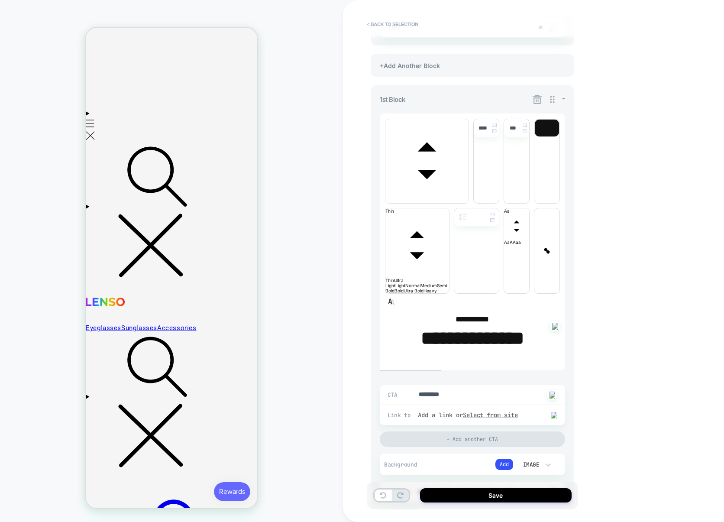
scroll to position [0, 0]
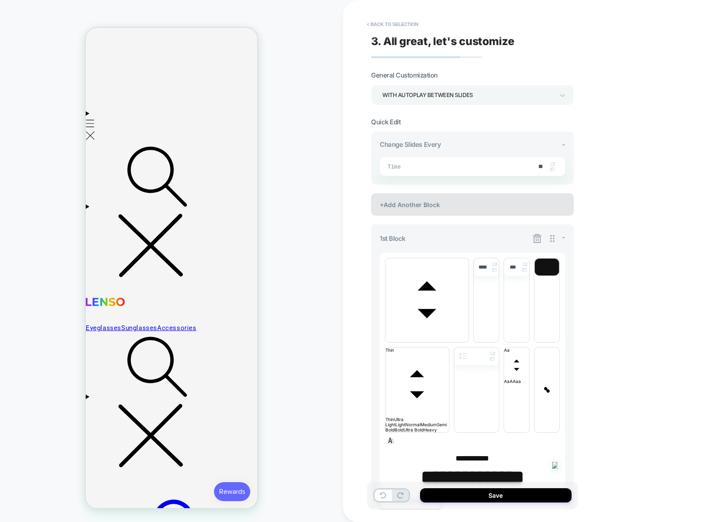
click at [437, 207] on div "+Add Another Block" at bounding box center [472, 204] width 203 height 23
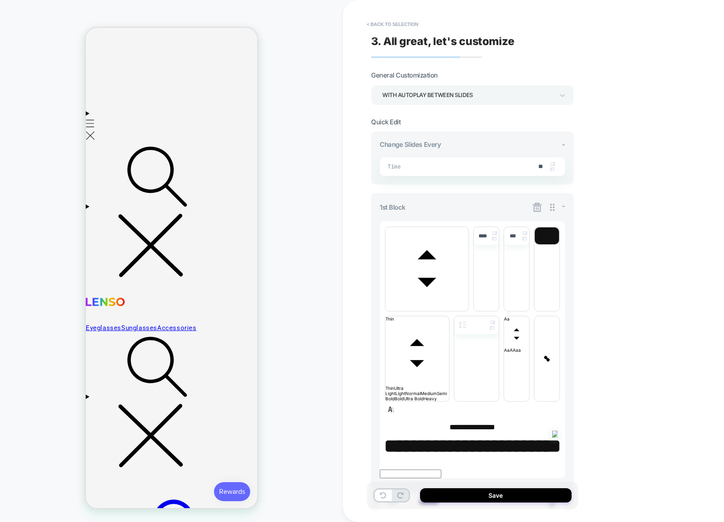
scroll to position [0, 1058]
click at [466, 97] on div "WITH AUTOPLAY BETWEEN SLIDES" at bounding box center [467, 95] width 171 height 12
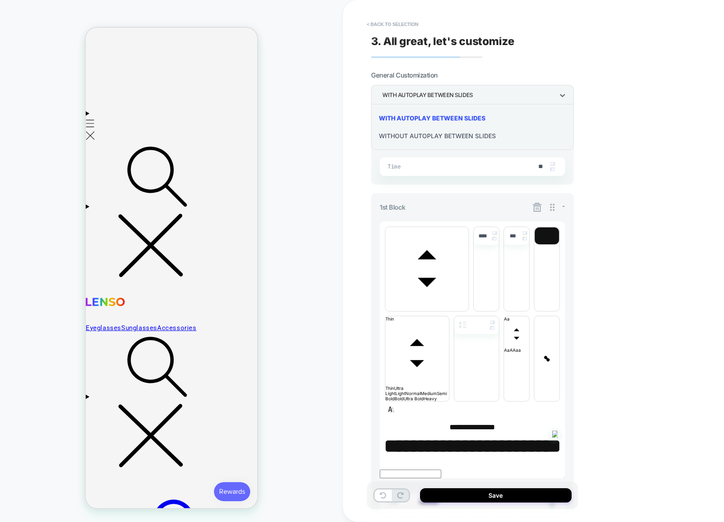
click at [438, 133] on div "WITHOUT AUTOPLAY BETWEEN SLIDES" at bounding box center [473, 136] width 196 height 18
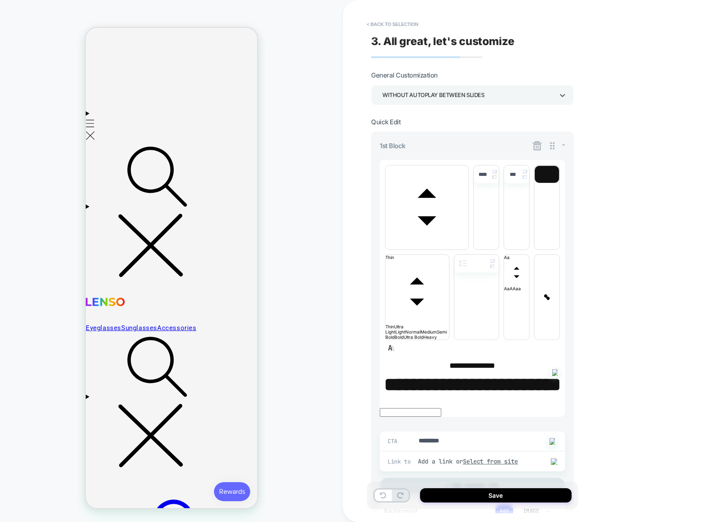
click at [469, 96] on div "WITHOUT AUTOPLAY BETWEEN SLIDES" at bounding box center [467, 95] width 171 height 12
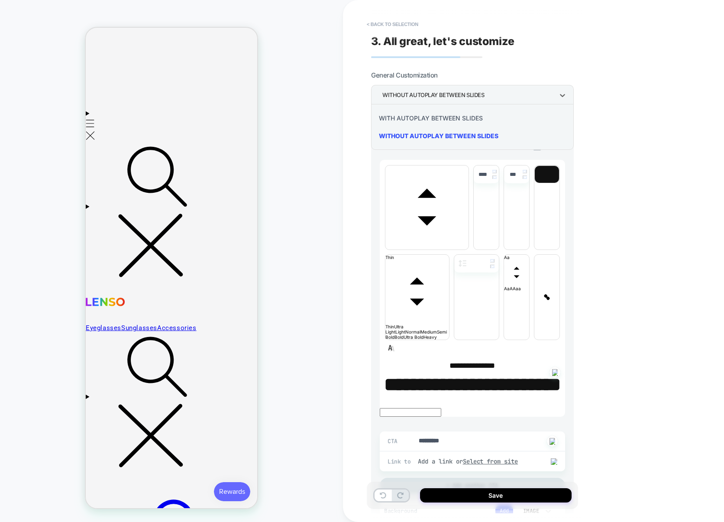
click at [457, 120] on div "WITH AUTOPLAY BETWEEN SLIDES" at bounding box center [473, 118] width 196 height 18
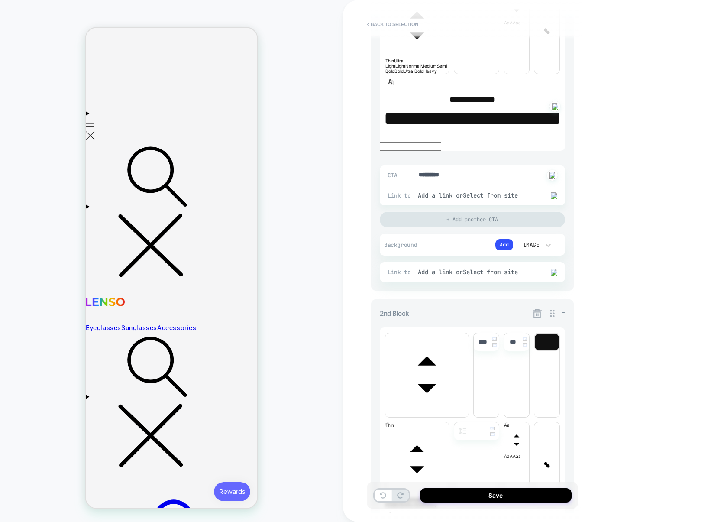
scroll to position [0, 882]
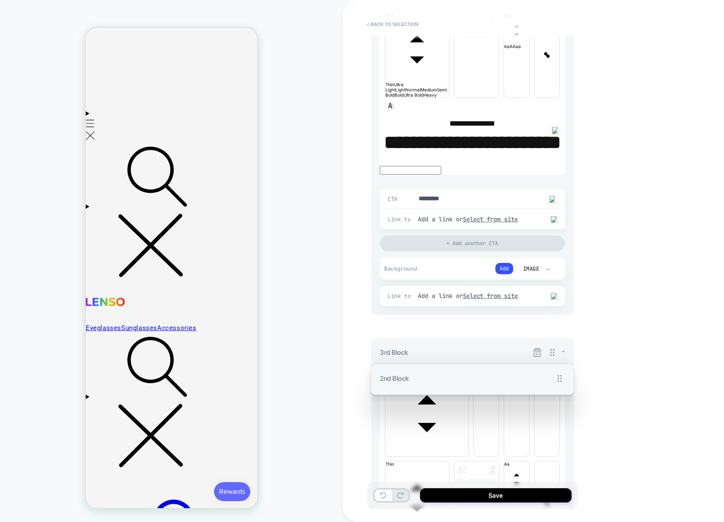
drag, startPoint x: 556, startPoint y: 336, endPoint x: 563, endPoint y: 284, distance: 52.9
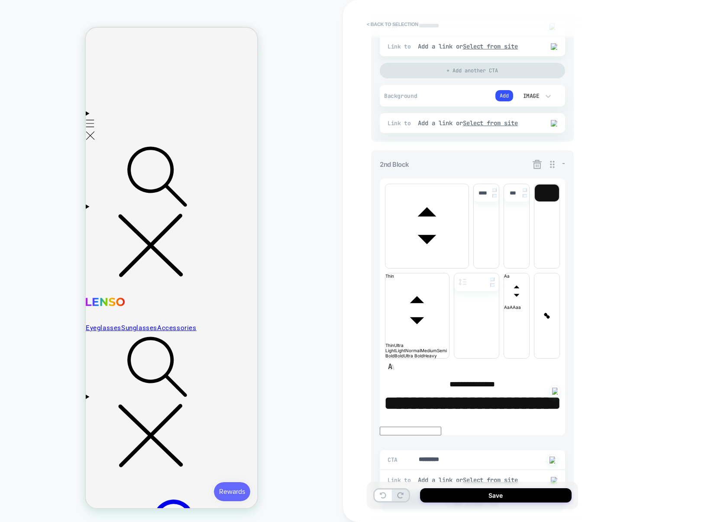
click at [538, 169] on div "**********" at bounding box center [472, 362] width 203 height 425
click at [538, 168] on icon at bounding box center [537, 164] width 11 height 11
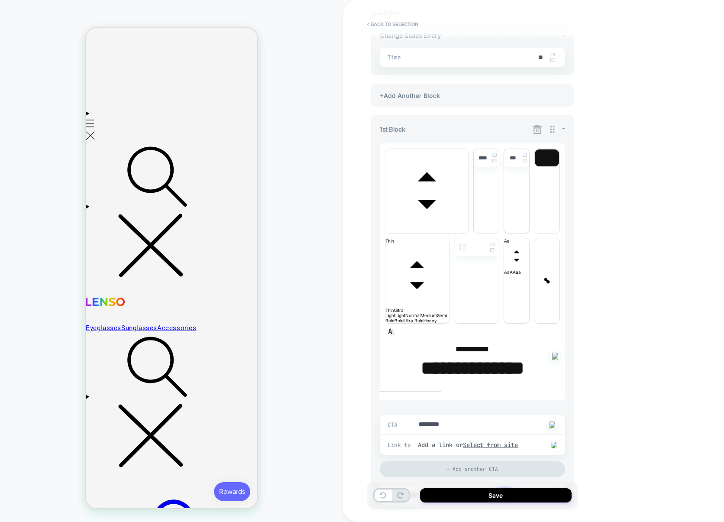
scroll to position [0, 0]
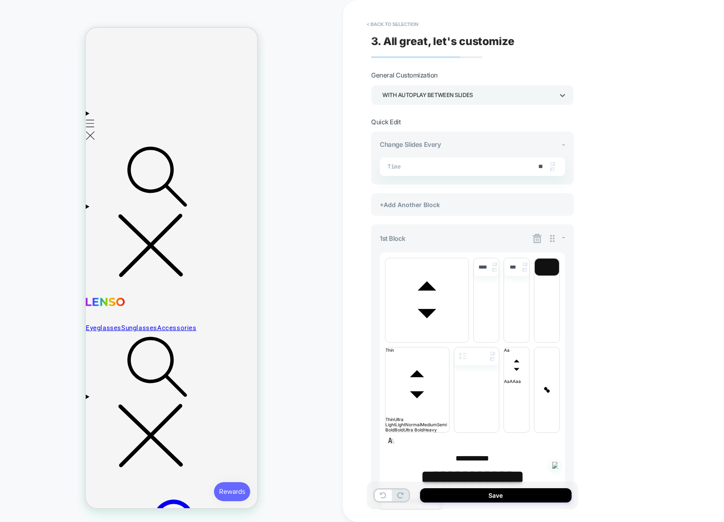
click at [436, 97] on div "WITH AUTOPLAY BETWEEN SLIDES" at bounding box center [467, 95] width 171 height 12
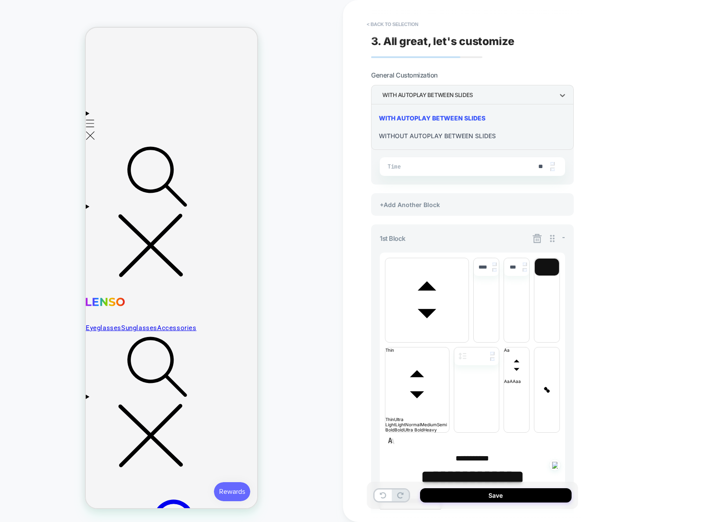
click at [423, 137] on div "WITHOUT AUTOPLAY BETWEEN SLIDES" at bounding box center [473, 136] width 196 height 18
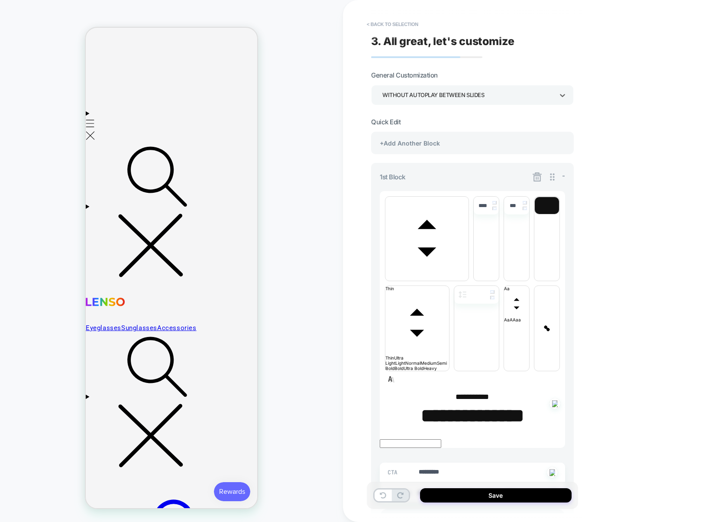
click at [448, 98] on div "WITHOUT AUTOPLAY BETWEEN SLIDES" at bounding box center [467, 95] width 171 height 12
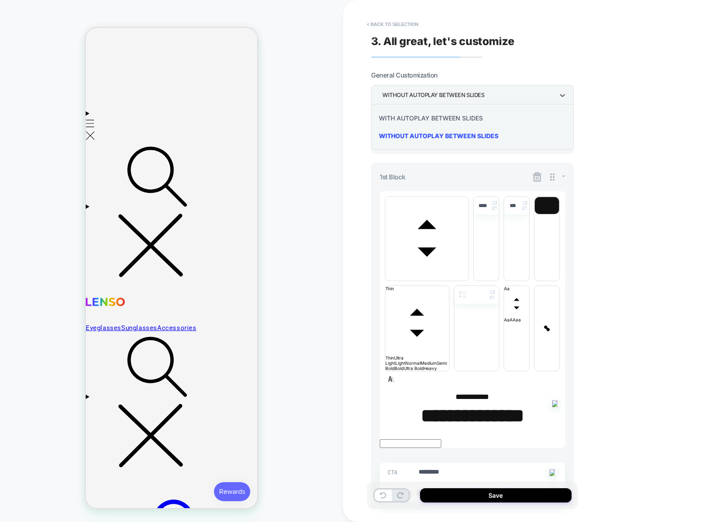
click at [436, 117] on div "WITH AUTOPLAY BETWEEN SLIDES" at bounding box center [473, 118] width 196 height 18
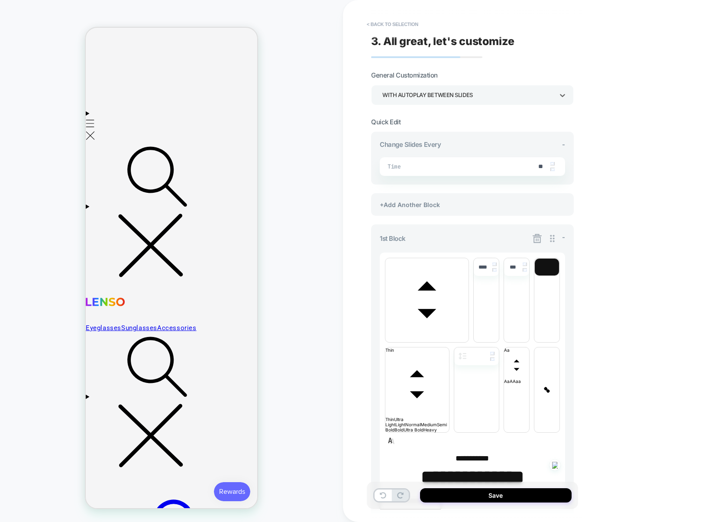
scroll to position [0, 705]
click at [539, 237] on icon at bounding box center [537, 238] width 9 height 9
type textarea "*"
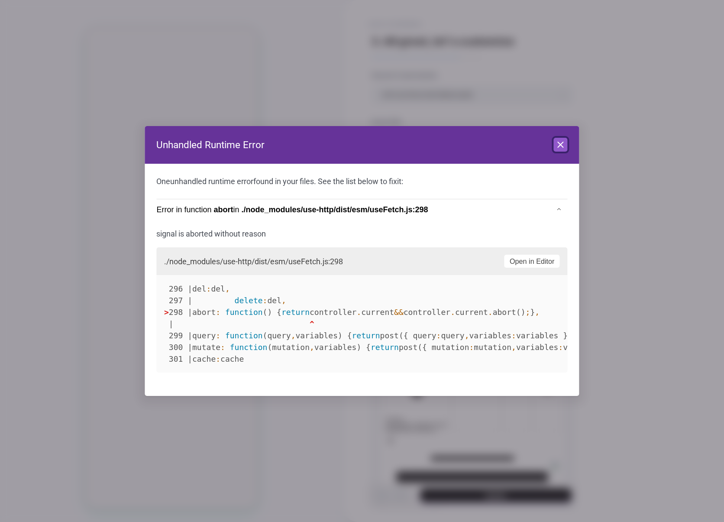
click at [560, 146] on icon at bounding box center [561, 144] width 10 height 10
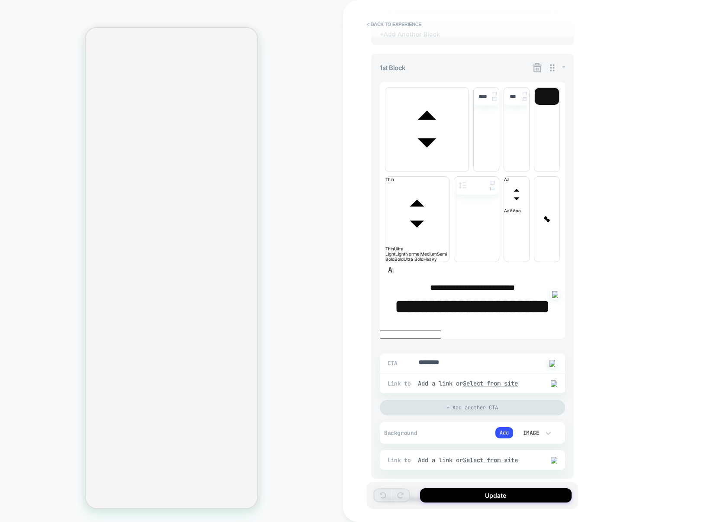
scroll to position [178, 0]
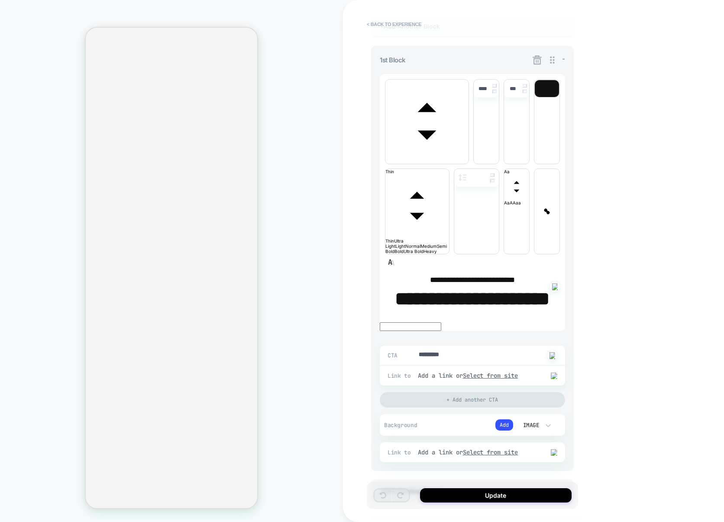
click at [407, 373] on div "**********" at bounding box center [472, 231] width 203 height 557
click at [410, 479] on div "+Add Another Block" at bounding box center [472, 490] width 203 height 23
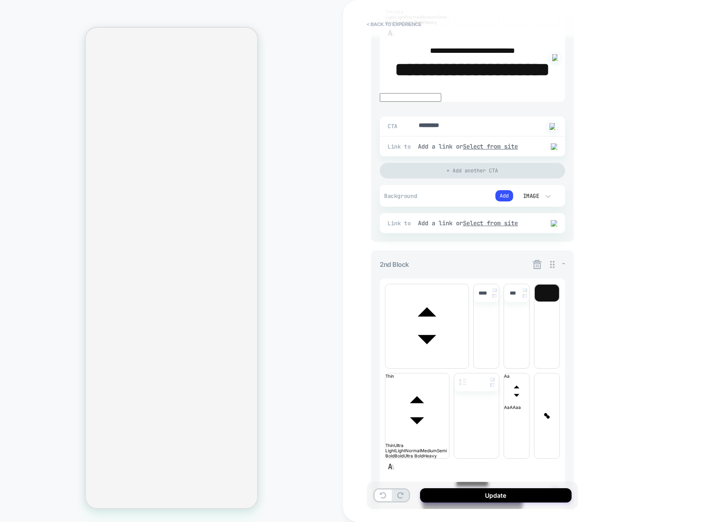
scroll to position [479, 0]
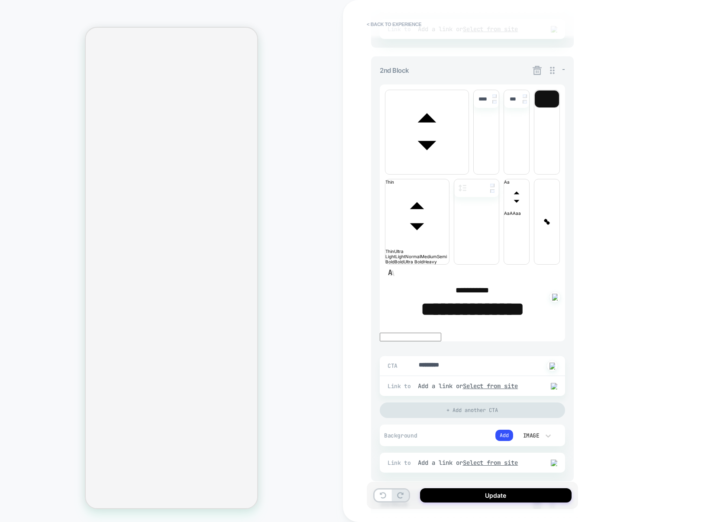
scroll to position [569, 0]
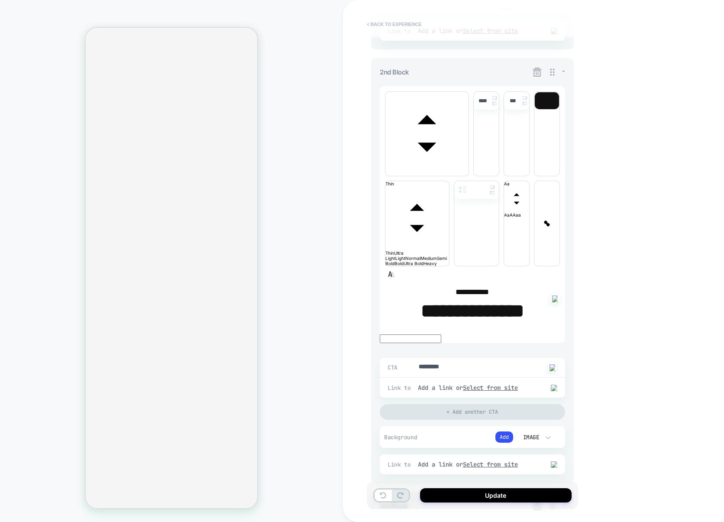
click at [397, 24] on button "< Back to experience" at bounding box center [393, 24] width 63 height 14
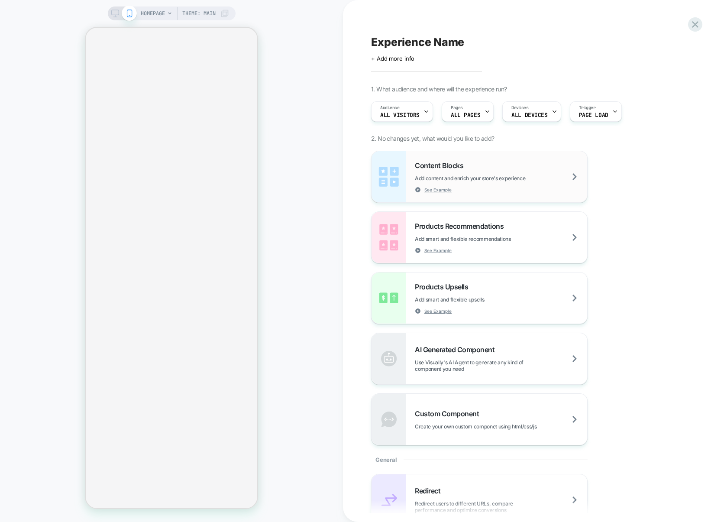
click at [497, 193] on div "Content Blocks Add content and enrich your store's experience See Example" at bounding box center [480, 176] width 216 height 51
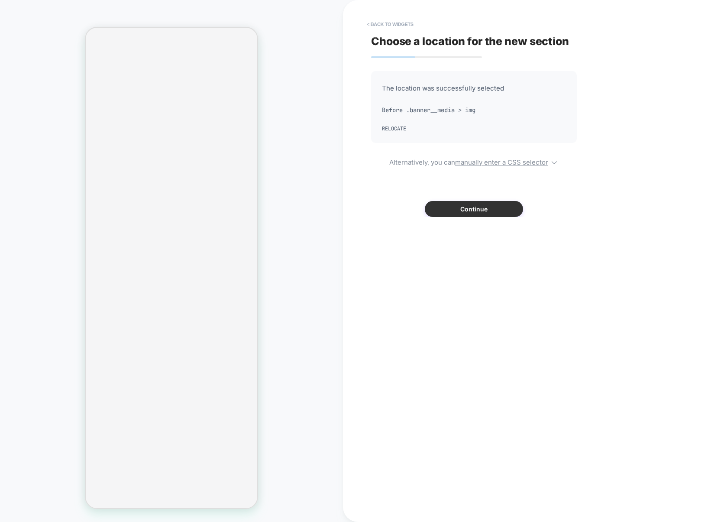
click at [476, 206] on button "Continue" at bounding box center [474, 209] width 98 height 16
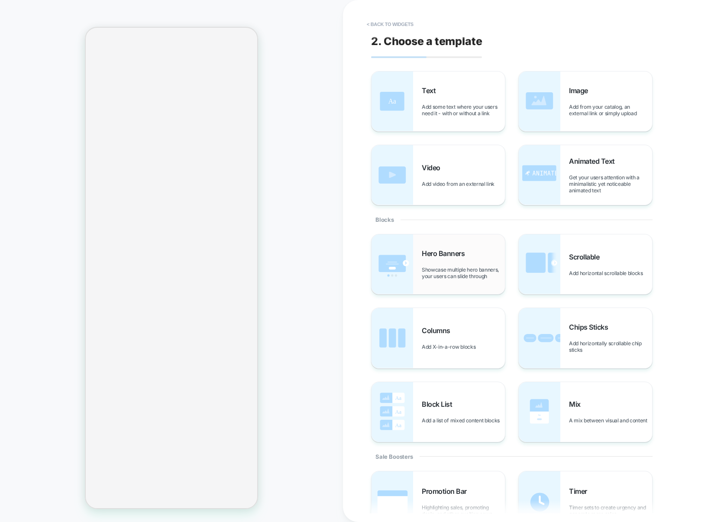
click at [470, 259] on div "Hero Banners Showcase multiple hero banners, your users can slide through" at bounding box center [463, 264] width 83 height 30
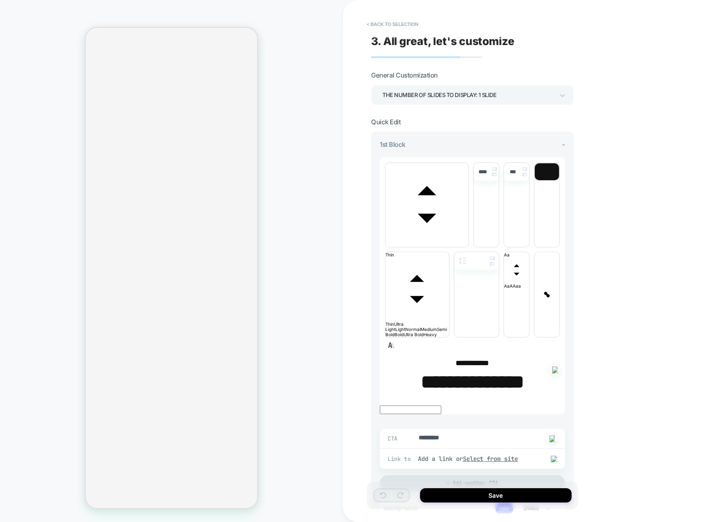
type textarea "*"
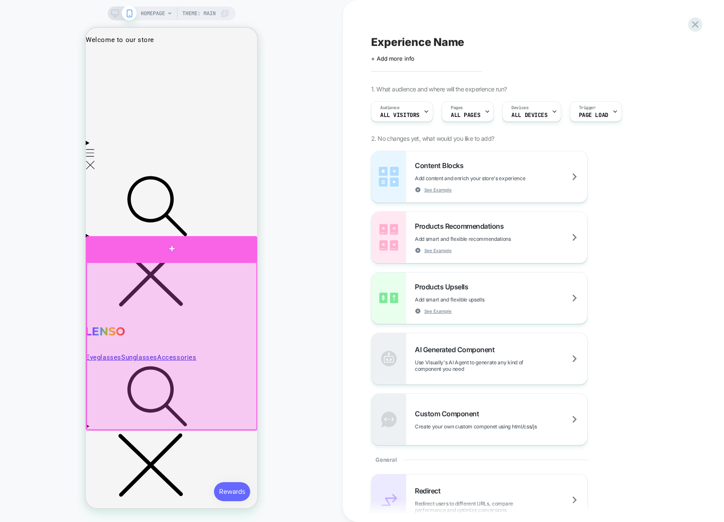
click at [219, 256] on div at bounding box center [172, 249] width 172 height 26
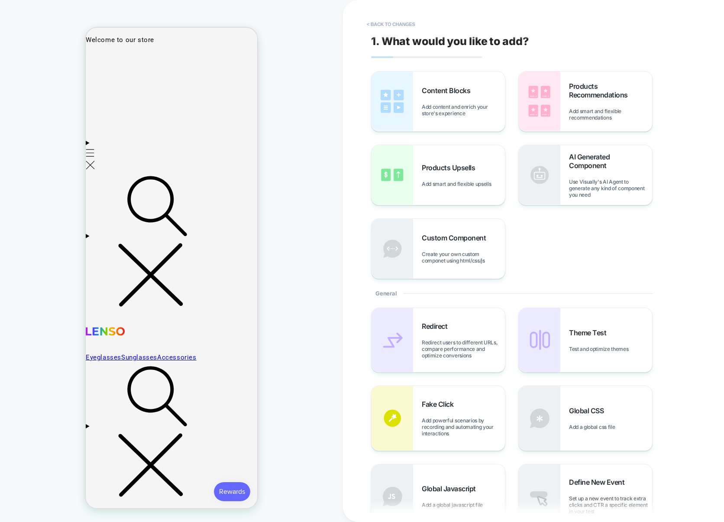
scroll to position [4, 0]
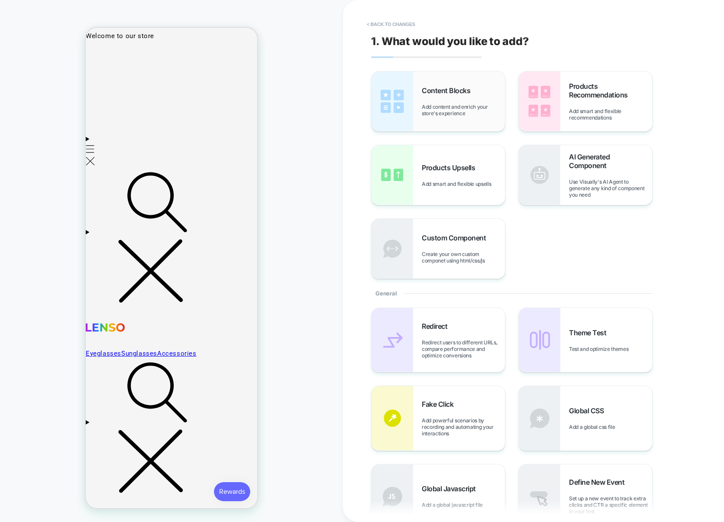
click at [459, 106] on span "Add content and enrich your store's experience" at bounding box center [463, 109] width 83 height 13
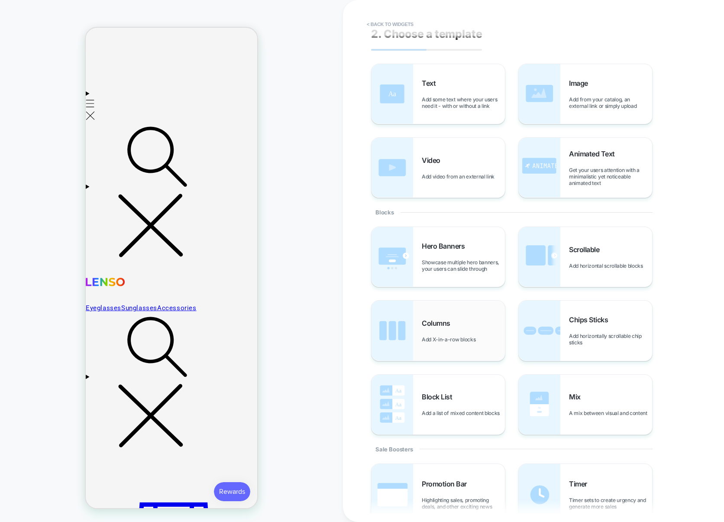
scroll to position [6, 0]
click at [452, 265] on span "Showcase multiple hero banners, your users can slide through" at bounding box center [463, 267] width 83 height 13
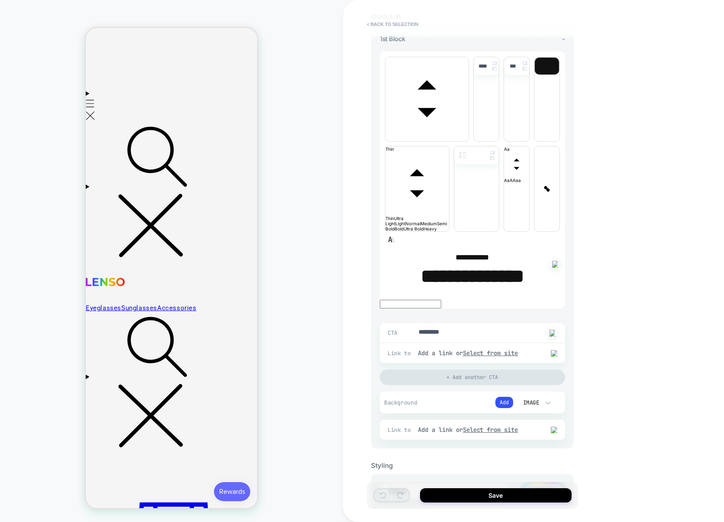
scroll to position [0, 0]
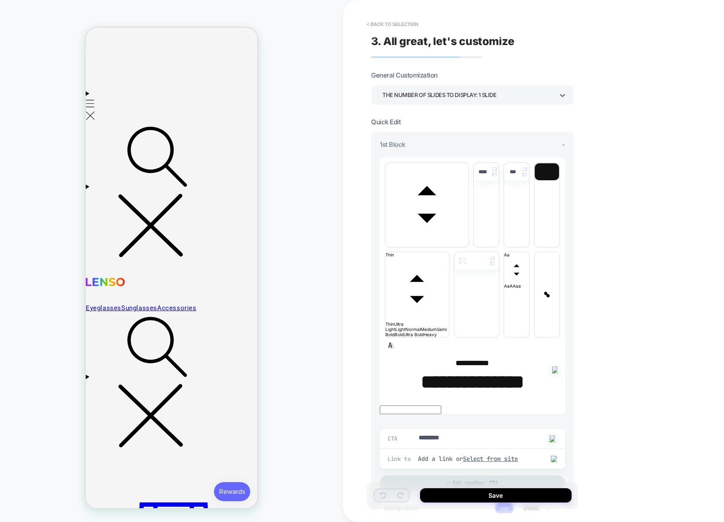
click at [483, 94] on div "THE NUMBER OF SLIDES TO DISPLAY: 1 SLIDE" at bounding box center [467, 95] width 171 height 12
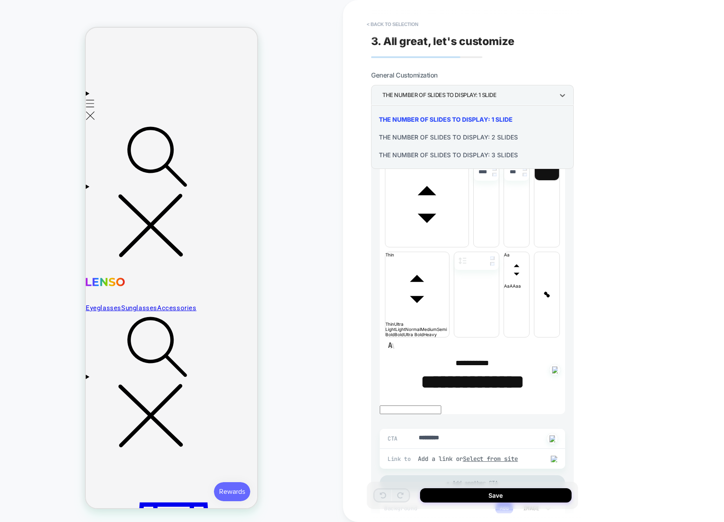
click at [459, 155] on div "THE NUMBER OF SLIDES TO DISPLAY: 3 SLIDES" at bounding box center [473, 155] width 196 height 18
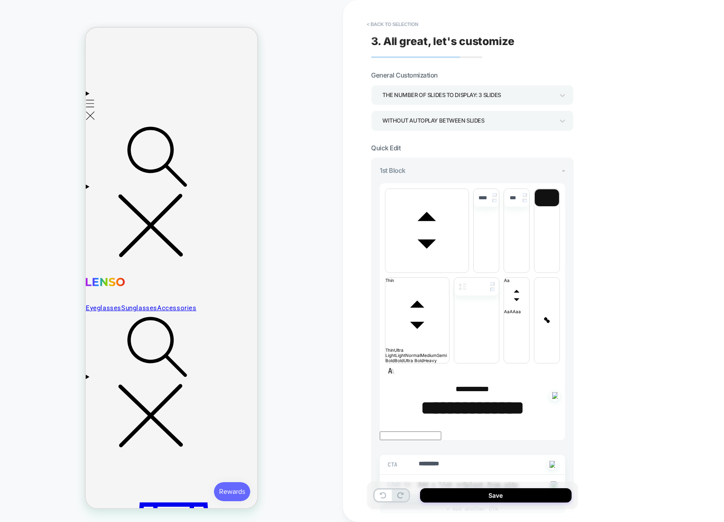
click at [455, 115] on div "WITHOUT AUTOPLAY BETWEEN SLIDES" at bounding box center [467, 121] width 171 height 12
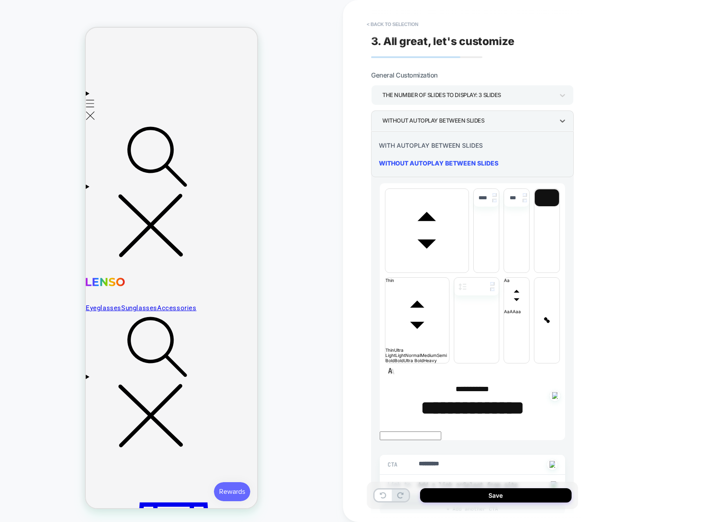
click at [440, 145] on div "WITH AUTOPLAY BETWEEN SLIDES" at bounding box center [473, 145] width 196 height 18
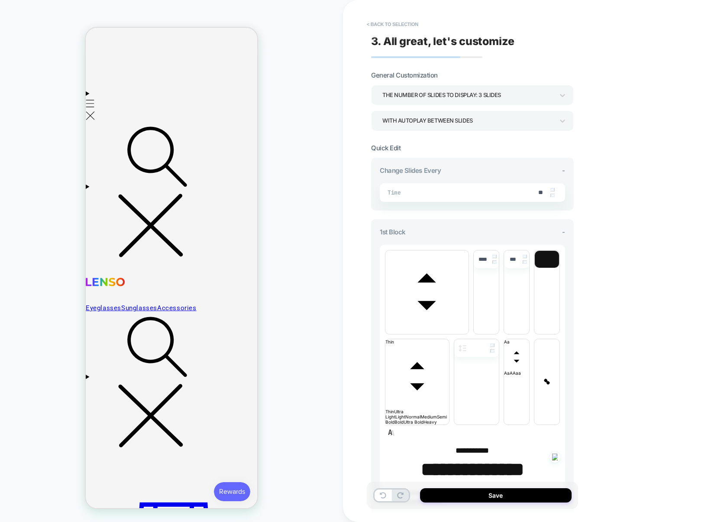
scroll to position [0, 1235]
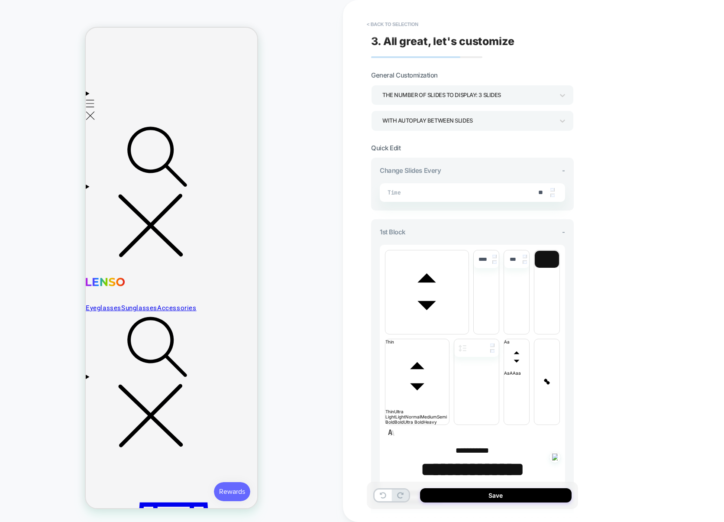
click at [460, 92] on div "THE NUMBER OF SLIDES TO DISPLAY: 3 SLIDES" at bounding box center [467, 95] width 171 height 12
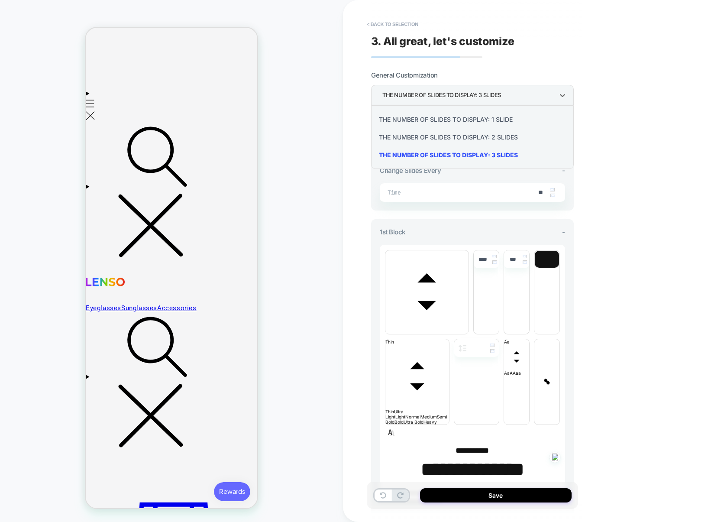
click at [447, 136] on div "THE NUMBER OF SLIDES TO DISPLAY: 2 SLIDES" at bounding box center [473, 137] width 196 height 18
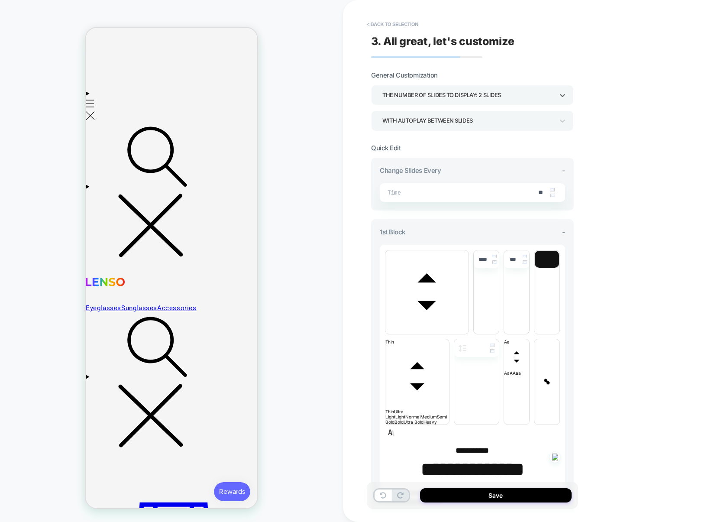
scroll to position [0, 529]
click at [495, 92] on div "THE NUMBER OF SLIDES TO DISPLAY: 2 SLIDES" at bounding box center [467, 95] width 171 height 12
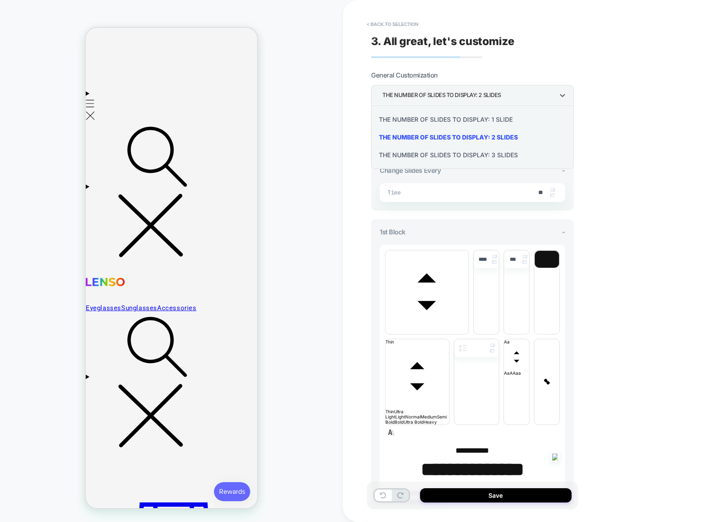
click at [441, 151] on div "THE NUMBER OF SLIDES TO DISPLAY: 3 SLIDES" at bounding box center [473, 155] width 196 height 18
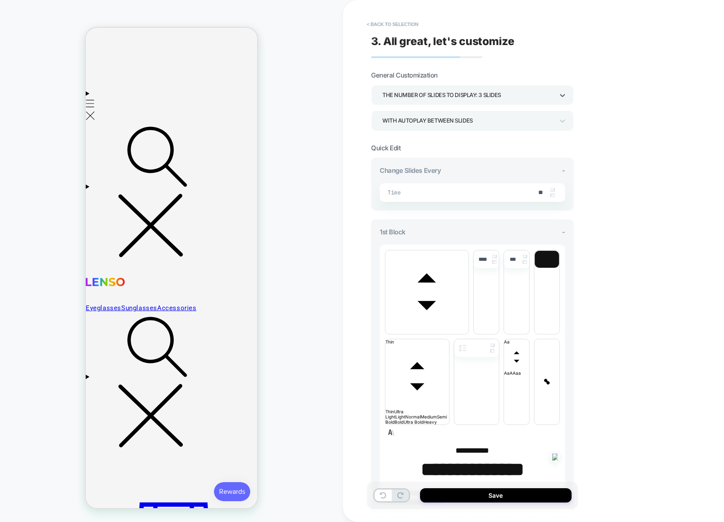
scroll to position [0, 705]
click at [379, 17] on div "**********" at bounding box center [476, 261] width 211 height 522
click at [384, 24] on button "< Back to selection" at bounding box center [392, 24] width 60 height 14
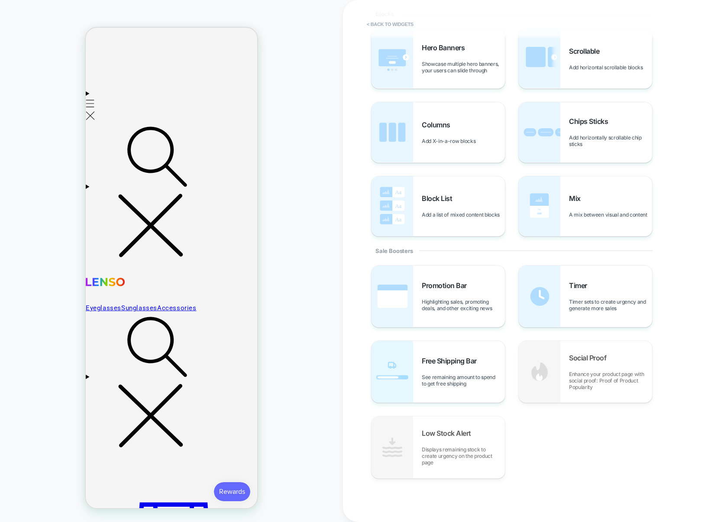
scroll to position [30, 0]
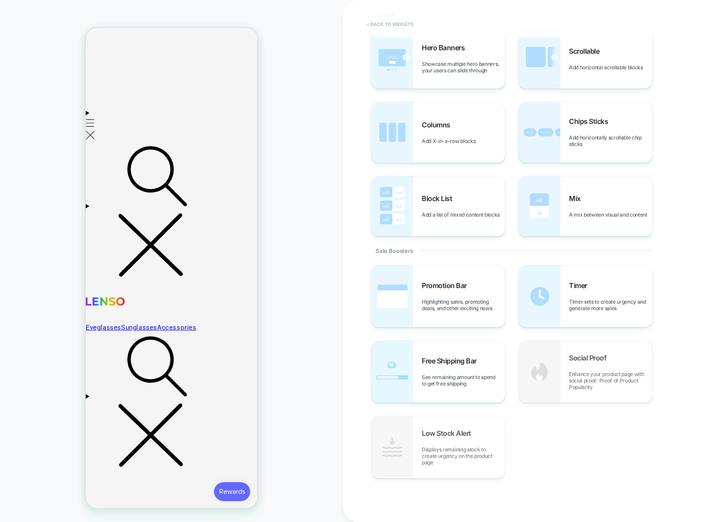
click at [407, 23] on button "< Back to widgets" at bounding box center [389, 24] width 55 height 14
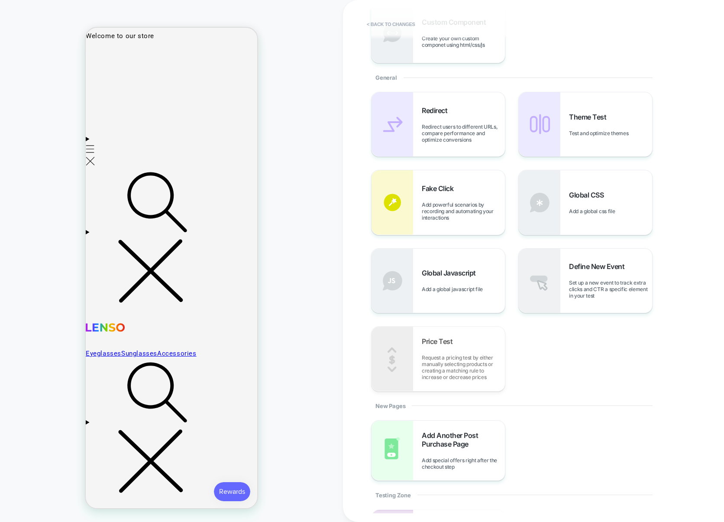
scroll to position [342, 0]
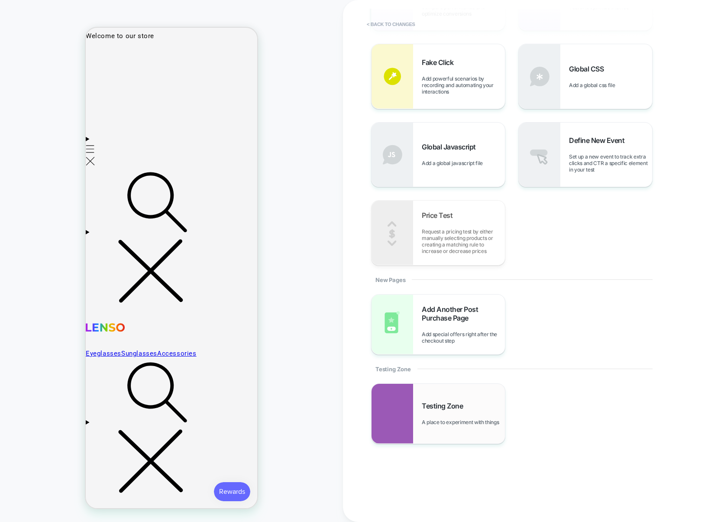
click at [455, 391] on div "Testing Zone A place to experiment with things" at bounding box center [438, 414] width 133 height 60
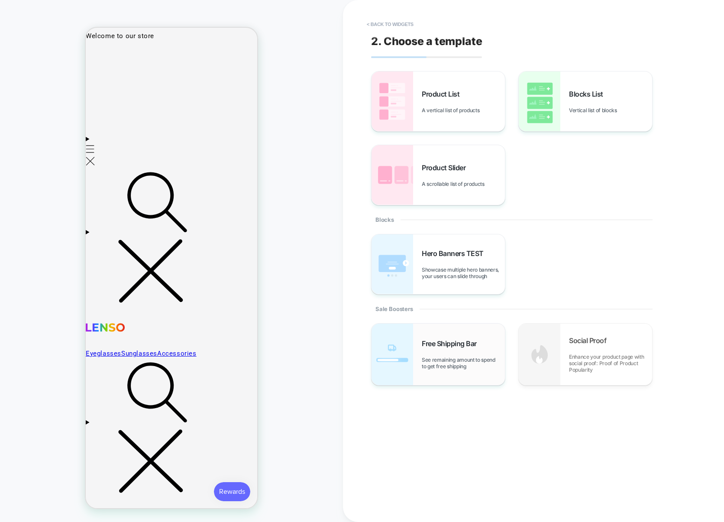
scroll to position [18, 0]
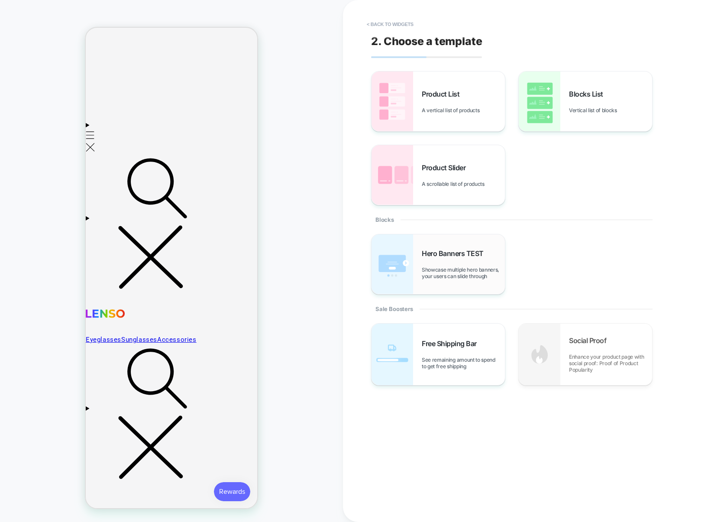
click at [462, 273] on span "Showcase multiple hero banners, your users can slide through" at bounding box center [463, 272] width 83 height 13
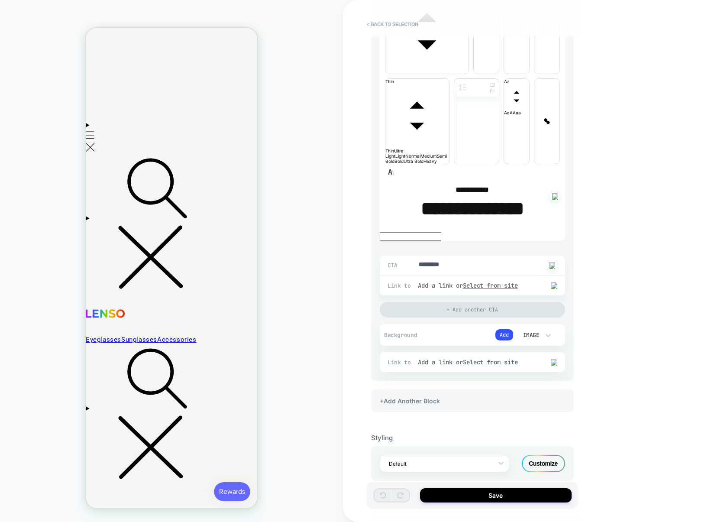
scroll to position [227, 0]
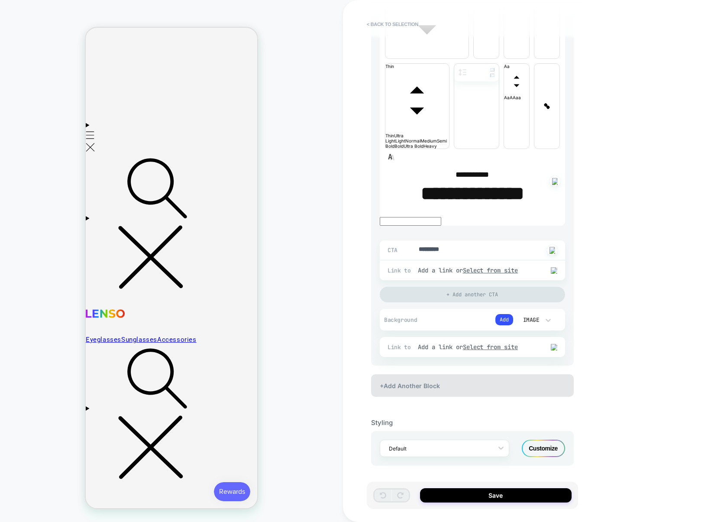
click at [411, 390] on div "+Add Another Block" at bounding box center [472, 385] width 203 height 23
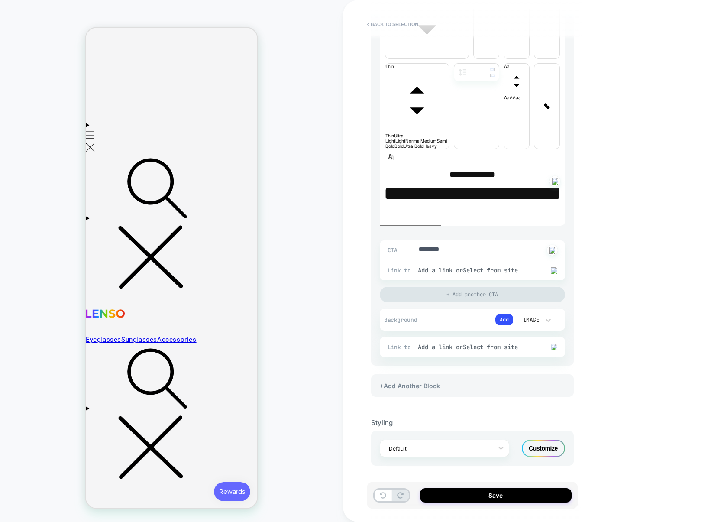
scroll to position [688, 0]
click at [433, 384] on div "+Add Another Block" at bounding box center [472, 385] width 203 height 23
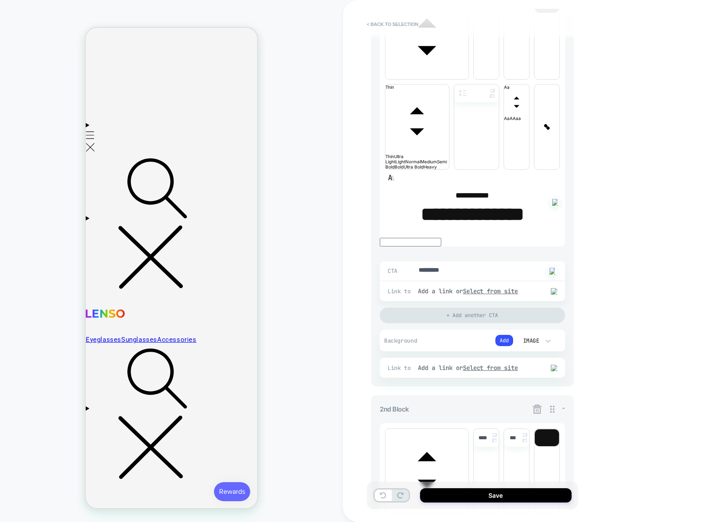
scroll to position [0, 0]
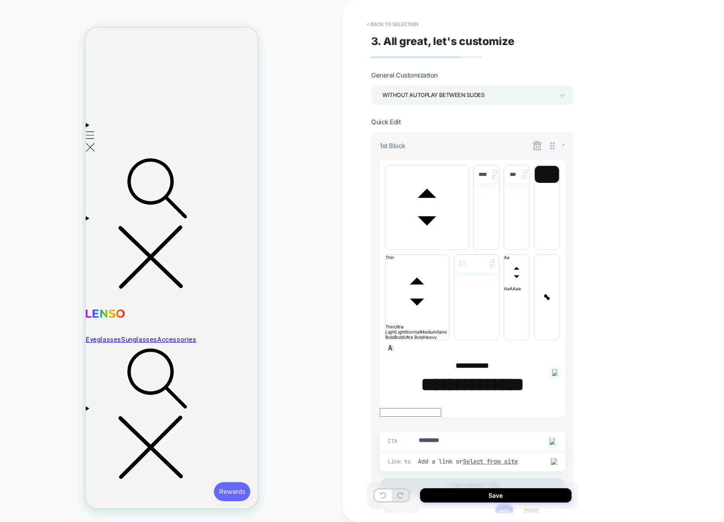
click at [467, 101] on div "WITHOUT AUTOPLAY BETWEEN SLIDES" at bounding box center [468, 94] width 180 height 13
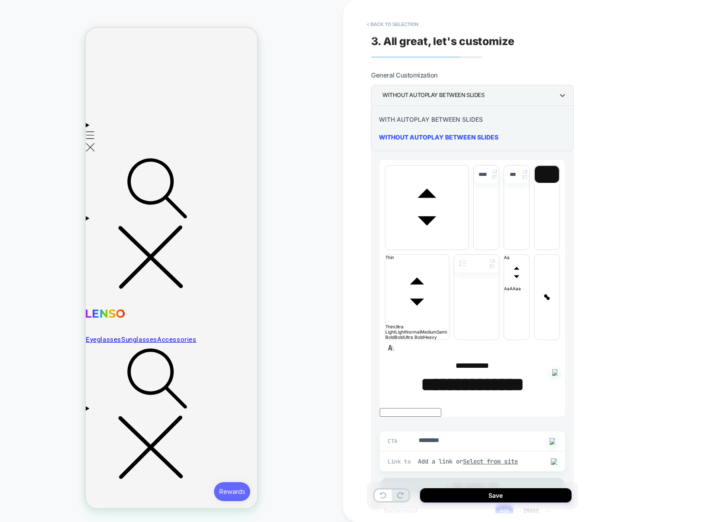
click at [462, 121] on div "WITH AUTOPLAY BETWEEN SLIDES" at bounding box center [473, 119] width 196 height 18
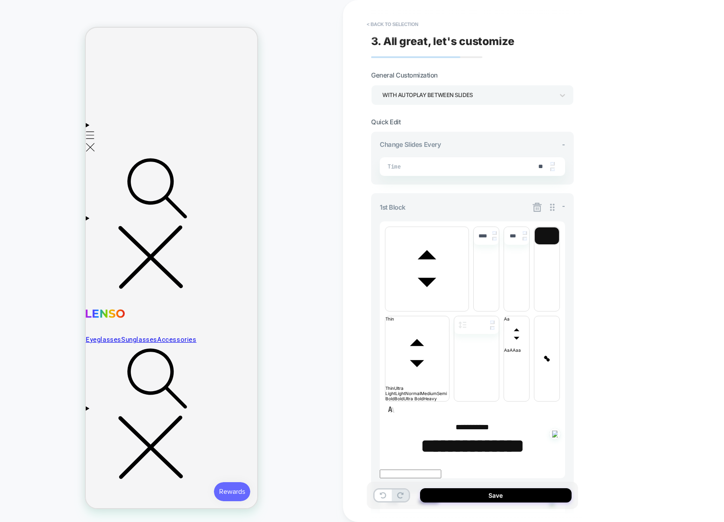
scroll to position [0, 882]
click at [553, 171] on img at bounding box center [552, 169] width 4 height 3
type textarea "*"
type input "**"
click at [553, 171] on img at bounding box center [552, 169] width 4 height 3
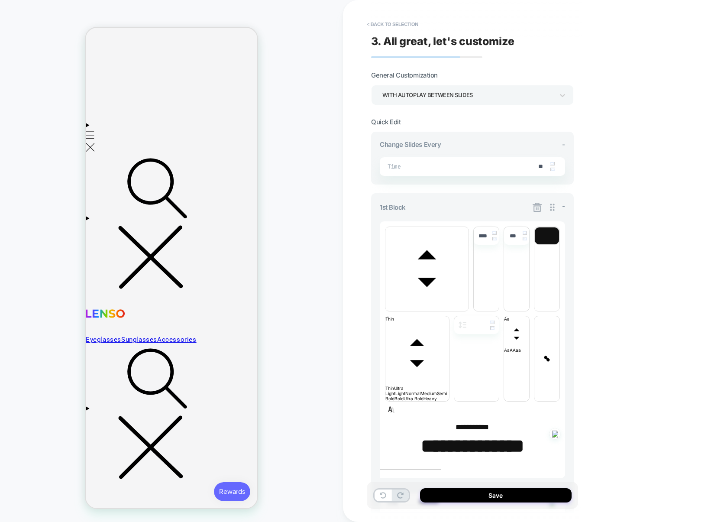
click at [553, 171] on img at bounding box center [552, 169] width 4 height 3
type textarea "*"
type input "**"
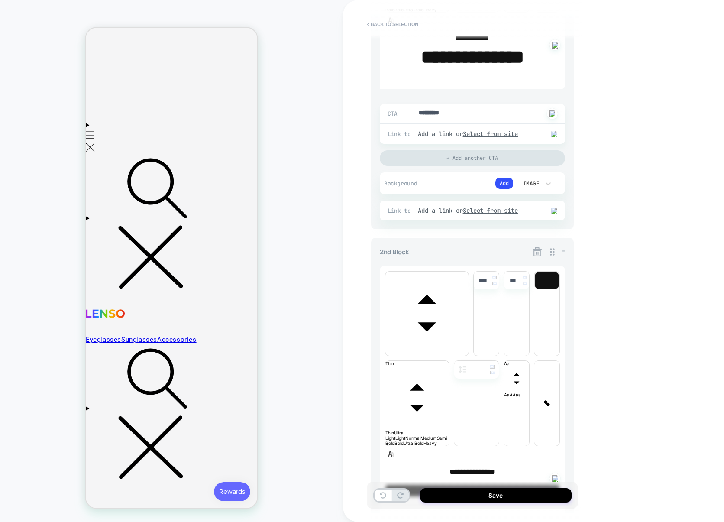
scroll to position [0, 1058]
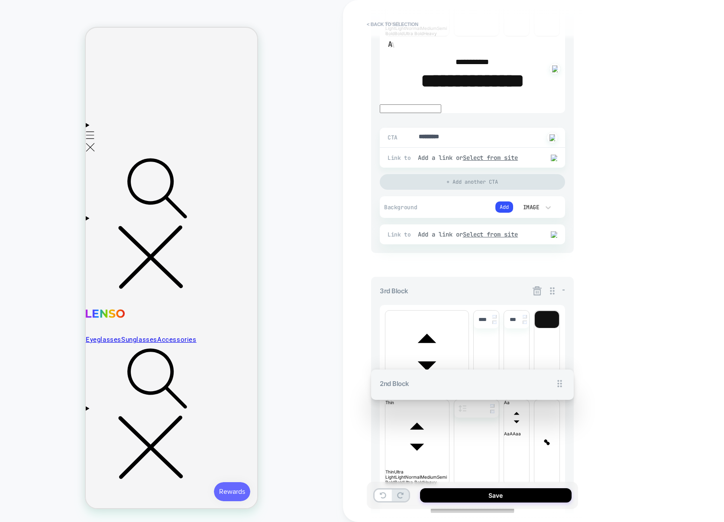
drag, startPoint x: 550, startPoint y: 258, endPoint x: 543, endPoint y: 198, distance: 61.1
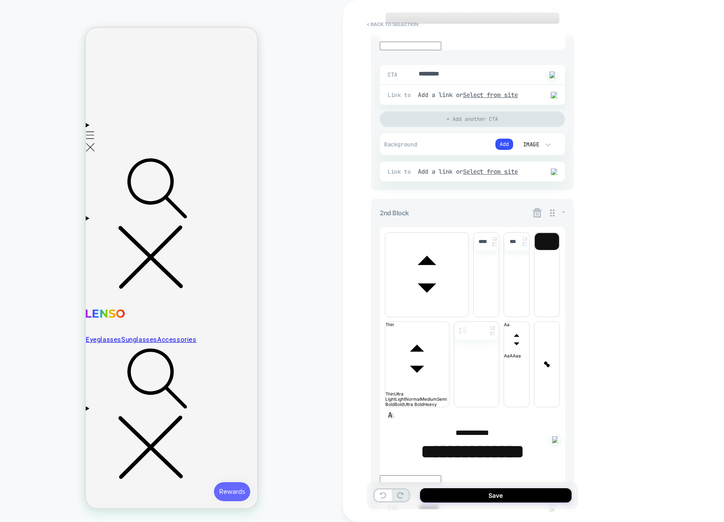
scroll to position [0, 0]
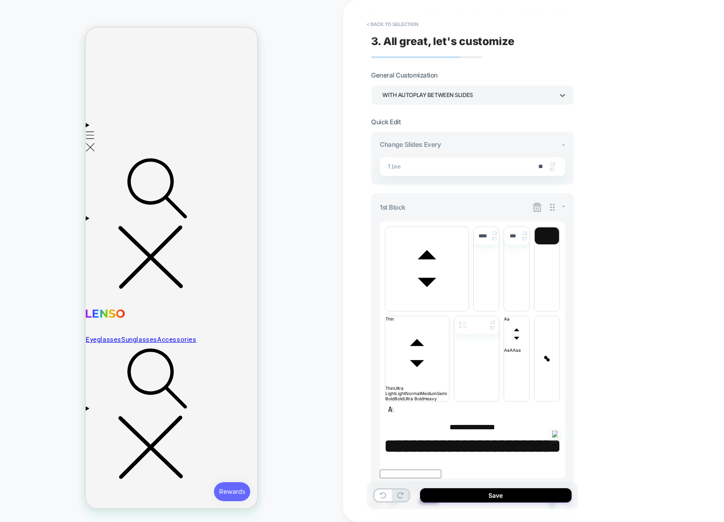
click at [457, 102] on div "WITH AUTOPLAY BETWEEN SLIDES" at bounding box center [468, 94] width 180 height 13
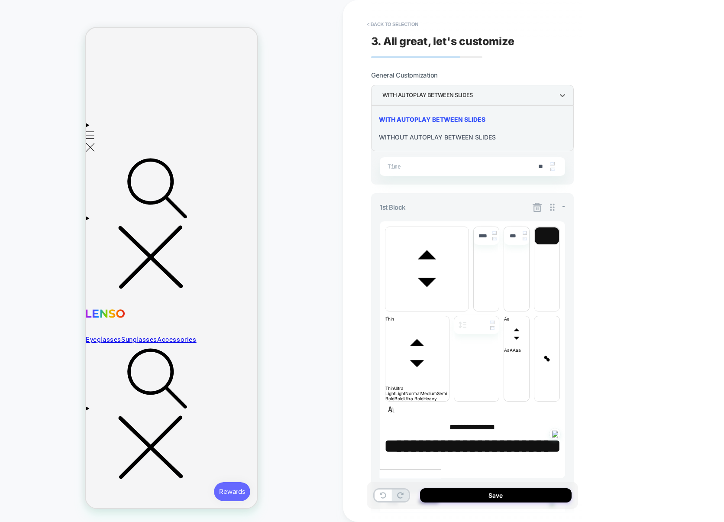
scroll to position [0, 1235]
click at [433, 138] on div "WITHOUT AUTOPLAY BETWEEN SLIDES" at bounding box center [473, 137] width 196 height 18
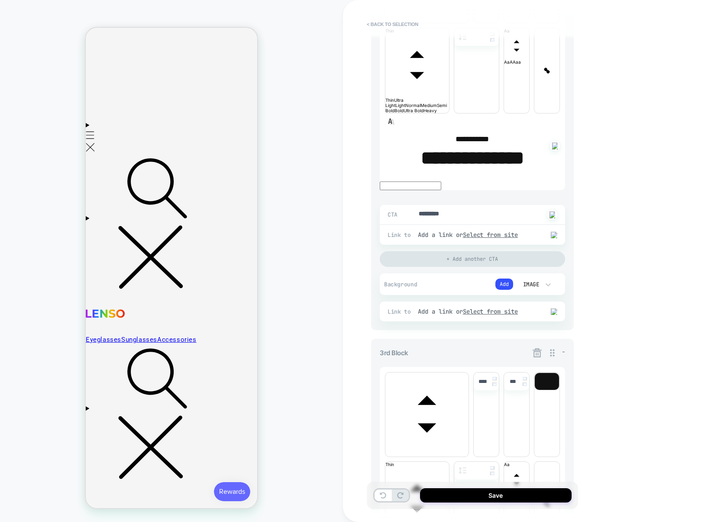
scroll to position [675, 0]
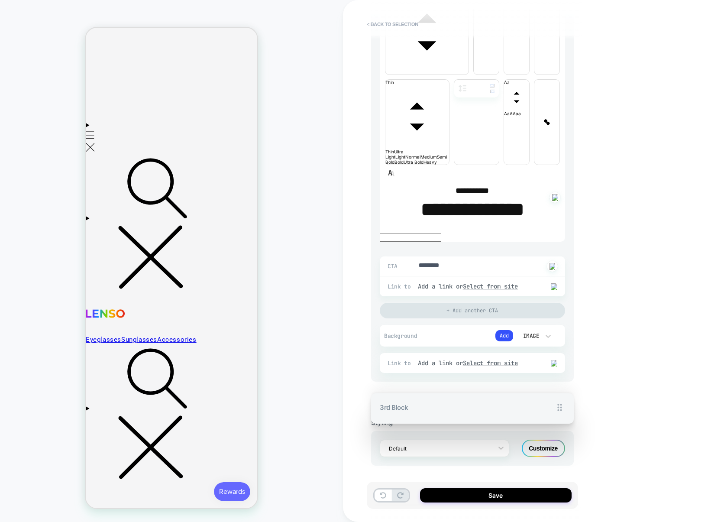
drag, startPoint x: 553, startPoint y: 372, endPoint x: 550, endPoint y: 327, distance: 44.7
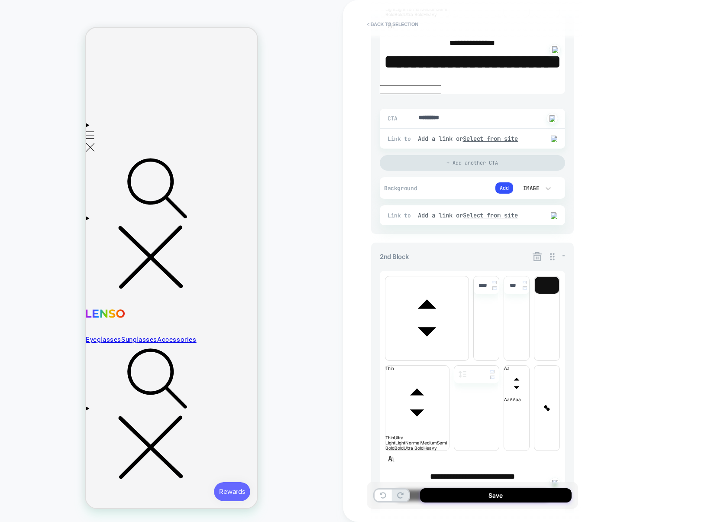
scroll to position [326, 0]
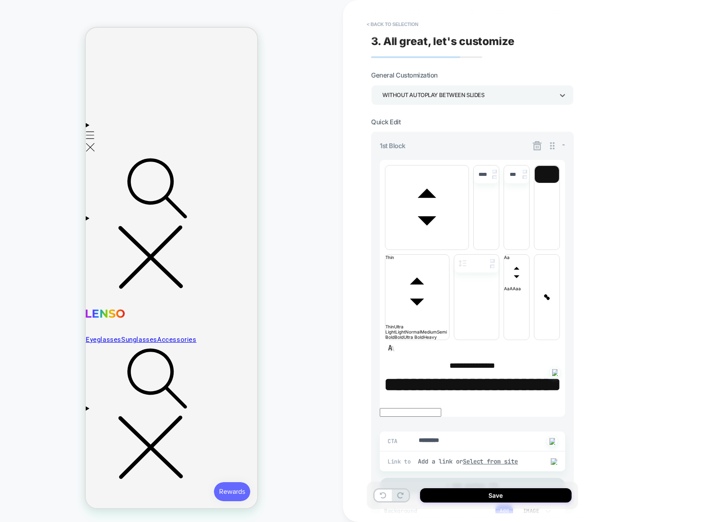
click at [432, 90] on div "WITHOUT AUTOPLAY BETWEEN SLIDES" at bounding box center [467, 95] width 171 height 12
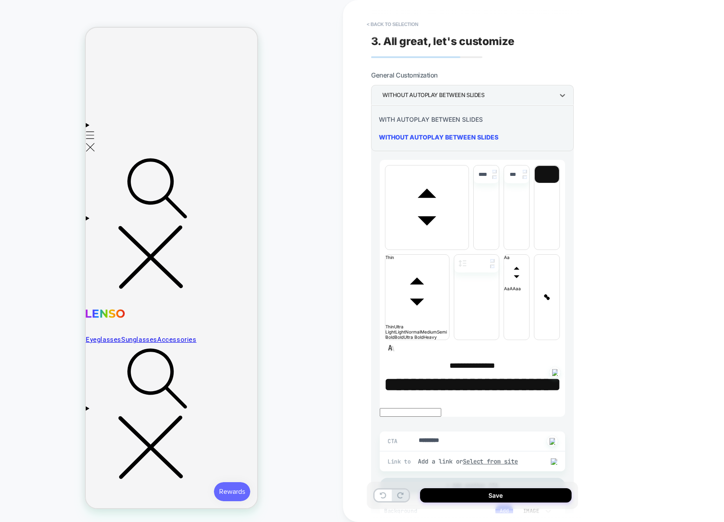
click at [427, 120] on div "WITH AUTOPLAY BETWEEN SLIDES" at bounding box center [473, 119] width 196 height 18
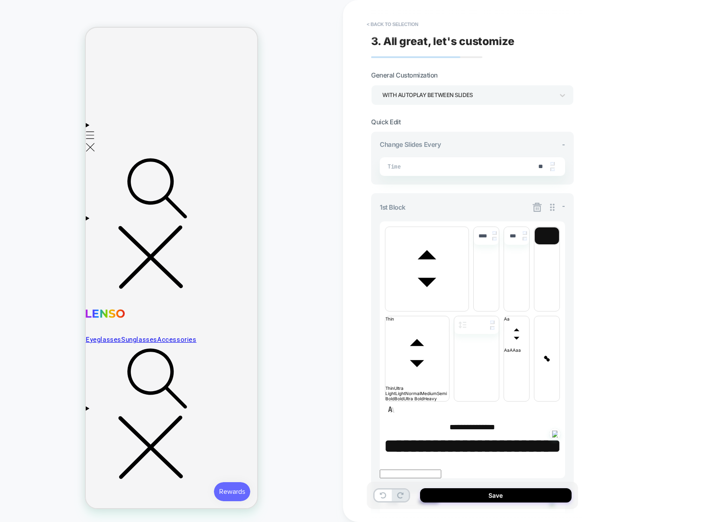
scroll to position [0, 1058]
click at [539, 209] on icon at bounding box center [537, 207] width 11 height 11
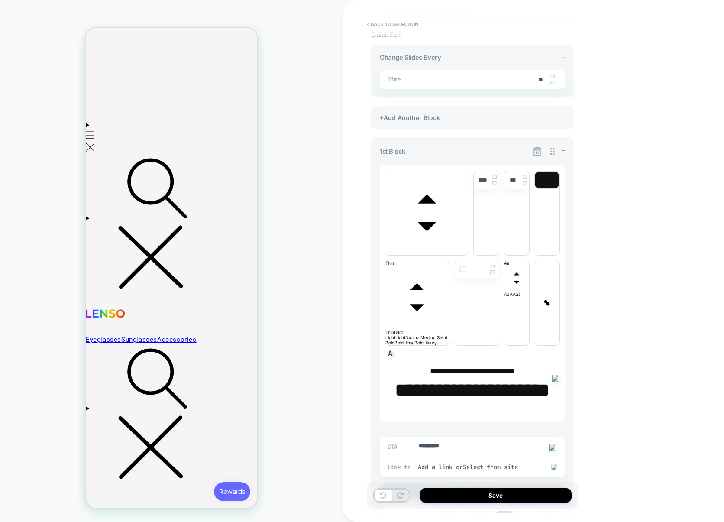
scroll to position [0, 0]
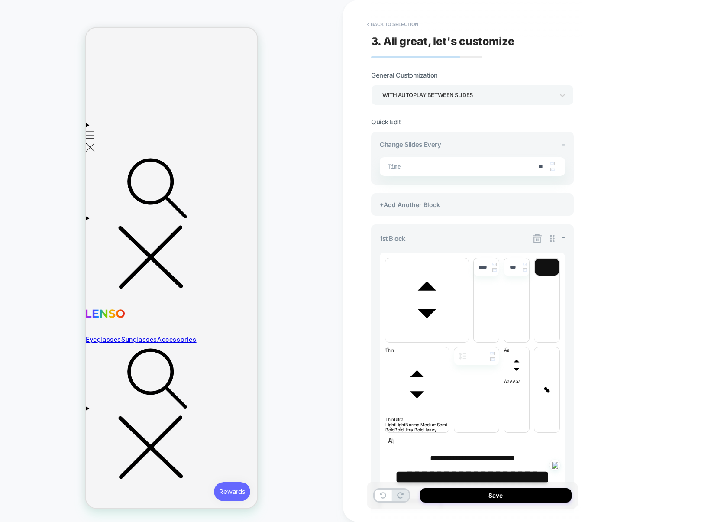
click at [533, 239] on icon at bounding box center [537, 238] width 9 height 9
click at [499, 98] on div "WITH AUTOPLAY BETWEEN SLIDES" at bounding box center [467, 95] width 171 height 12
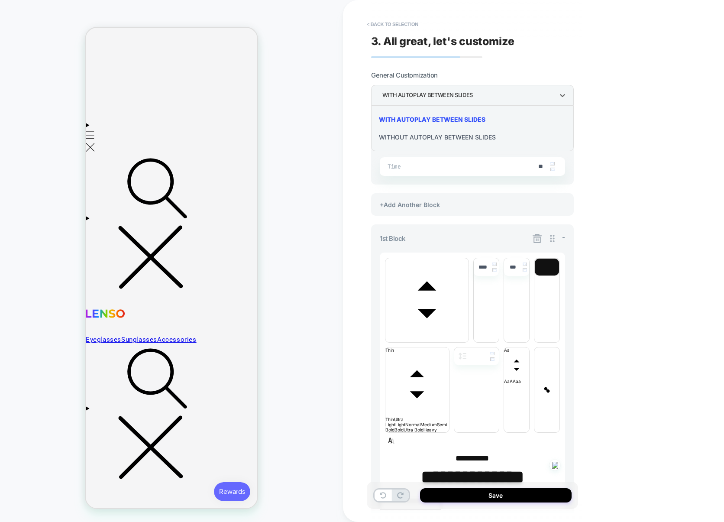
click at [512, 90] on div at bounding box center [362, 261] width 724 height 522
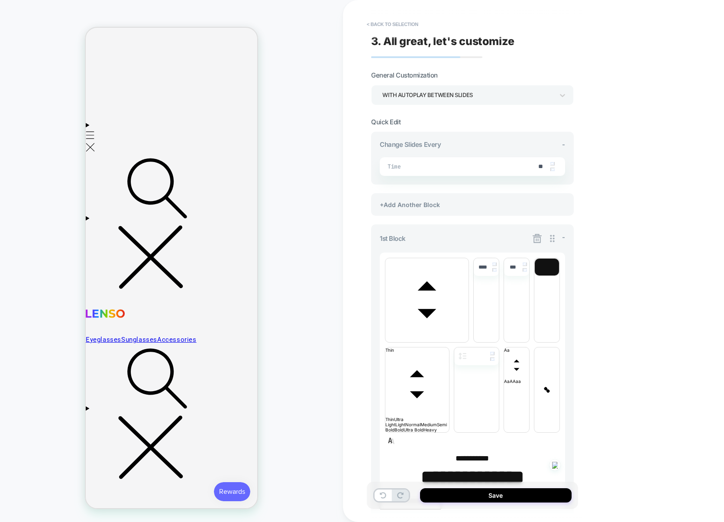
type textarea "*"
